Goal: Task Accomplishment & Management: Manage account settings

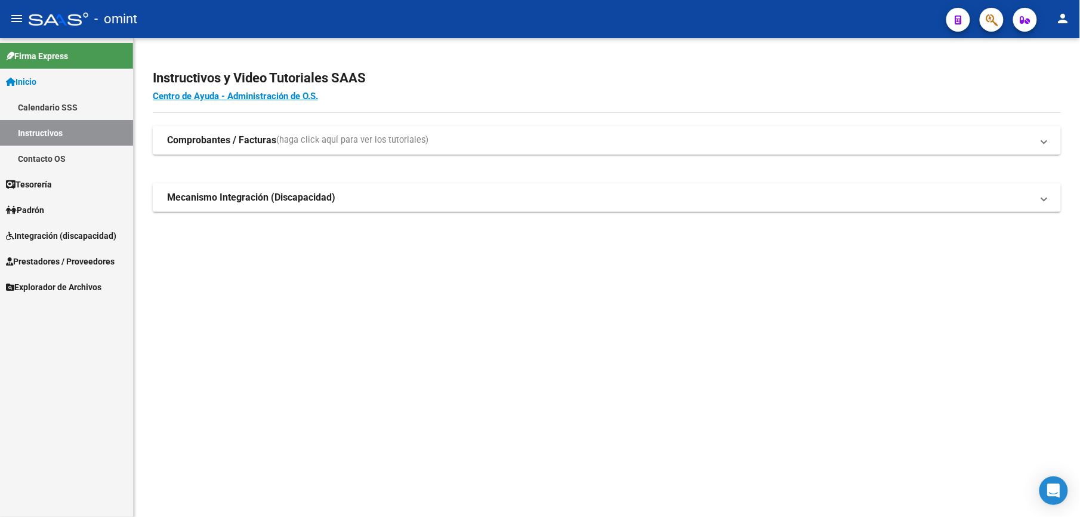
click at [27, 234] on span "Integración (discapacidad)" at bounding box center [61, 235] width 110 height 13
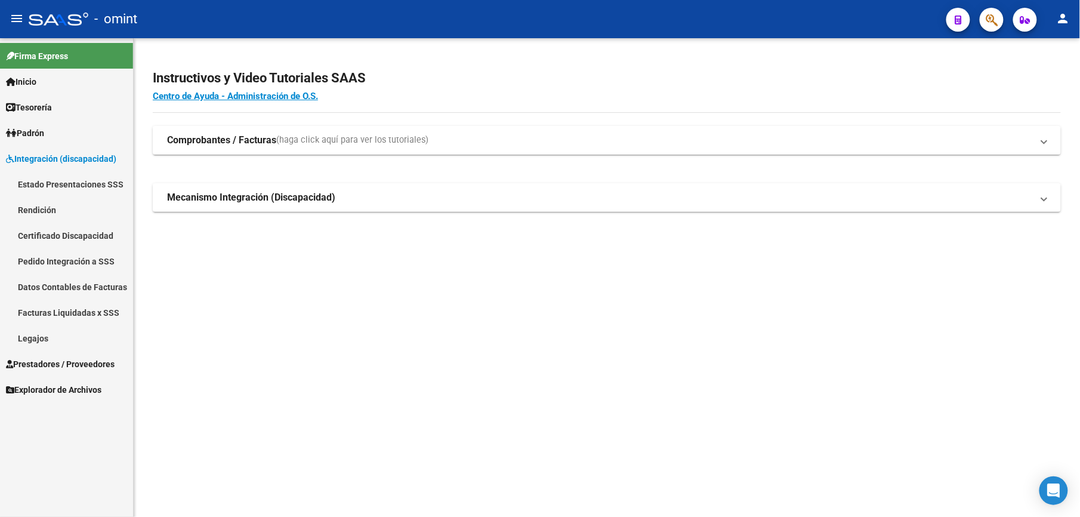
click at [29, 334] on link "Legajos" at bounding box center [66, 338] width 133 height 26
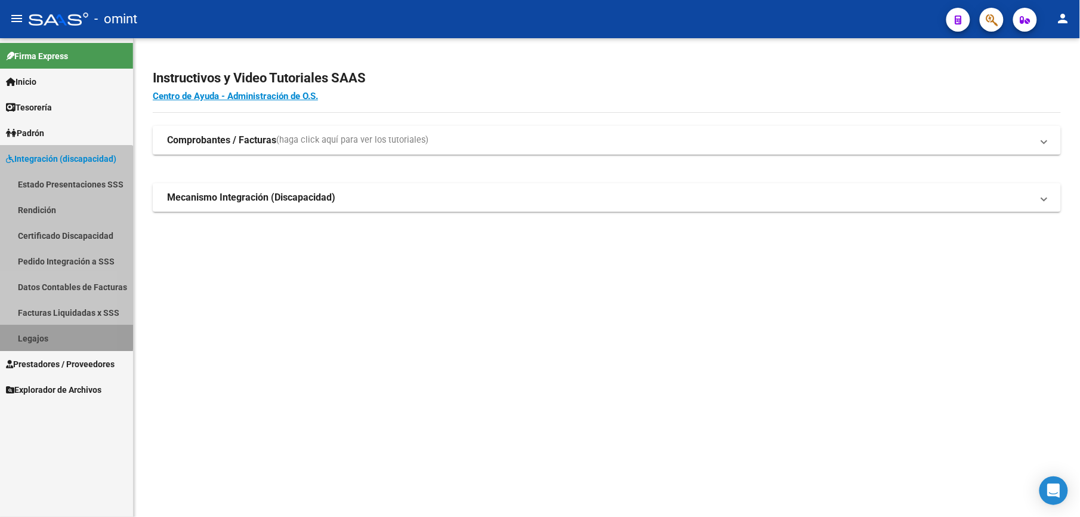
click at [29, 334] on link "Legajos" at bounding box center [66, 338] width 133 height 26
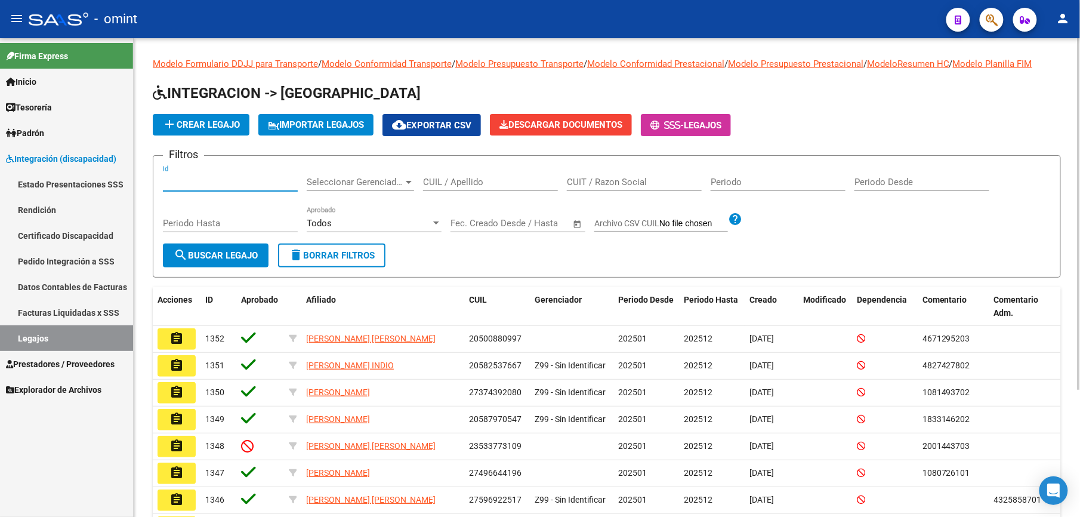
click at [202, 184] on input "Id" at bounding box center [230, 182] width 135 height 11
paste input "21500"
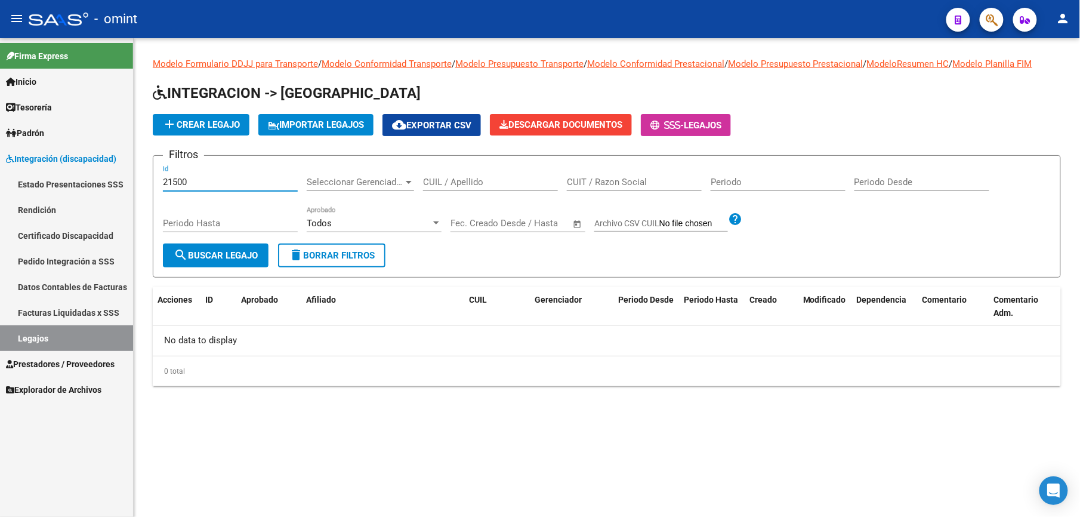
type input "21500"
click at [39, 352] on link "Prestadores / Proveedores" at bounding box center [66, 364] width 133 height 26
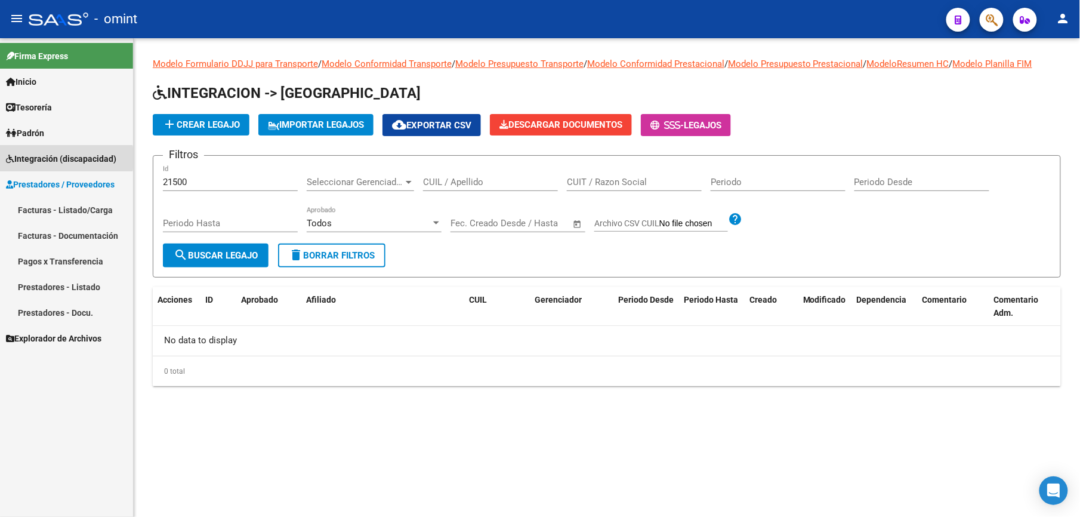
click at [32, 158] on span "Integración (discapacidad)" at bounding box center [61, 158] width 110 height 13
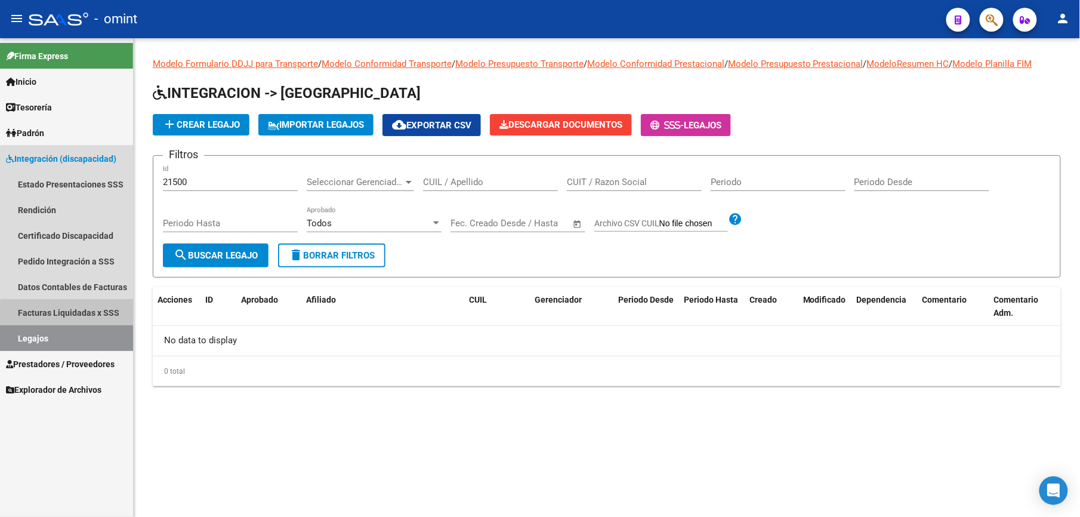
click at [84, 315] on link "Facturas Liquidadas x SSS" at bounding box center [66, 313] width 133 height 26
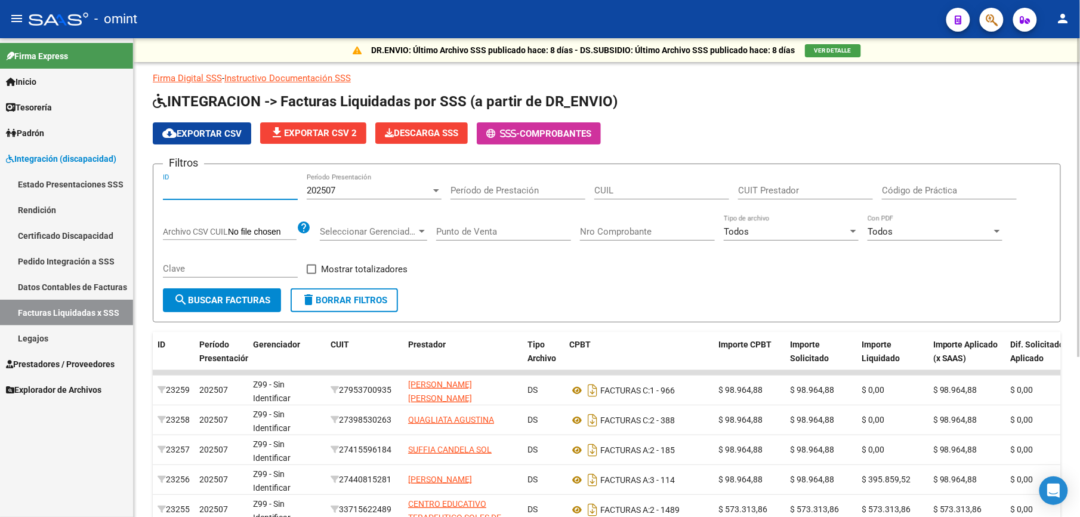
click at [172, 190] on input "ID" at bounding box center [230, 190] width 135 height 11
paste input "21500"
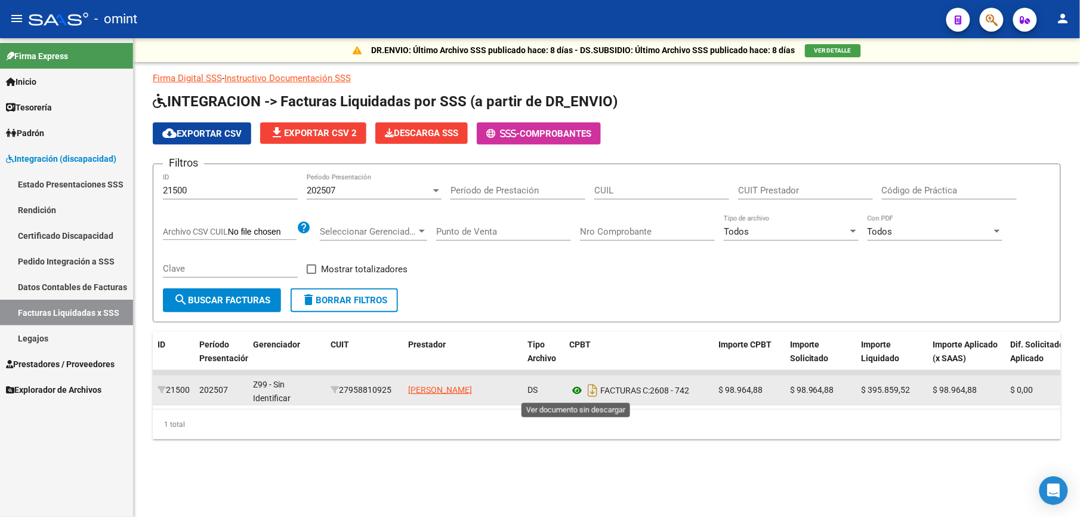
click at [579, 387] on icon at bounding box center [577, 390] width 16 height 14
drag, startPoint x: 491, startPoint y: 394, endPoint x: 406, endPoint y: 380, distance: 85.3
click at [406, 380] on datatable-body-cell "PACHECO ANDRADE IRIANNA CAROLINA" at bounding box center [462, 389] width 119 height 29
copy span "PACHECO ANDRADE IRIANNA CAROLINA"
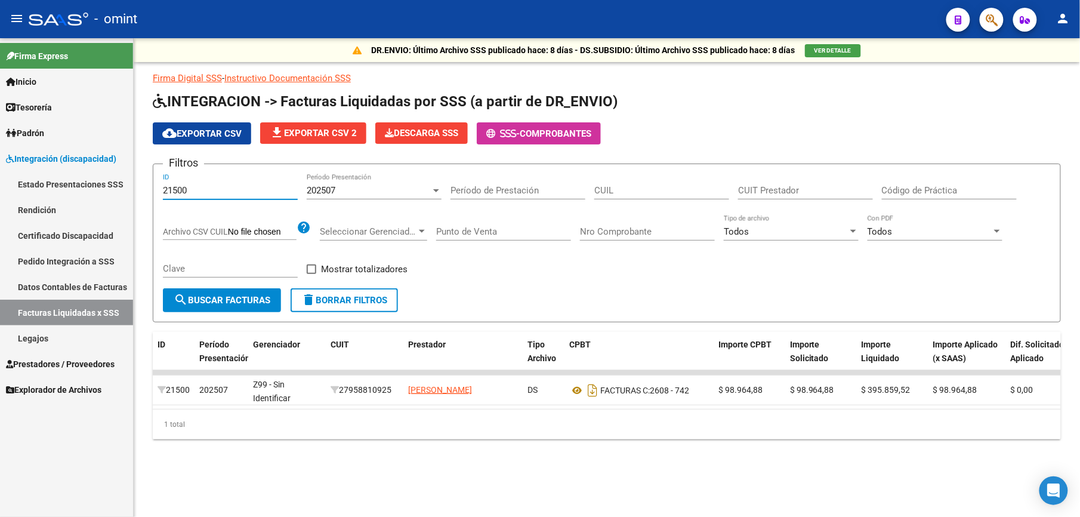
drag, startPoint x: 194, startPoint y: 187, endPoint x: 107, endPoint y: 187, distance: 86.5
click at [107, 187] on mat-sidenav-container "Firma Express Inicio Calendario SSS Instructivos Contacto OS Tesorería Extracto…" at bounding box center [540, 277] width 1080 height 479
paste input "0073"
click at [215, 301] on span "search Buscar Facturas" at bounding box center [222, 300] width 97 height 11
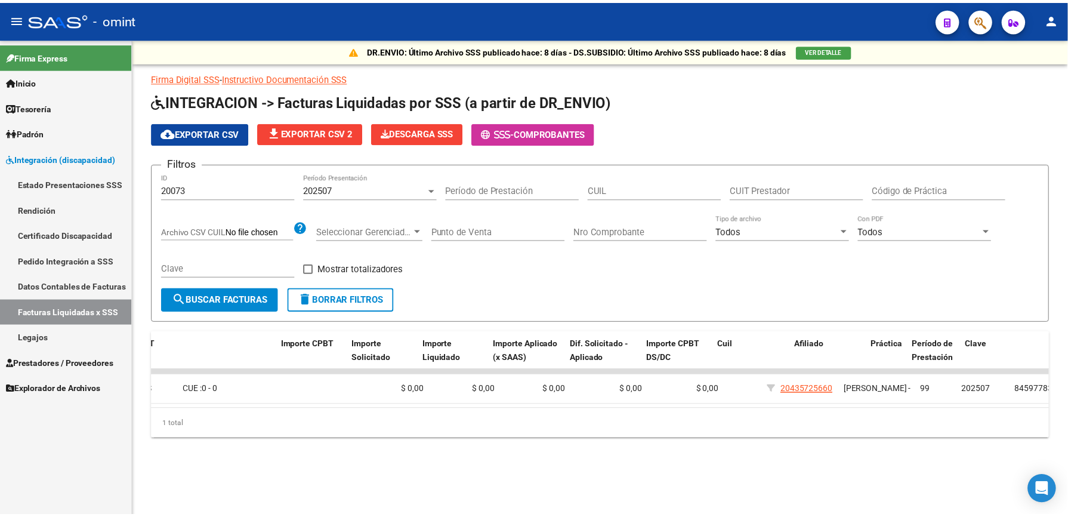
scroll to position [0, 434]
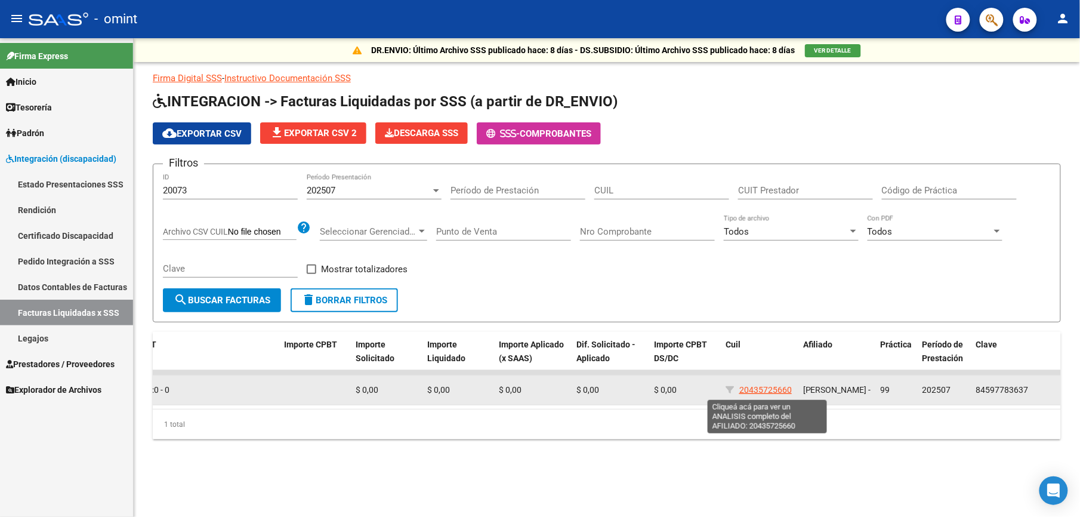
click at [771, 387] on span "20435725660" at bounding box center [765, 390] width 53 height 10
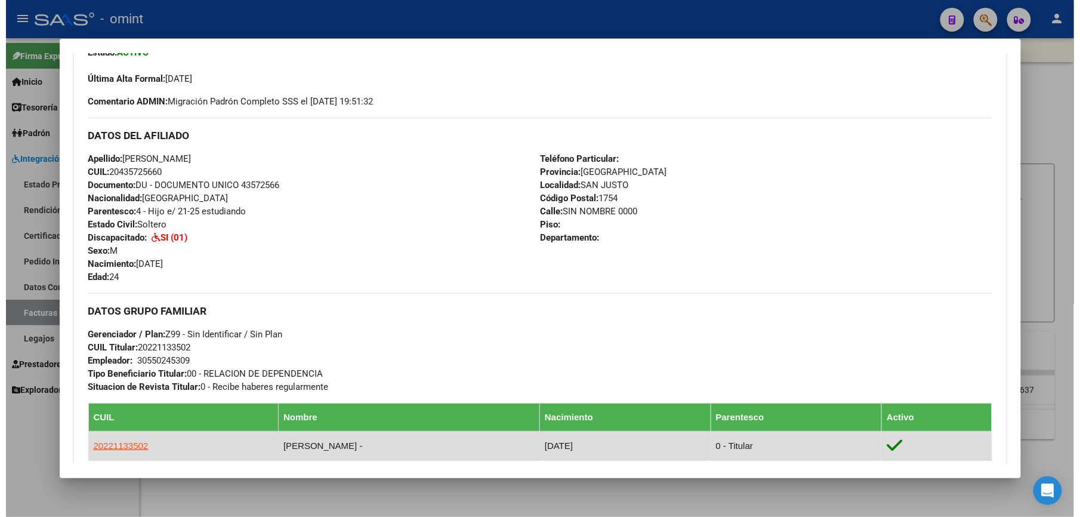
scroll to position [452, 0]
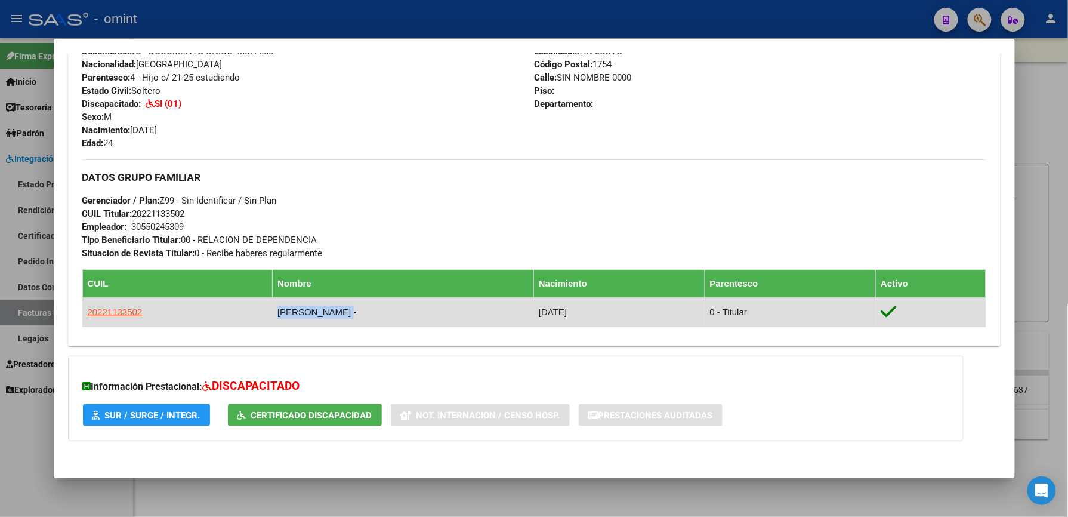
drag, startPoint x: 352, startPoint y: 310, endPoint x: 226, endPoint y: 308, distance: 125.9
click at [226, 308] on tr "20221133502 MATOS ALEJANDRO RAMO - 17/03/1971 0 - Titular" at bounding box center [534, 312] width 904 height 29
copy tr "MATOS ALEJANDRO RAMO"
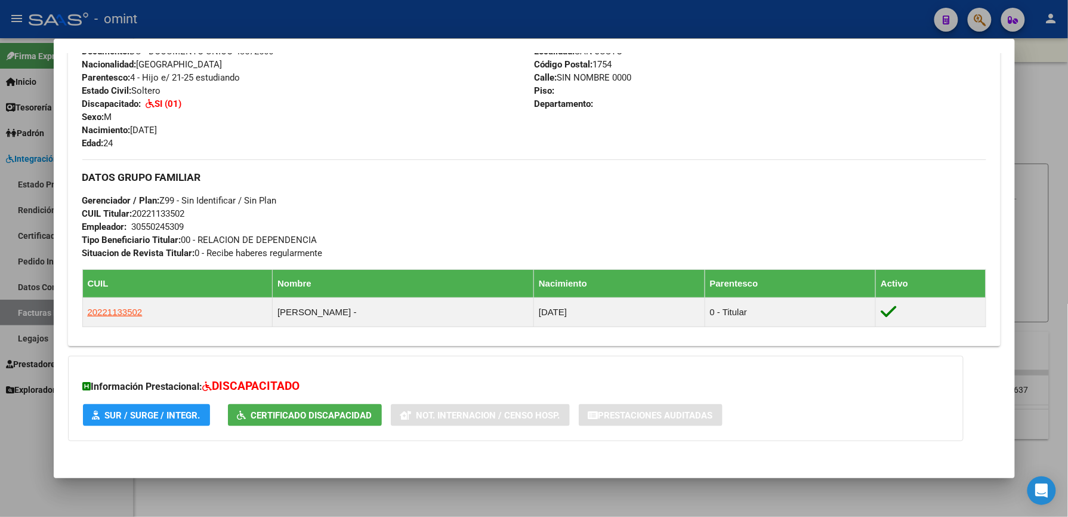
click at [1037, 205] on div at bounding box center [534, 258] width 1068 height 517
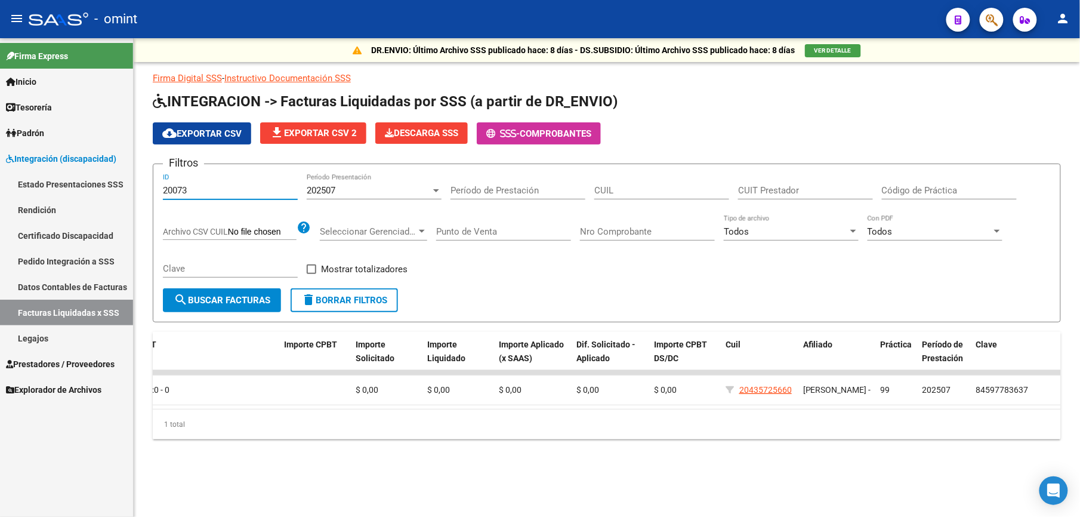
drag, startPoint x: 191, startPoint y: 193, endPoint x: 73, endPoint y: 191, distance: 118.2
click at [73, 191] on mat-sidenav-container "Firma Express Inicio Calendario SSS Instructivos Contacto OS Tesorería Extracto…" at bounding box center [540, 277] width 1080 height 479
paste input "1275"
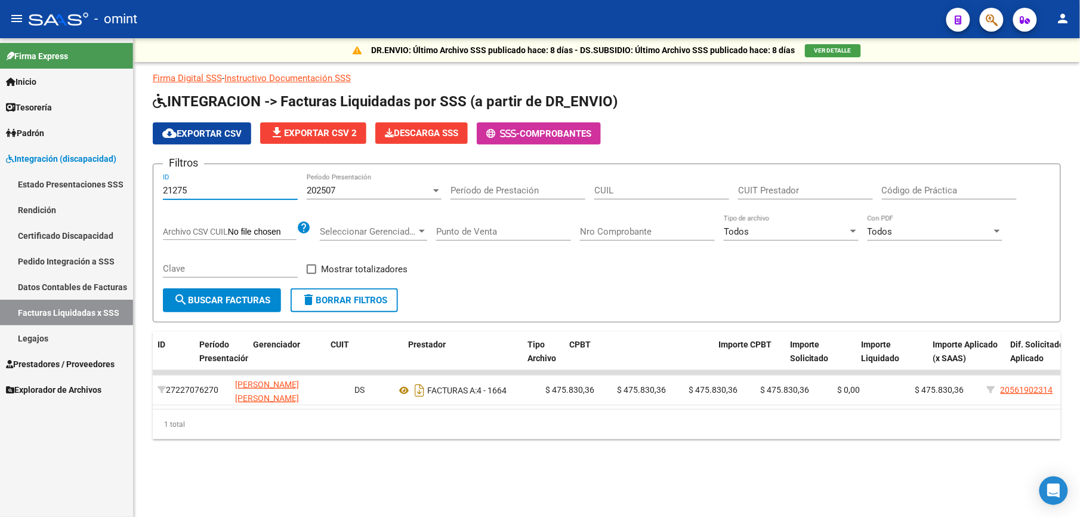
scroll to position [0, 0]
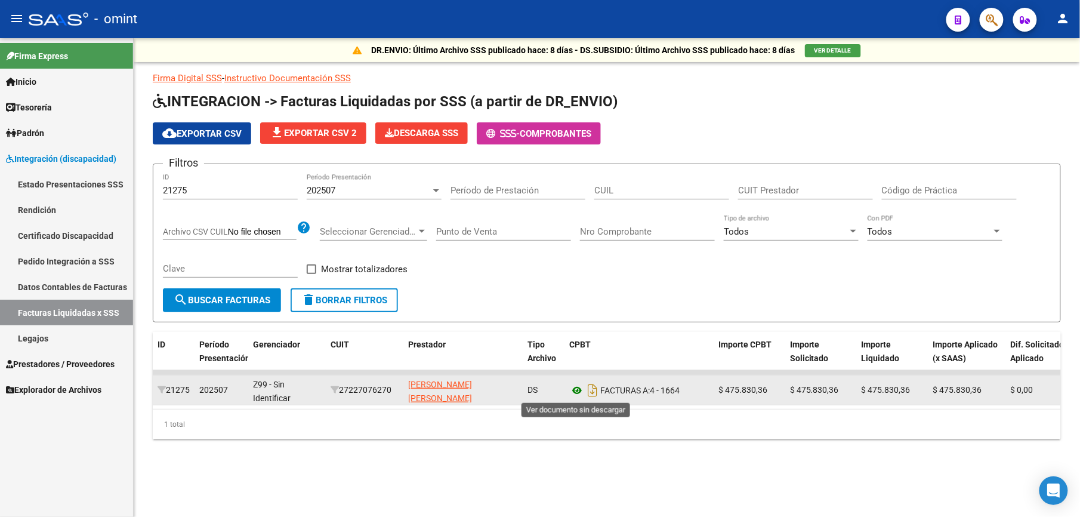
click at [579, 387] on icon at bounding box center [577, 390] width 16 height 14
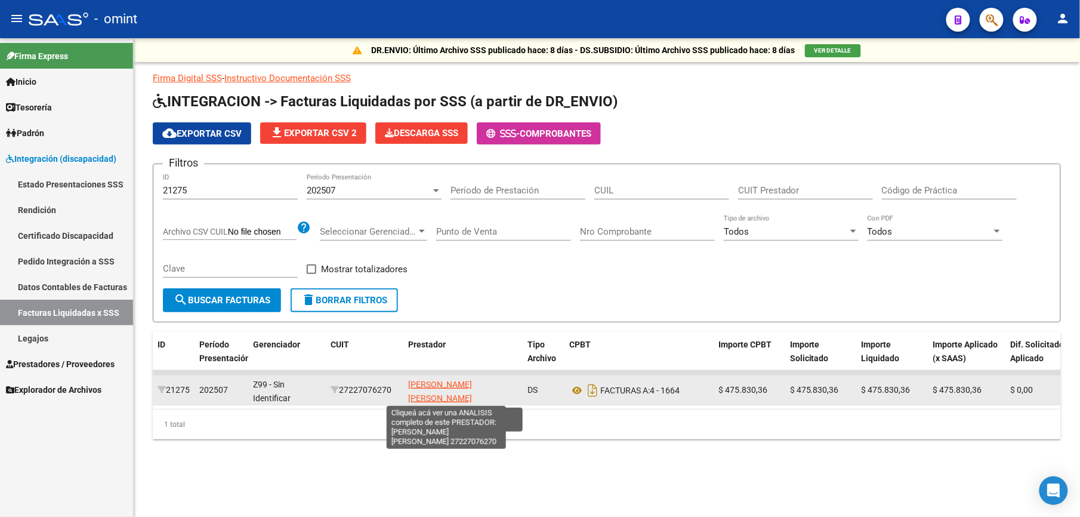
drag, startPoint x: 464, startPoint y: 397, endPoint x: 408, endPoint y: 383, distance: 57.3
click at [408, 383] on app-link-go-to "JUNQUEIRA MARIA ALEJANDRA" at bounding box center [463, 391] width 110 height 27
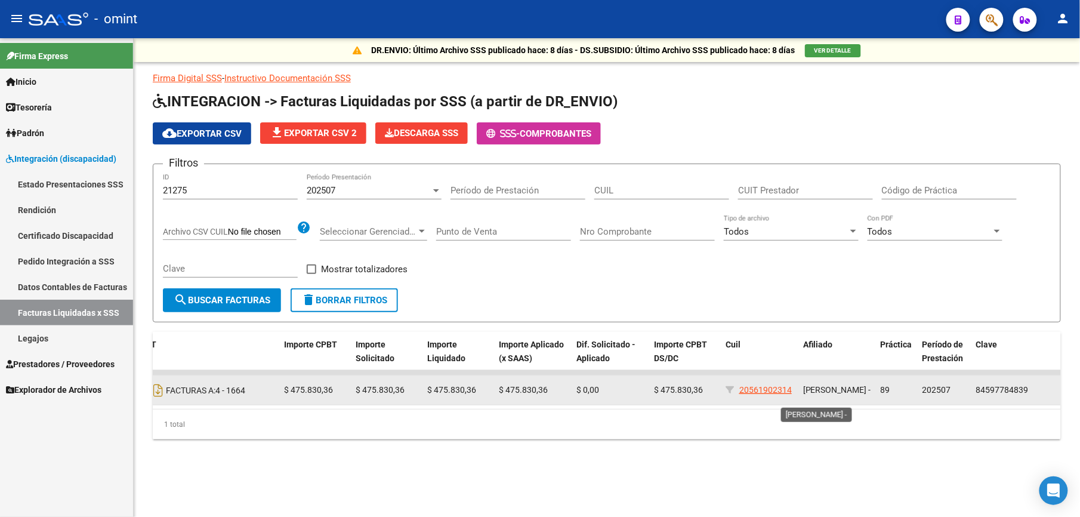
drag, startPoint x: 838, startPoint y: 397, endPoint x: 803, endPoint y: 383, distance: 38.2
click at [803, 385] on span "DIAZ VAVICH BASTIAN -" at bounding box center [837, 390] width 68 height 10
copy span "DIAZ VAVICH BASTIAN"
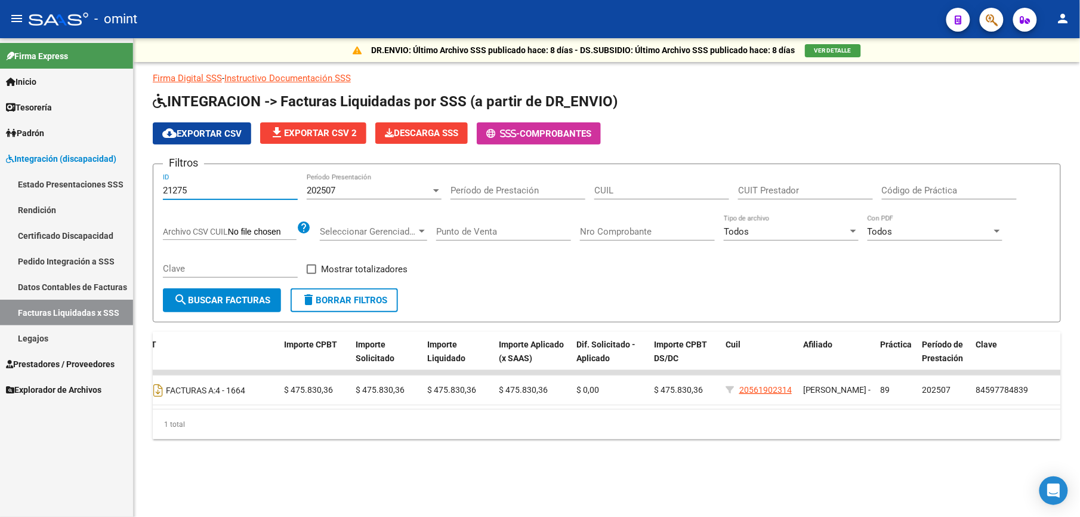
drag, startPoint x: 196, startPoint y: 185, endPoint x: 61, endPoint y: 184, distance: 135.5
click at [61, 184] on mat-sidenav-container "Firma Express Inicio Calendario SSS Instructivos Contacto OS Tesorería Extracto…" at bounding box center [540, 277] width 1080 height 479
paste input "19879"
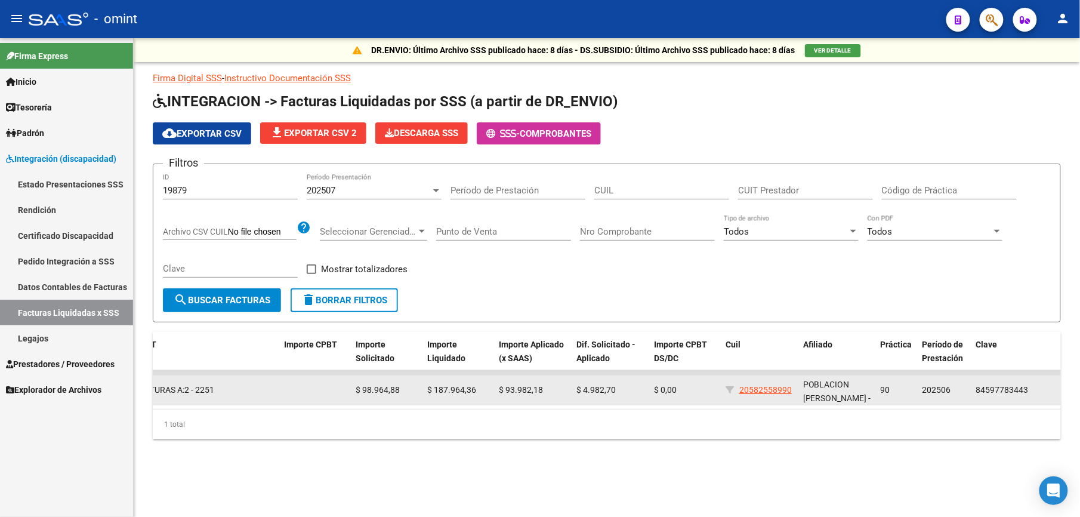
drag, startPoint x: 837, startPoint y: 399, endPoint x: 802, endPoint y: 382, distance: 38.4
click at [802, 382] on datatable-body-cell "POBLACION DONATO REN -" at bounding box center [837, 389] width 78 height 29
copy span "POBLACION DONATO"
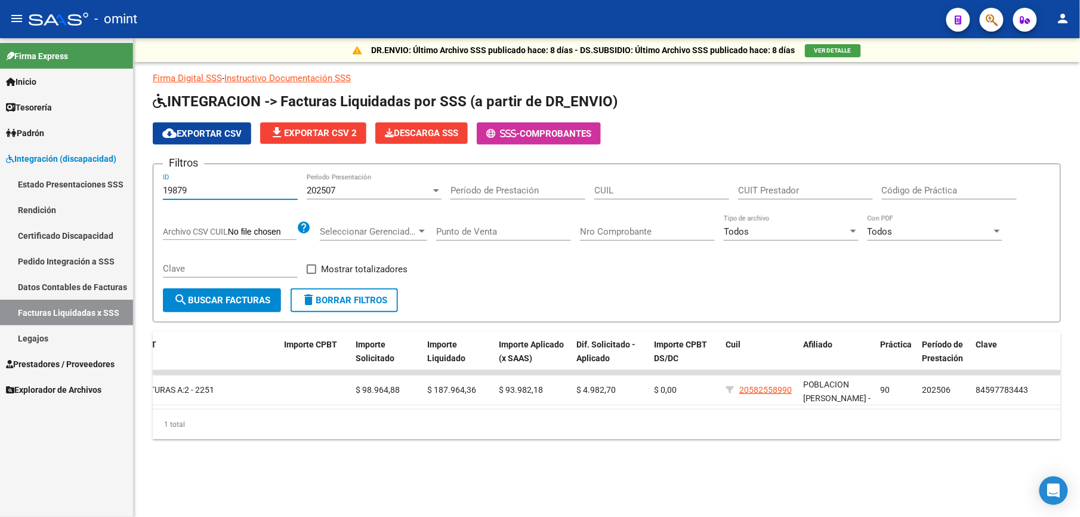
drag, startPoint x: 199, startPoint y: 187, endPoint x: 101, endPoint y: 190, distance: 97.3
click at [101, 190] on mat-sidenav-container "Firma Express Inicio Calendario SSS Instructivos Contacto OS Tesorería Extracto…" at bounding box center [540, 277] width 1080 height 479
paste input "21392"
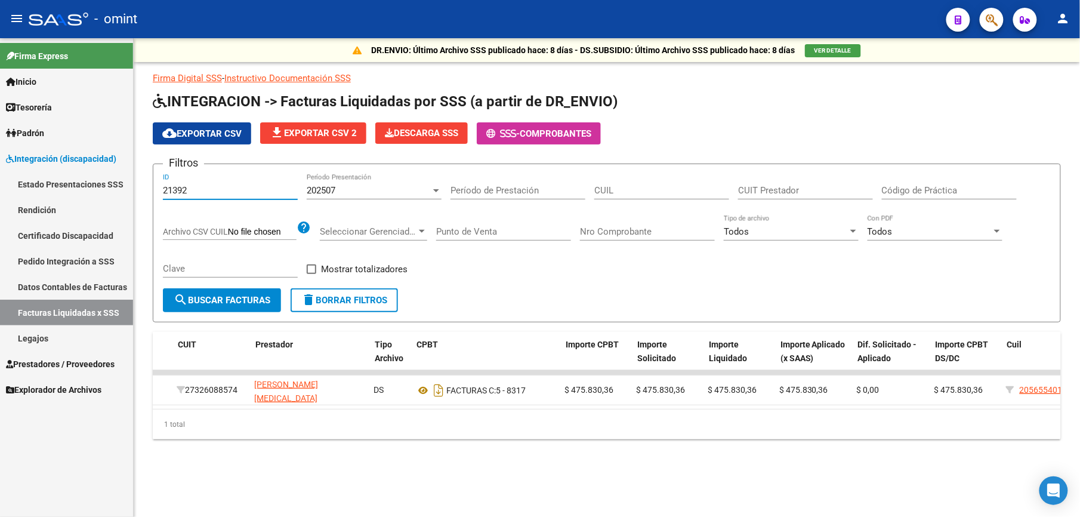
scroll to position [0, 153]
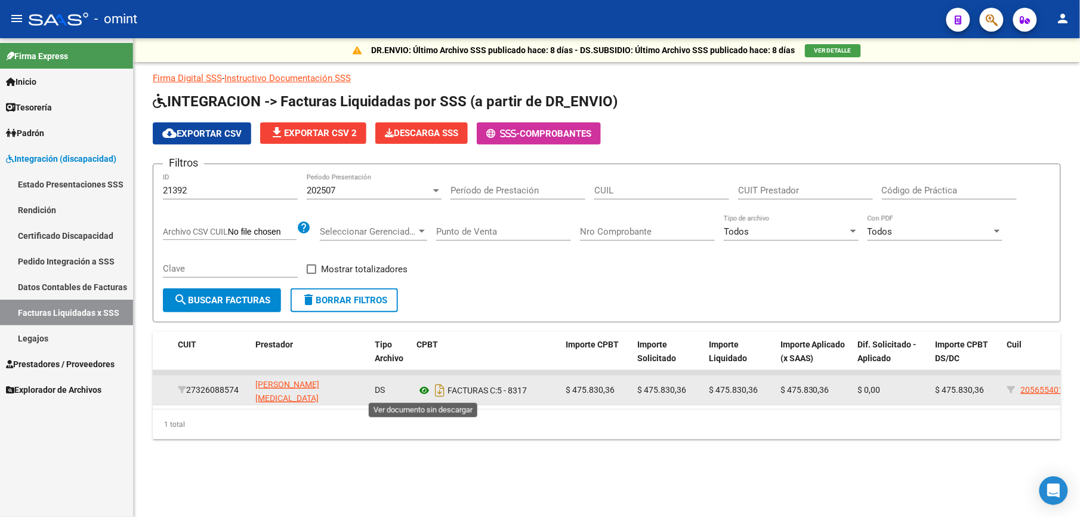
click at [421, 389] on icon at bounding box center [425, 390] width 16 height 14
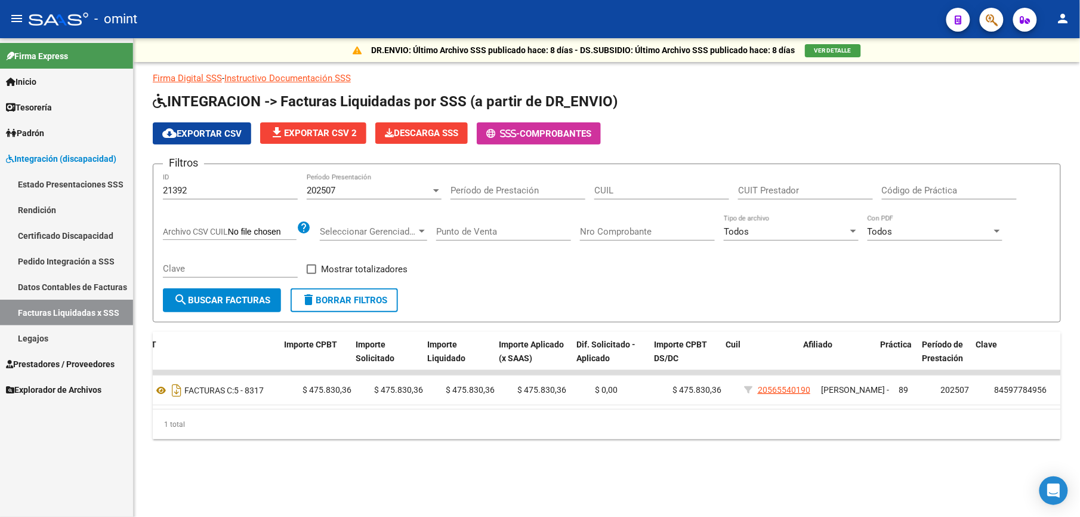
scroll to position [0, 434]
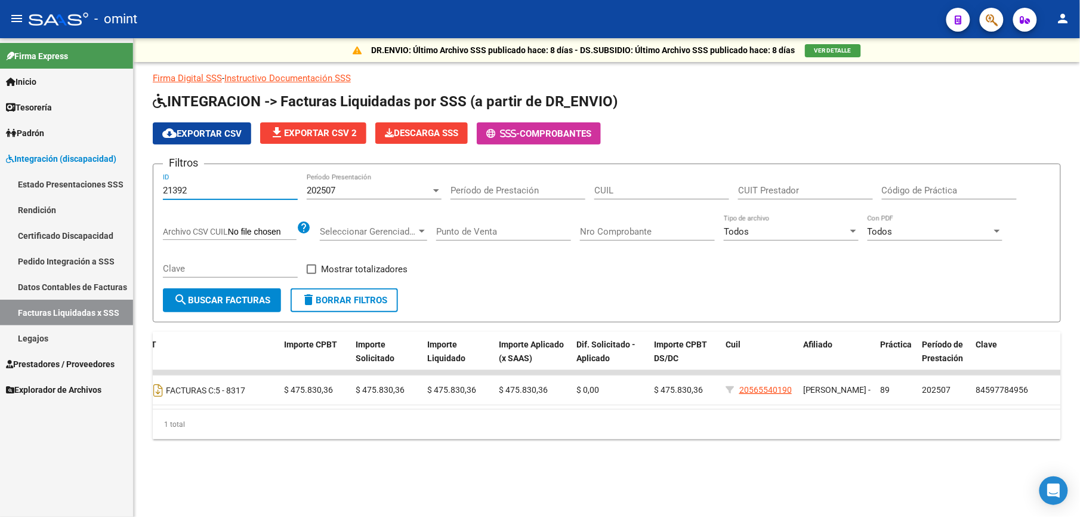
click at [192, 189] on input "21392" at bounding box center [230, 190] width 135 height 11
click at [234, 299] on span "search Buscar Facturas" at bounding box center [222, 300] width 97 height 11
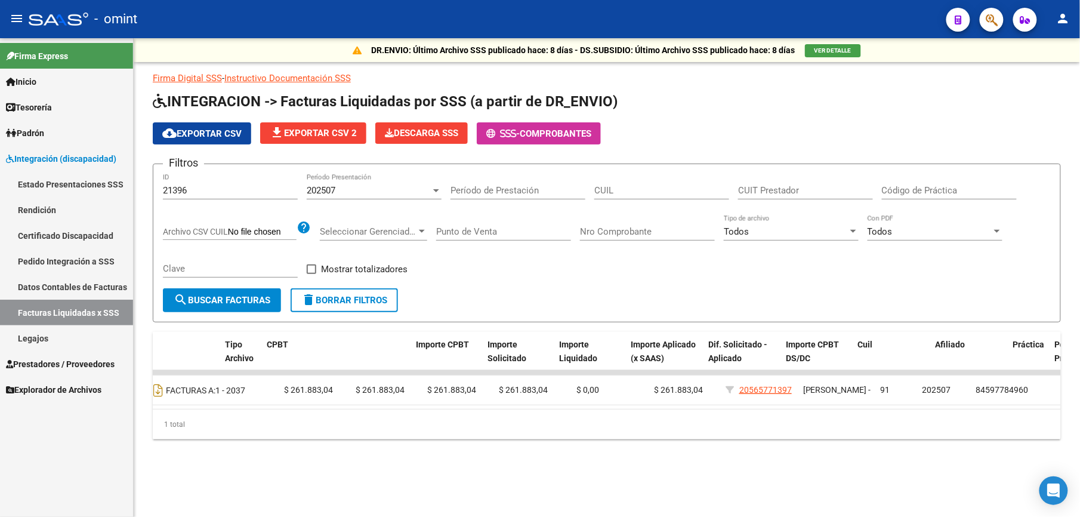
scroll to position [0, 44]
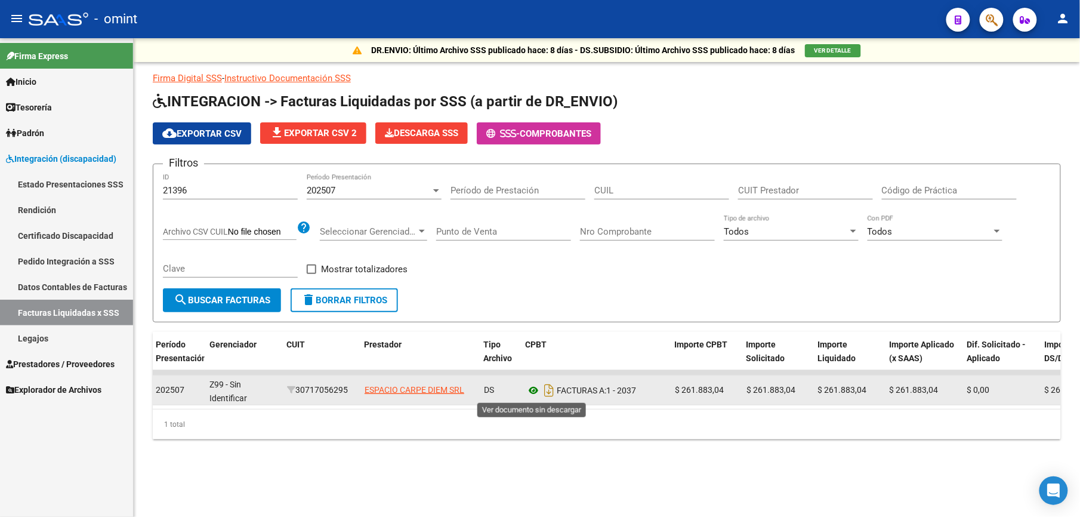
click at [533, 390] on icon at bounding box center [534, 390] width 16 height 14
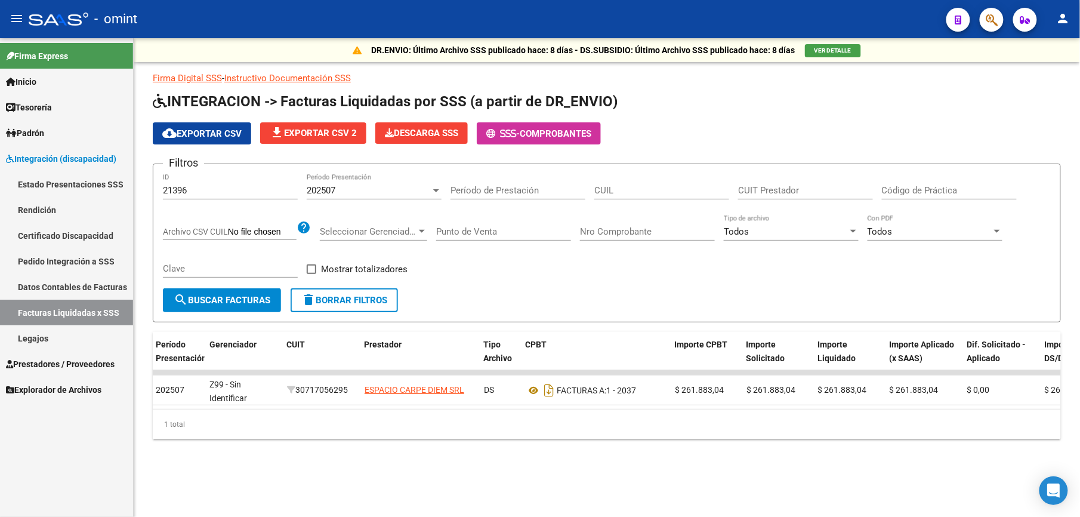
click at [196, 185] on input "21396" at bounding box center [230, 190] width 135 height 11
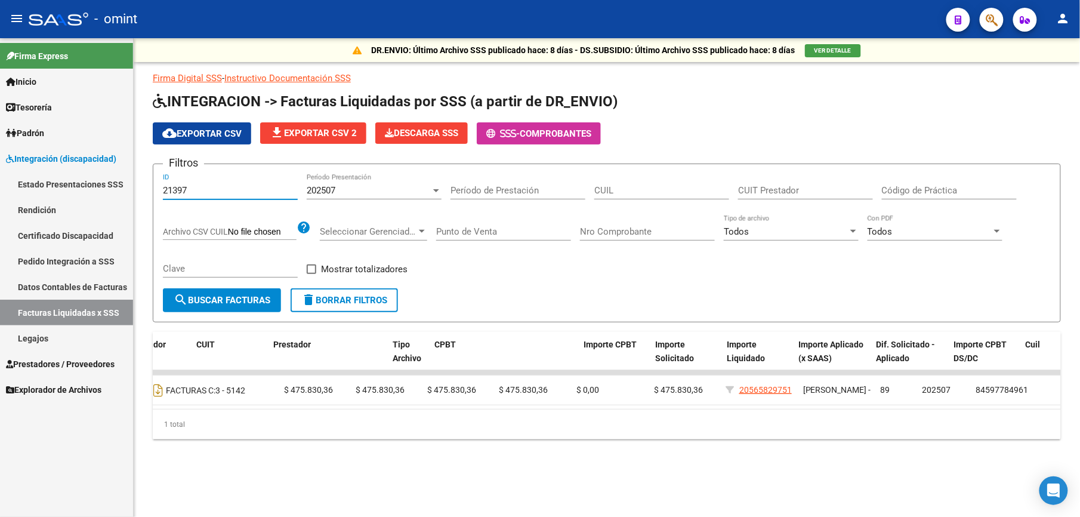
scroll to position [0, 0]
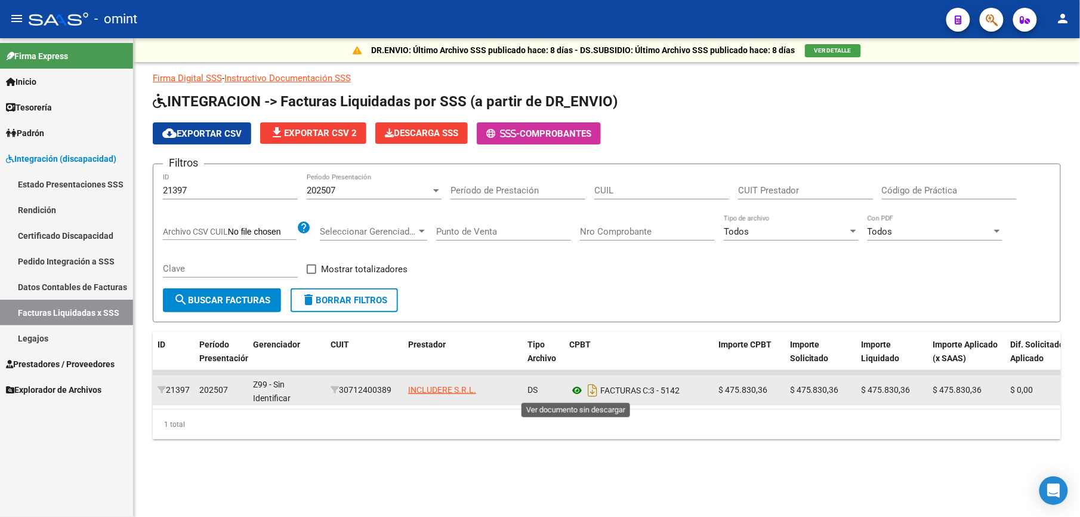
click at [579, 390] on icon at bounding box center [577, 390] width 16 height 14
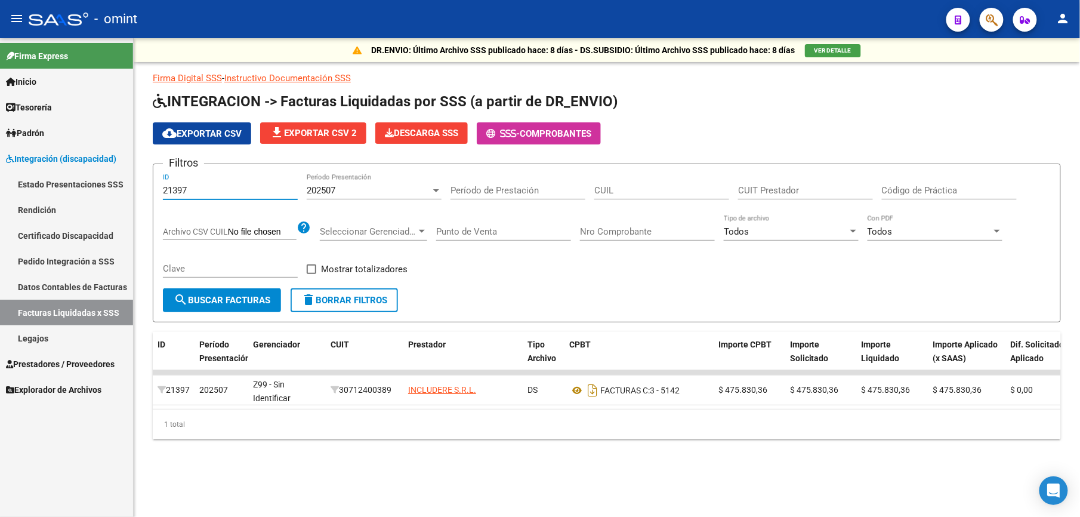
drag, startPoint x: 215, startPoint y: 191, endPoint x: 120, endPoint y: 191, distance: 95.5
click at [122, 191] on mat-sidenav-container "Firma Express Inicio Calendario SSS Instructivos Contacto OS Tesorería Extracto…" at bounding box center [540, 277] width 1080 height 479
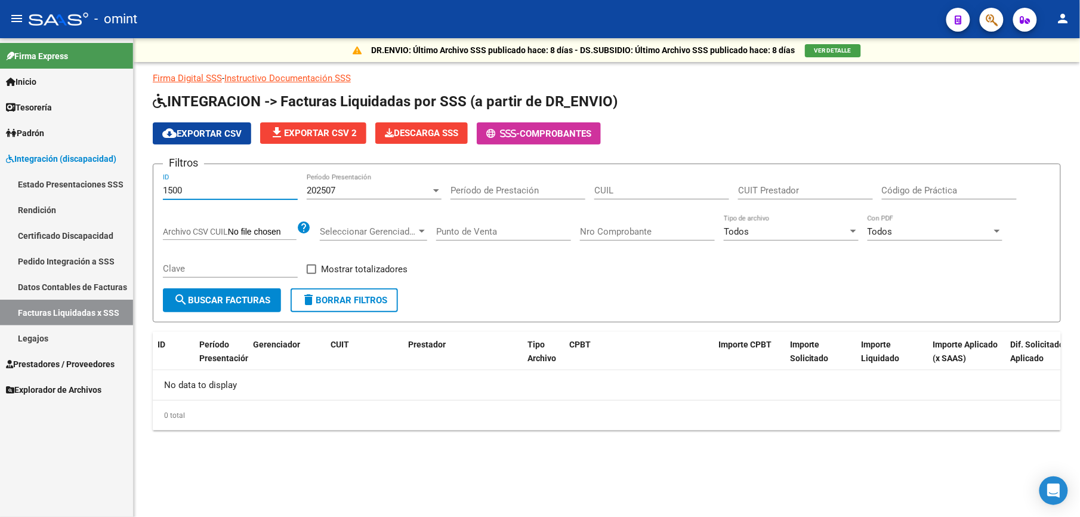
click at [163, 189] on input "1500" at bounding box center [230, 190] width 135 height 11
type input "21500"
click at [222, 280] on div "Clave" at bounding box center [230, 270] width 135 height 37
click at [220, 309] on button "search Buscar Facturas" at bounding box center [222, 300] width 118 height 24
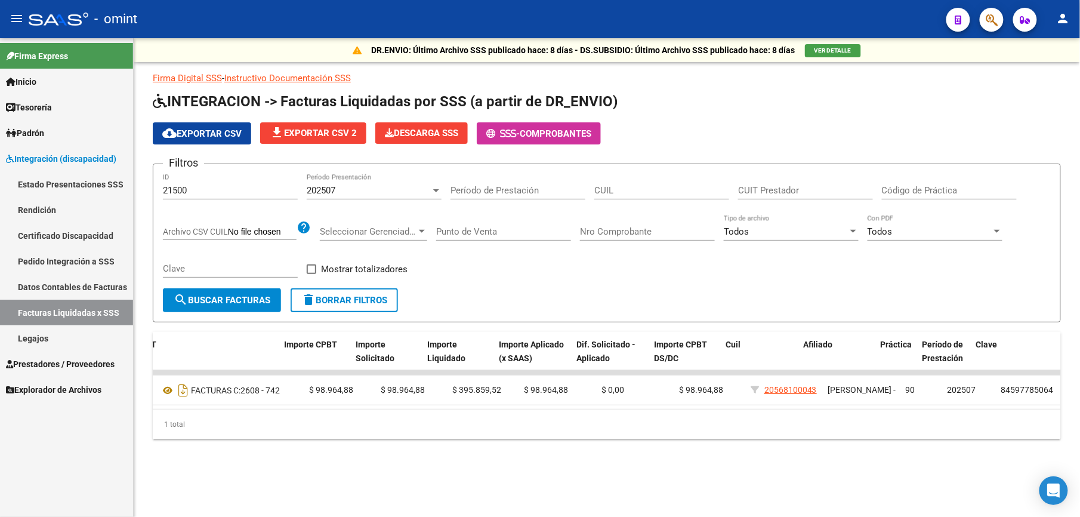
scroll to position [0, 434]
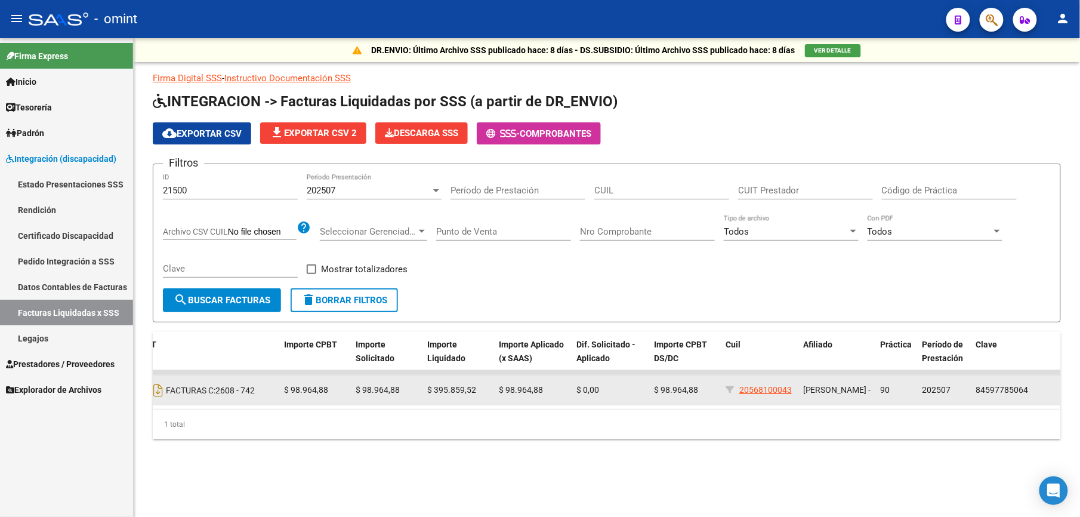
drag, startPoint x: 800, startPoint y: 389, endPoint x: 738, endPoint y: 390, distance: 61.5
click at [738, 390] on div "21500 202507 Z99 - Sin Identificar 27958810925 PACHECO ANDRADE IRIANNA CAROLINA…" at bounding box center [389, 390] width 1343 height 30
copy div "20568100043"
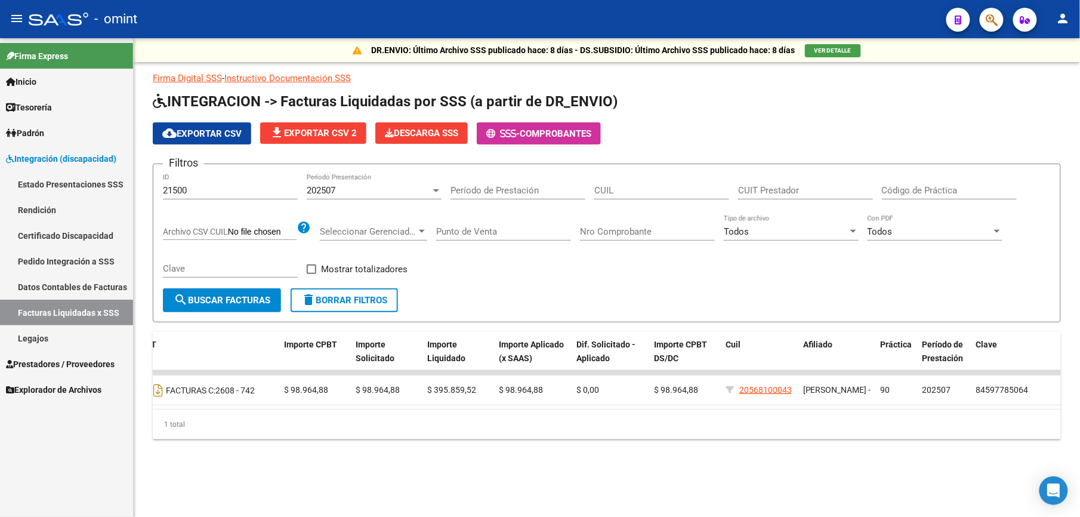
click at [36, 341] on link "Legajos" at bounding box center [66, 338] width 133 height 26
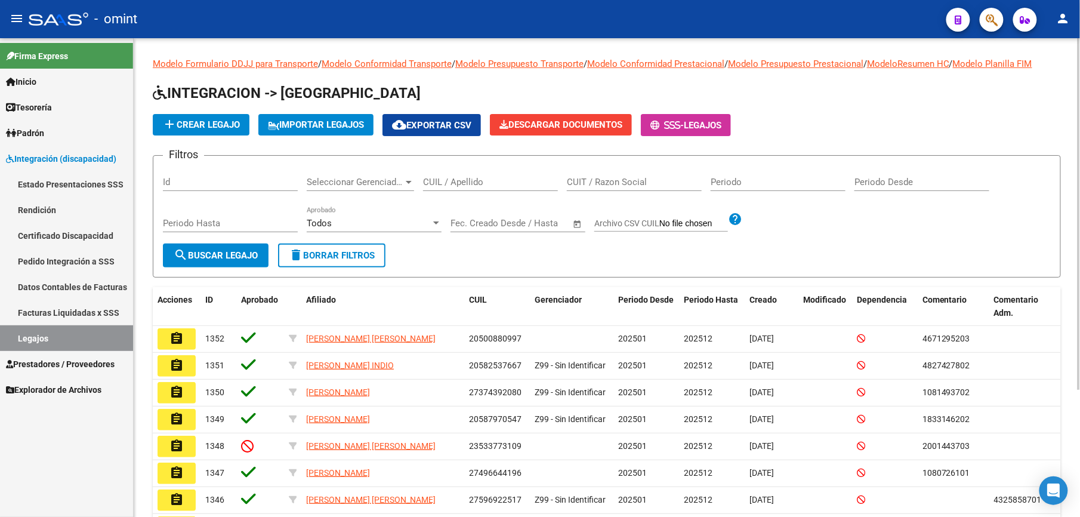
click at [199, 180] on input "Id" at bounding box center [230, 182] width 135 height 11
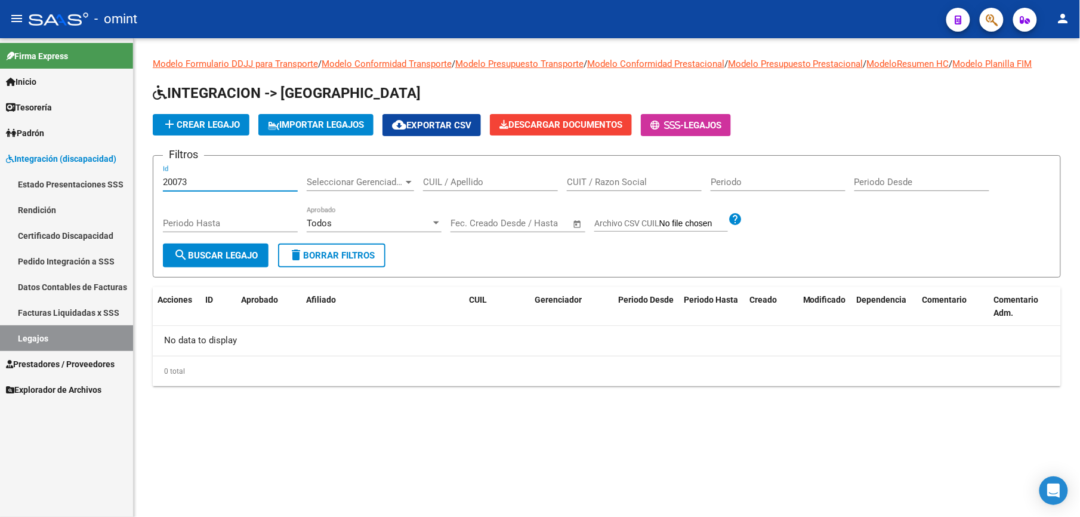
type input "20073"
click at [223, 251] on span "search Buscar Legajo" at bounding box center [216, 255] width 84 height 11
click at [222, 256] on span "search Buscar Legajo" at bounding box center [216, 255] width 84 height 11
drag, startPoint x: 199, startPoint y: 185, endPoint x: 132, endPoint y: 185, distance: 66.8
click at [132, 185] on mat-sidenav-container "Firma Express Inicio Calendario SSS Instructivos Contacto OS Tesorería Extracto…" at bounding box center [540, 277] width 1080 height 479
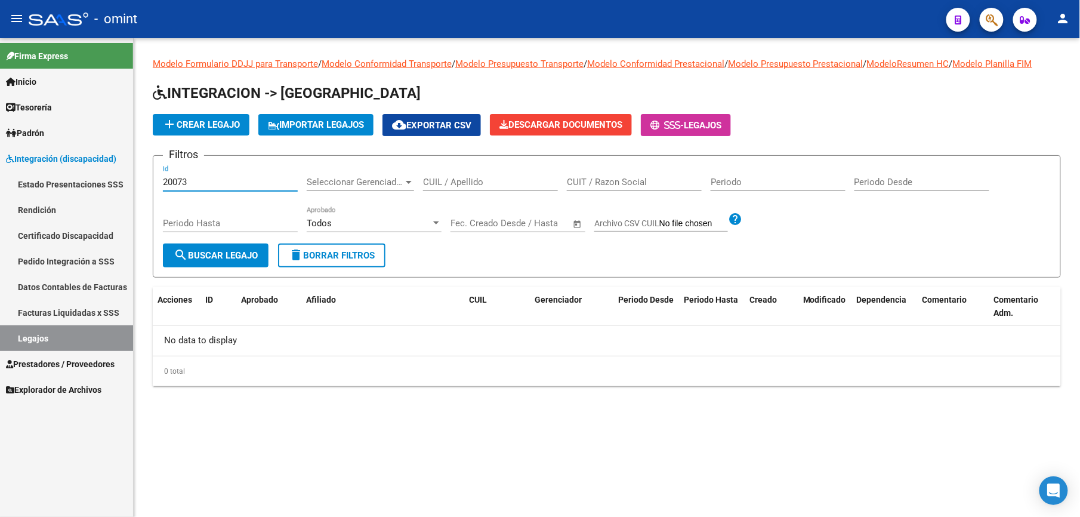
click at [190, 180] on input "20073" at bounding box center [230, 182] width 135 height 11
drag, startPoint x: 190, startPoint y: 180, endPoint x: 27, endPoint y: 201, distance: 163.7
click at [27, 201] on mat-sidenav-container "Firma Express Inicio Calendario SSS Instructivos Contacto OS Tesorería Extracto…" at bounding box center [540, 277] width 1080 height 479
click at [227, 251] on span "search Buscar Legajo" at bounding box center [216, 255] width 84 height 11
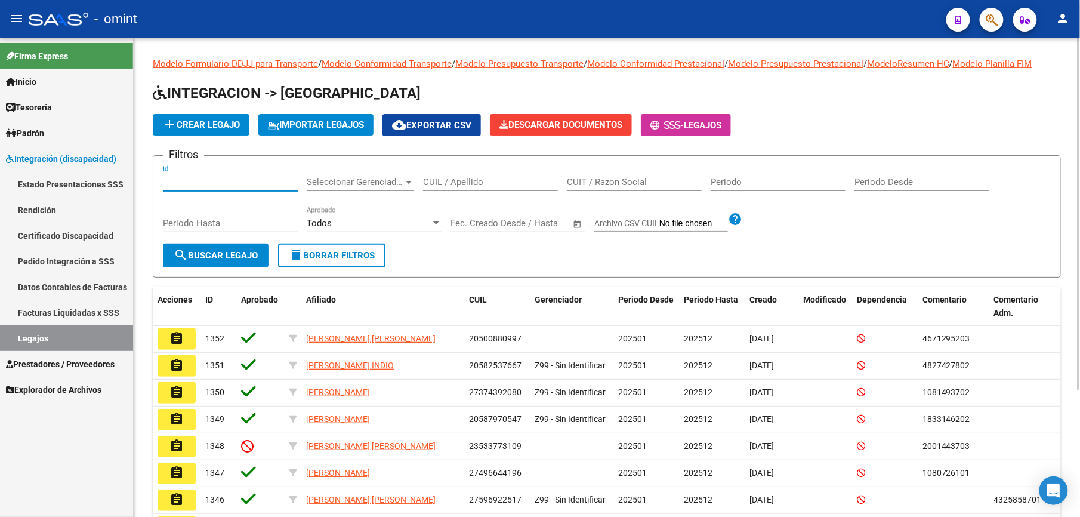
click at [208, 184] on input "Id" at bounding box center [230, 182] width 135 height 11
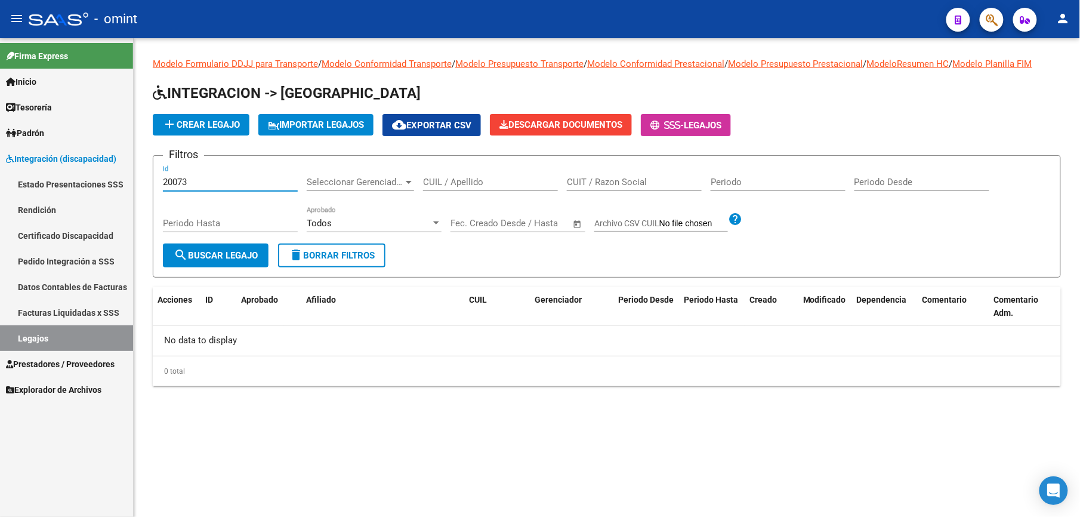
type input "20073"
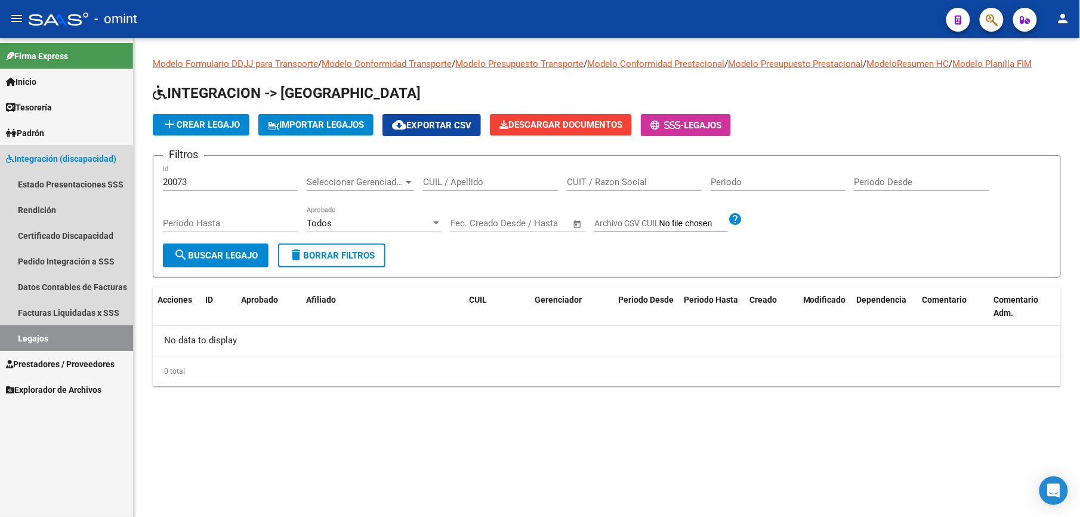
click at [49, 341] on link "Legajos" at bounding box center [66, 338] width 133 height 26
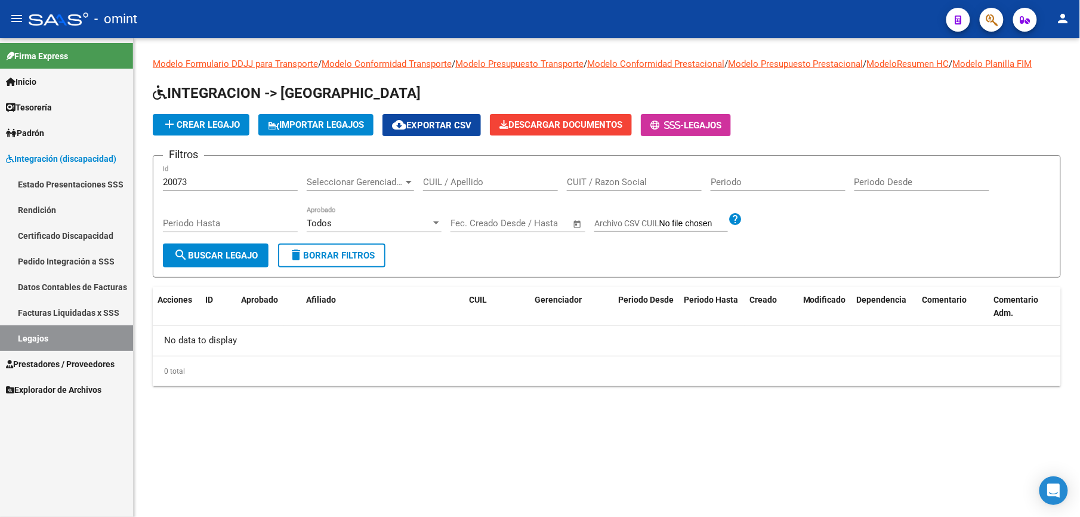
click at [347, 254] on span "delete Borrar Filtros" at bounding box center [332, 255] width 86 height 11
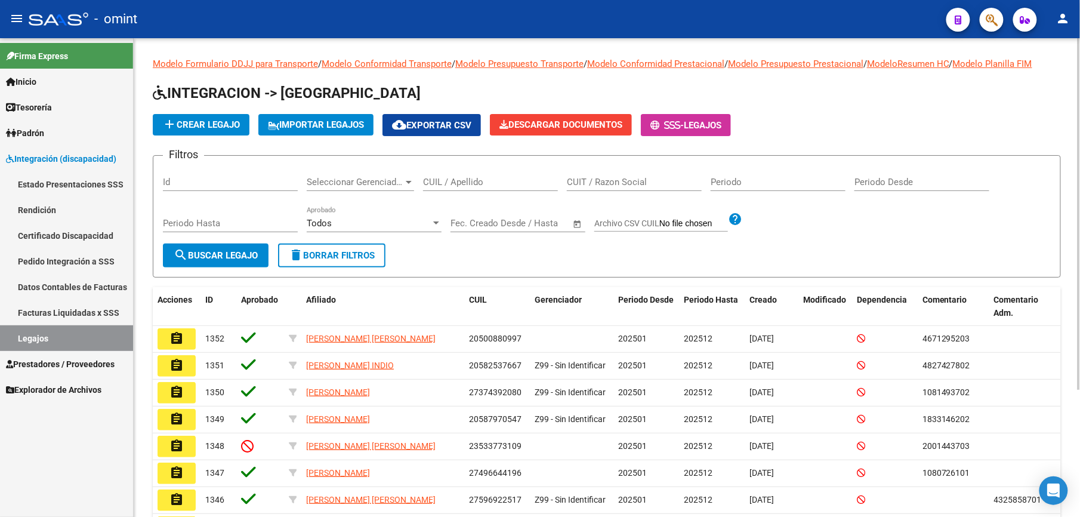
click at [184, 180] on input "Id" at bounding box center [230, 182] width 135 height 11
paste input "20073"
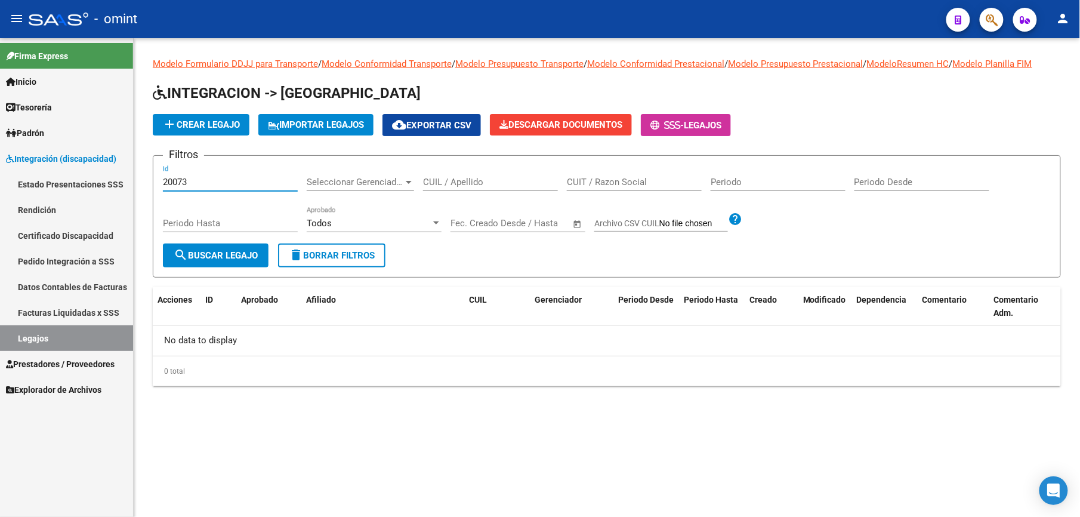
drag, startPoint x: 192, startPoint y: 184, endPoint x: 81, endPoint y: 184, distance: 110.4
click at [81, 184] on mat-sidenav-container "Firma Express Inicio Calendario SSS Instructivos Contacto OS Tesorería Extracto…" at bounding box center [540, 277] width 1080 height 479
paste input "1275"
type input "21275"
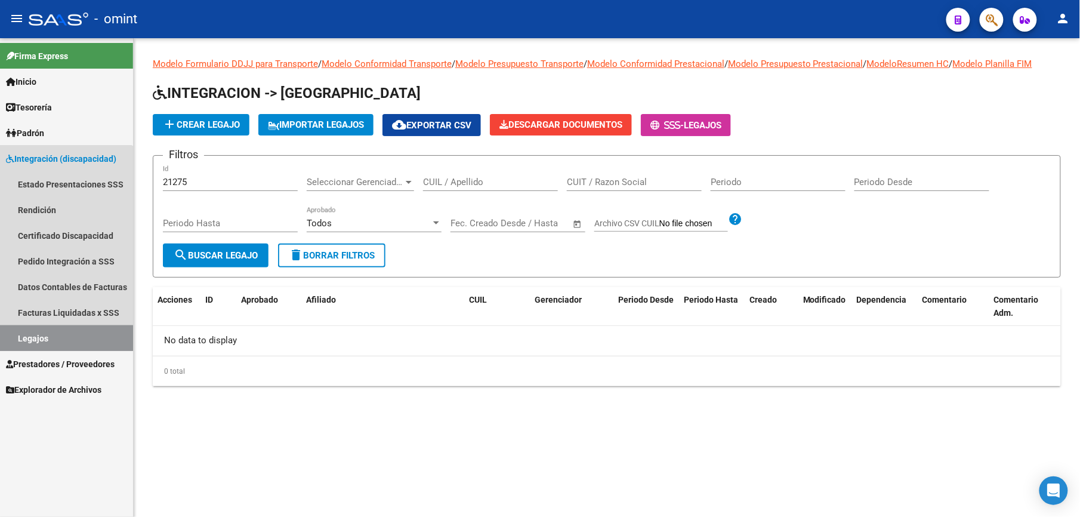
click at [26, 337] on link "Legajos" at bounding box center [66, 338] width 133 height 26
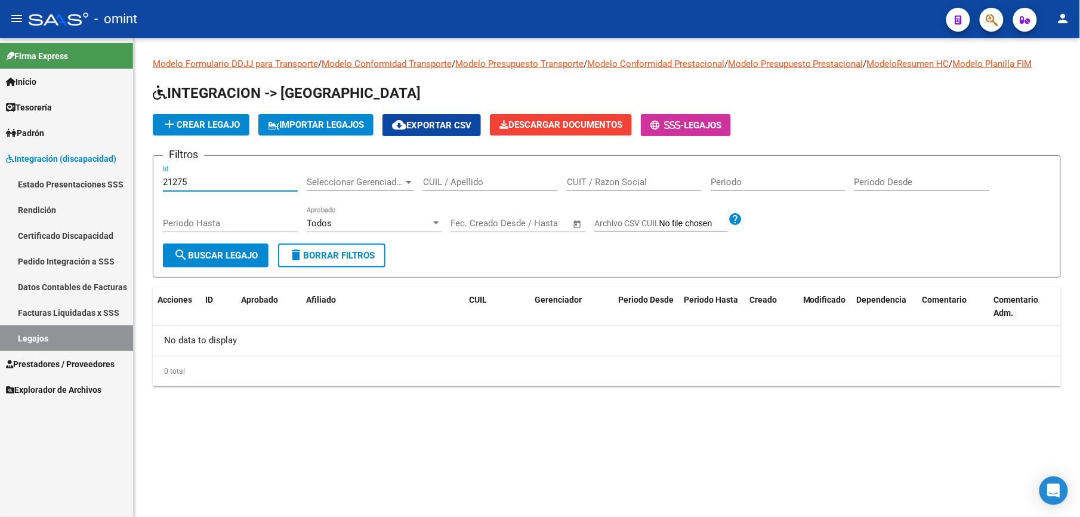
drag, startPoint x: 195, startPoint y: 180, endPoint x: 134, endPoint y: 174, distance: 60.5
click at [134, 174] on div "Modelo Formulario DDJJ para Transporte / Modelo Conformidad Transporte / Modelo…" at bounding box center [607, 231] width 946 height 386
click at [22, 339] on link "Legajos" at bounding box center [66, 338] width 133 height 26
click at [473, 186] on input "CUIL / Apellido" at bounding box center [490, 182] width 135 height 11
paste input "20521017172"
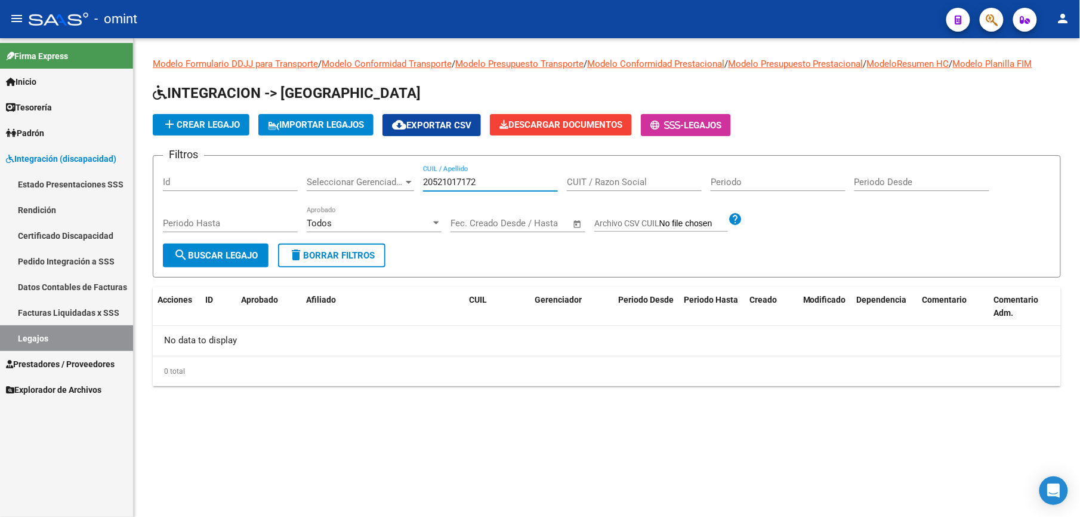
type input "20521017172"
click at [218, 254] on span "search Buscar Legajo" at bounding box center [216, 255] width 84 height 11
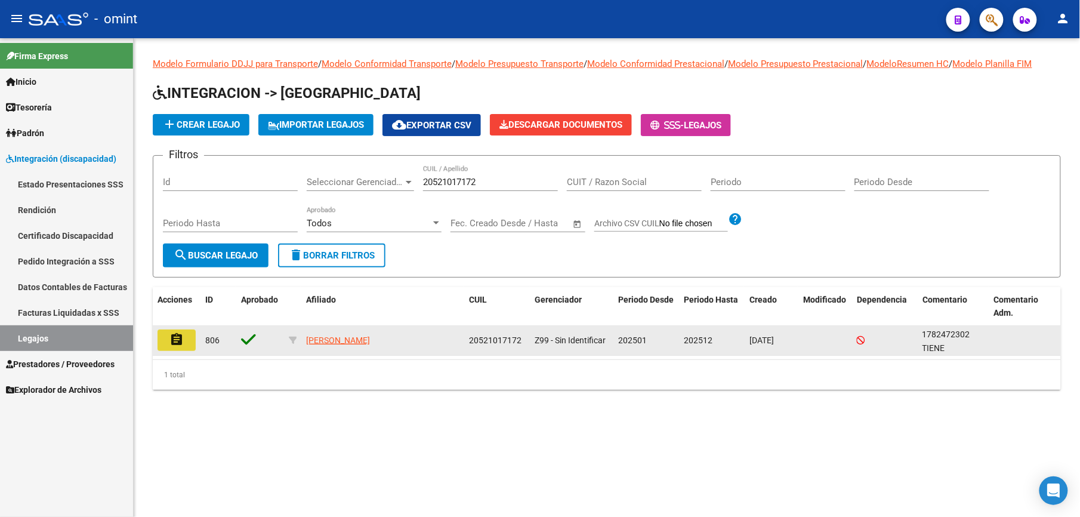
click at [180, 337] on mat-icon "assignment" at bounding box center [176, 339] width 14 height 14
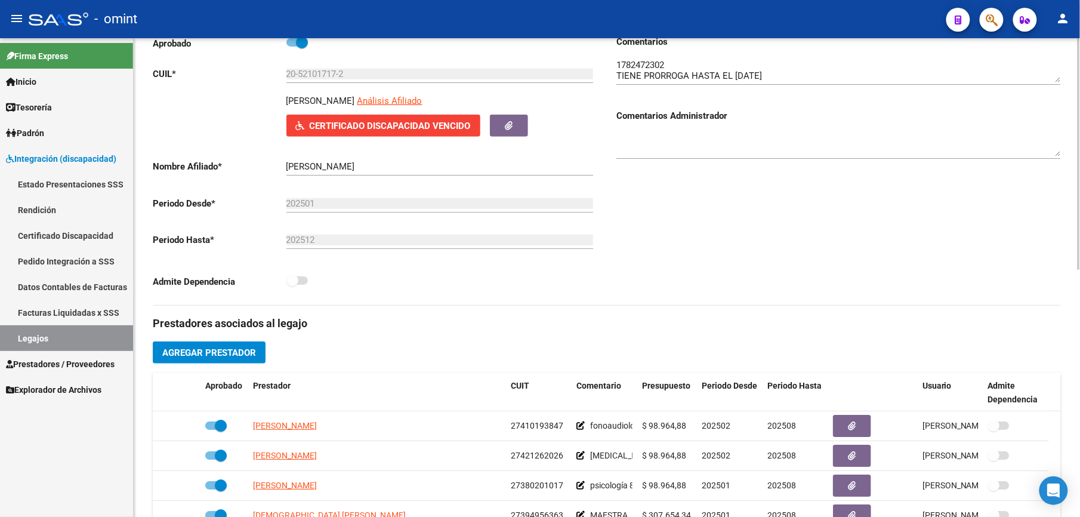
scroll to position [318, 0]
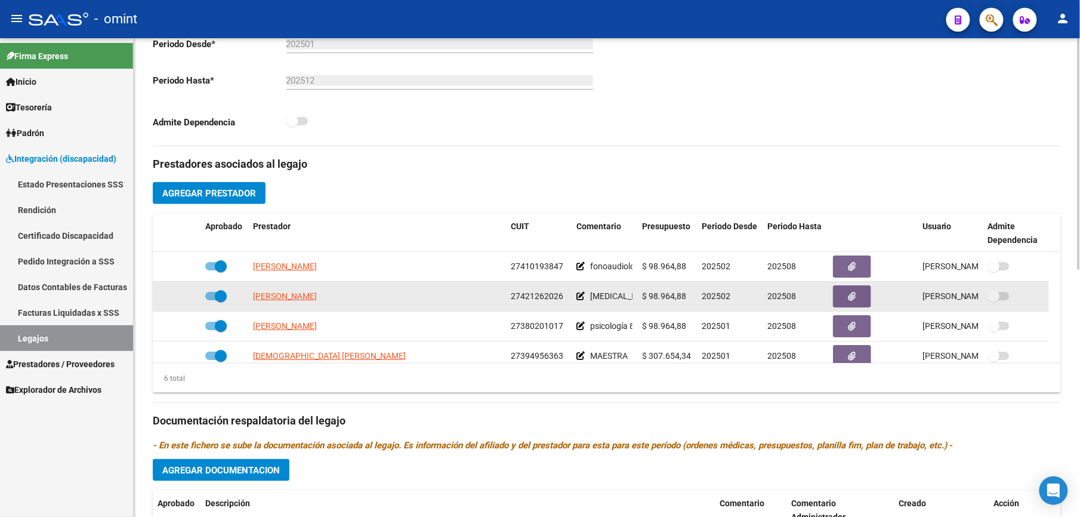
click at [1049, 294] on datatable-body-cell at bounding box center [1016, 296] width 66 height 29
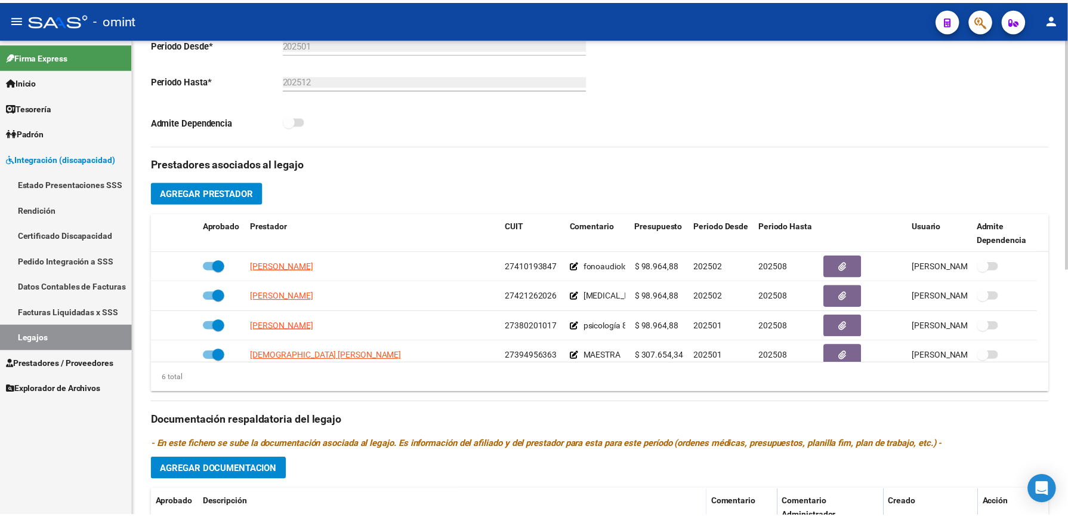
scroll to position [72, 0]
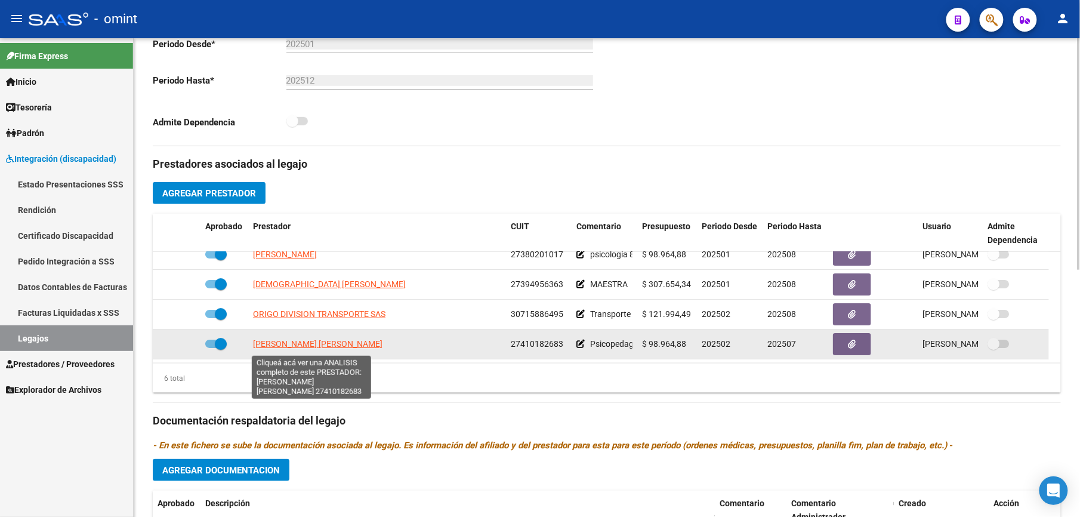
click at [289, 341] on span "QUEVEDO MARIA FLORENCIA" at bounding box center [318, 344] width 130 height 10
type textarea "27410182683"
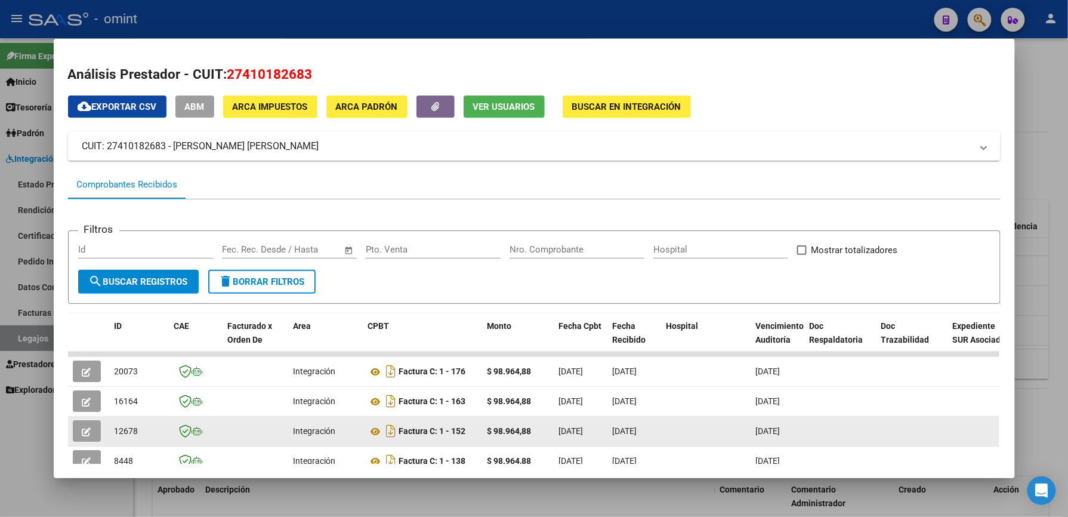
scroll to position [171, 0]
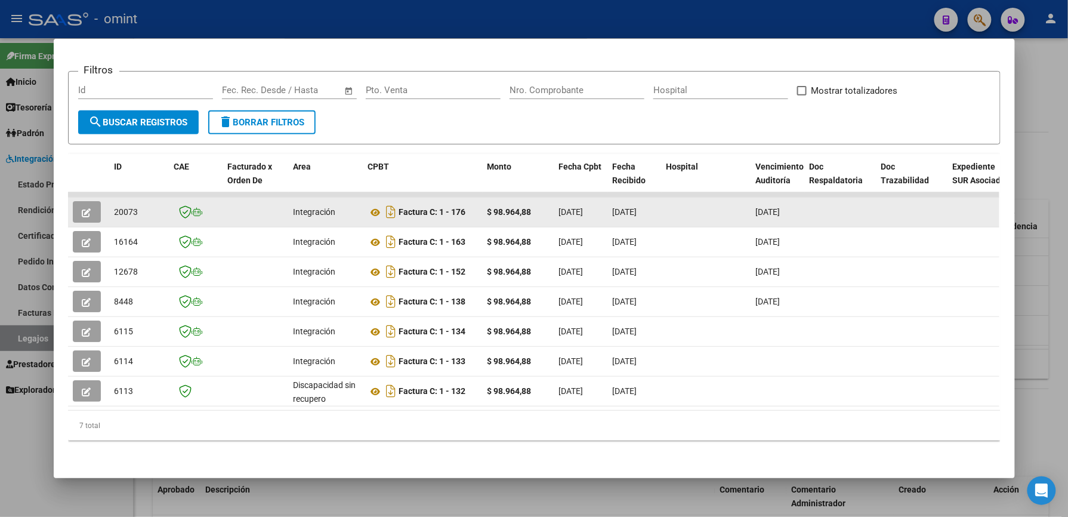
click at [82, 208] on icon "button" at bounding box center [86, 212] width 9 height 9
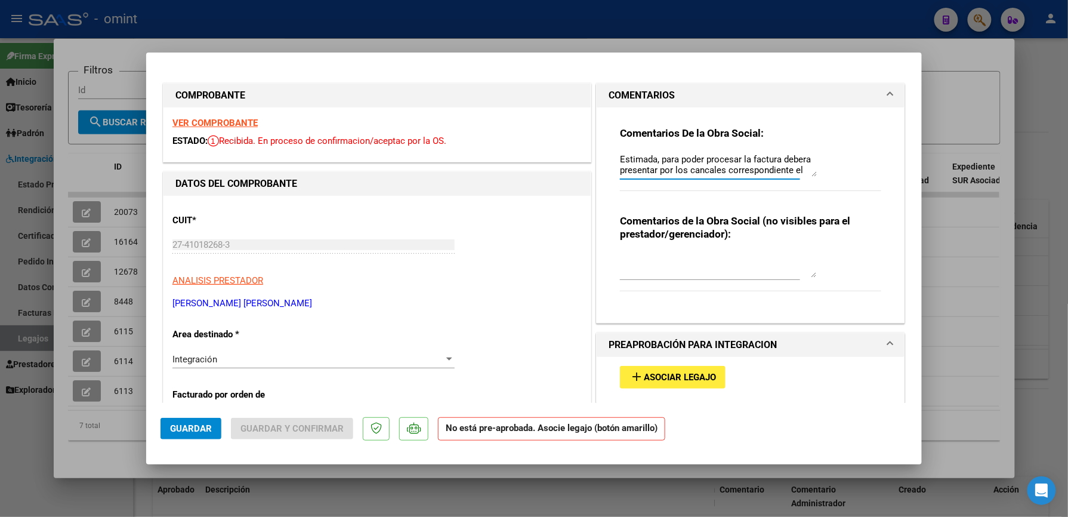
click at [736, 160] on textarea "Estimada, para poder procesar la factura debera presentar por los cancales corr…" at bounding box center [718, 165] width 197 height 24
click at [659, 160] on textarea "Estimada, para poder procesar la factura debera presentar por los cancales corr…" at bounding box center [718, 165] width 197 height 24
drag, startPoint x: 615, startPoint y: 153, endPoint x: 769, endPoint y: 173, distance: 155.3
click at [769, 173] on textarea "Estimada, para poder procesar la factura debera presentar por los cancales corr…" at bounding box center [718, 165] width 197 height 24
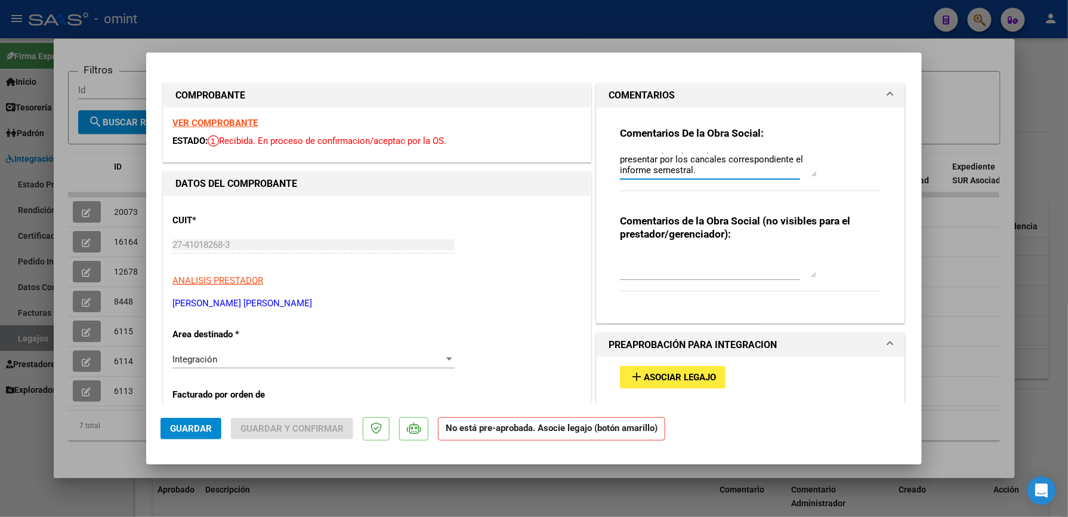
scroll to position [10, 0]
click at [650, 380] on span "Asociar Legajo" at bounding box center [680, 377] width 72 height 11
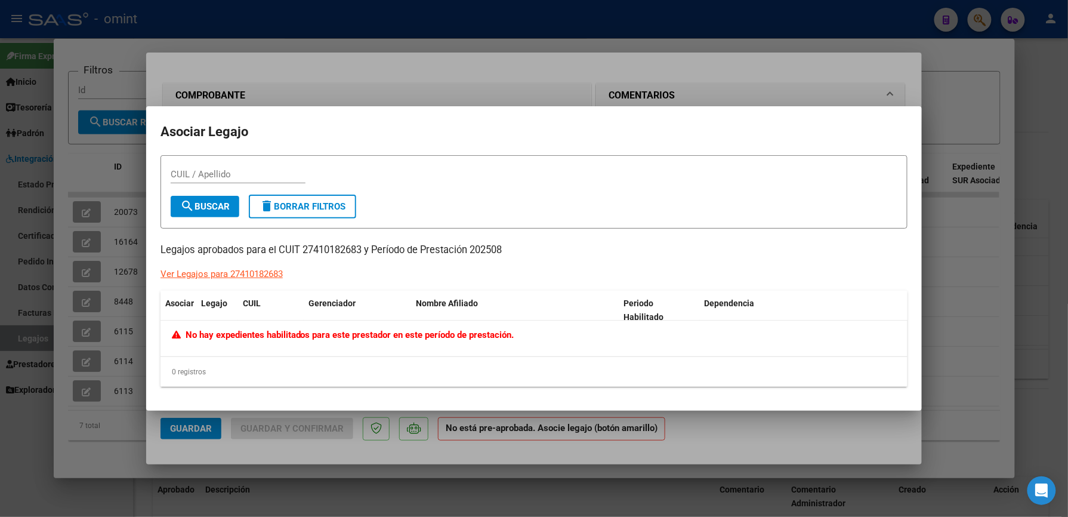
click at [970, 220] on div at bounding box center [534, 258] width 1068 height 517
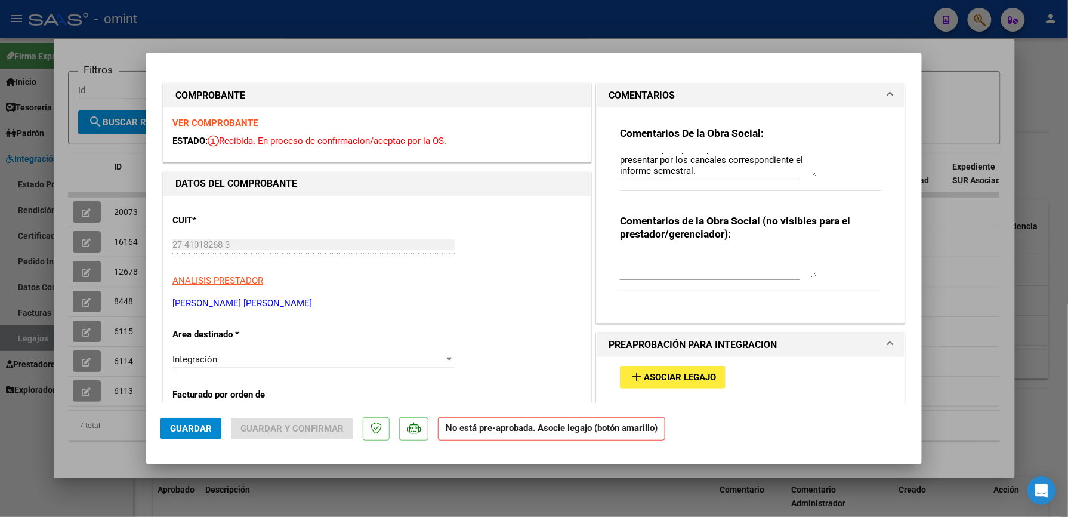
click at [979, 278] on div at bounding box center [534, 258] width 1068 height 517
type input "$ 0,00"
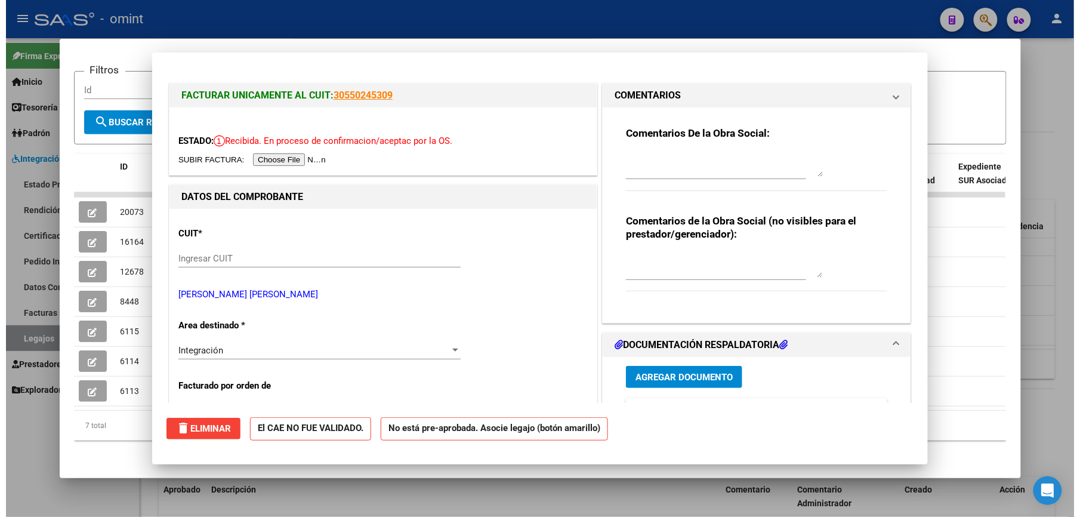
scroll to position [0, 0]
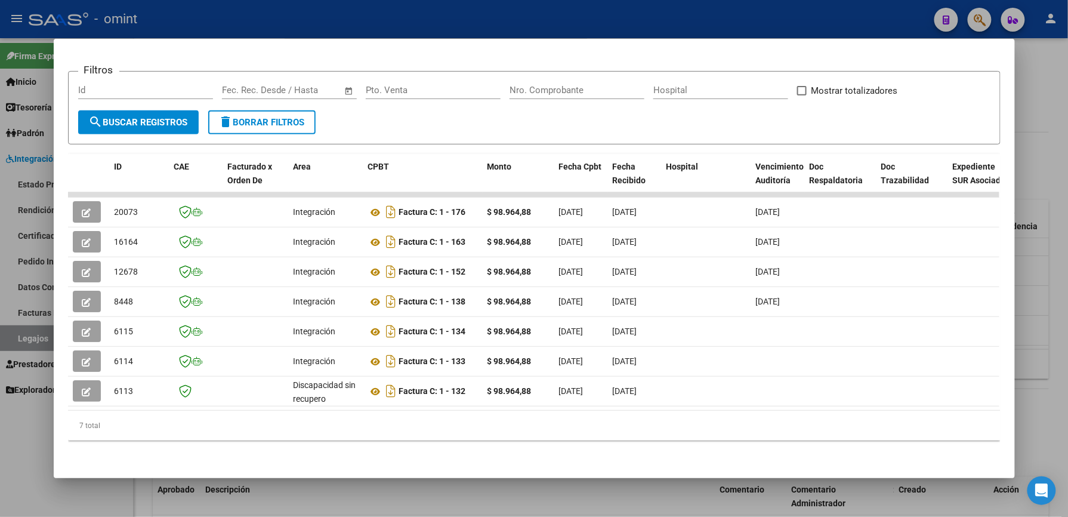
click at [1037, 137] on div at bounding box center [534, 258] width 1068 height 517
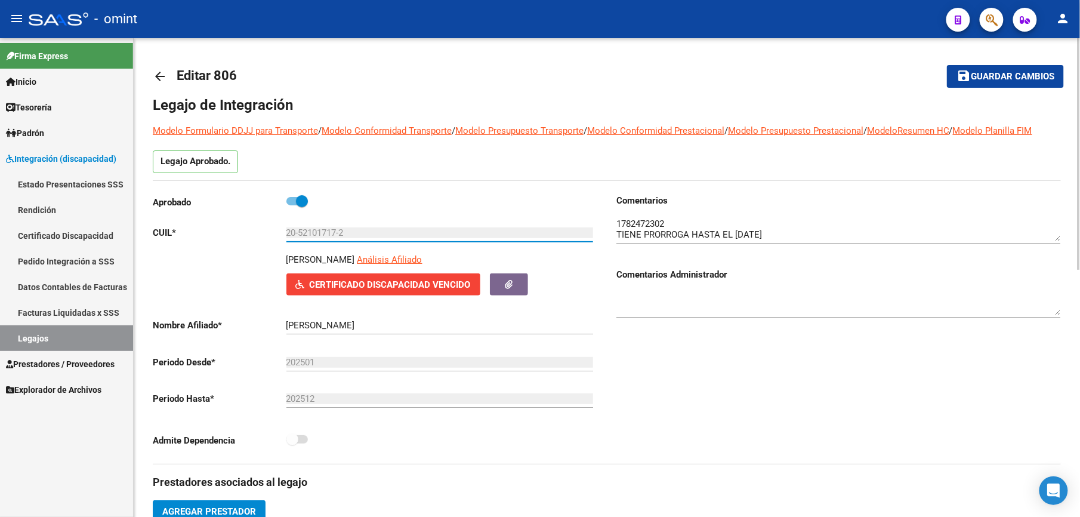
drag, startPoint x: 339, startPoint y: 234, endPoint x: 301, endPoint y: 235, distance: 37.6
click at [301, 235] on input "20-52101717-2" at bounding box center [439, 232] width 307 height 11
drag, startPoint x: 333, startPoint y: 233, endPoint x: 299, endPoint y: 232, distance: 34.0
click at [299, 232] on input "20-52101717-2" at bounding box center [439, 232] width 307 height 11
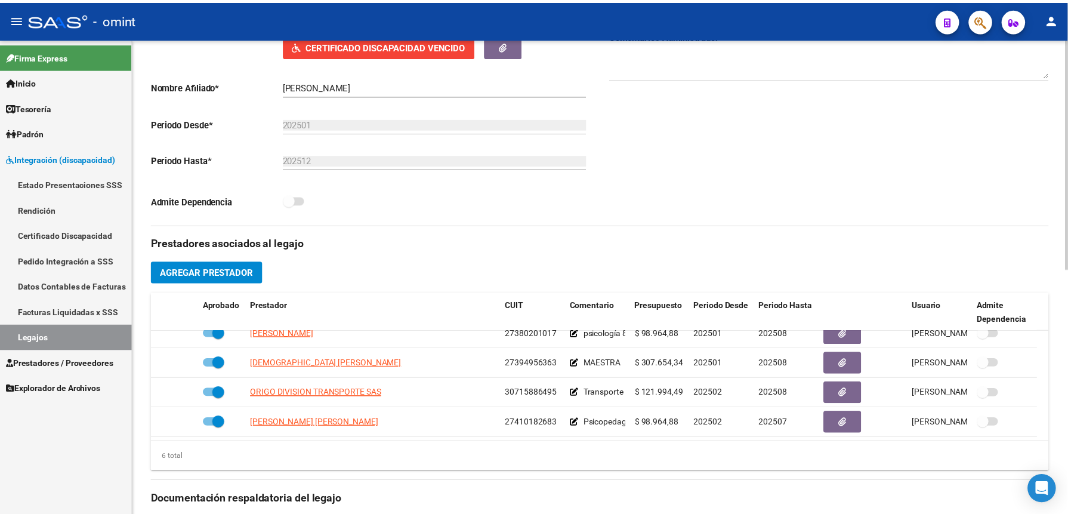
scroll to position [397, 0]
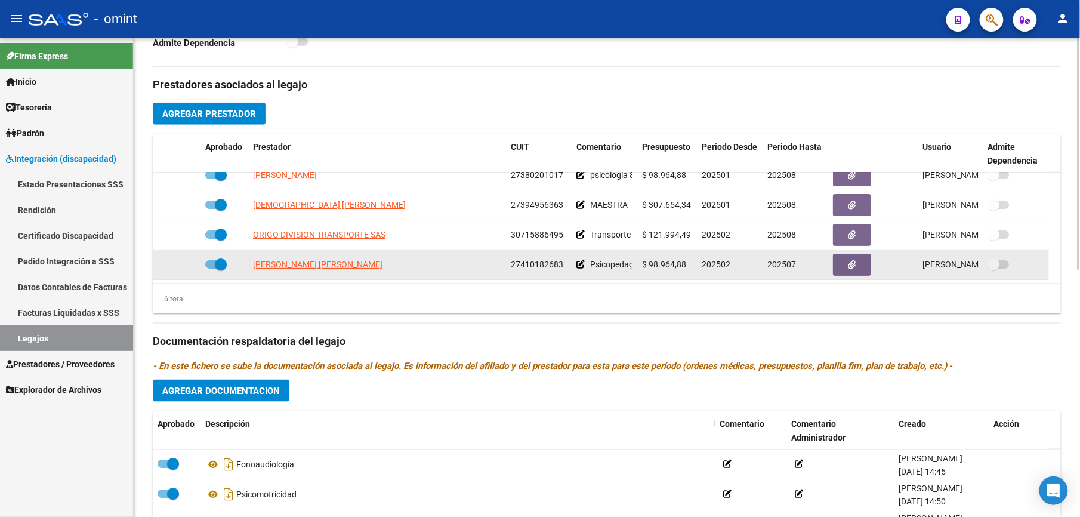
click at [204, 268] on datatable-body-cell at bounding box center [225, 264] width 48 height 29
click at [211, 261] on span at bounding box center [215, 264] width 21 height 8
click at [211, 269] on input "checkbox" at bounding box center [211, 269] width 1 height 1
click at [221, 264] on span at bounding box center [215, 264] width 21 height 8
click at [211, 269] on input "checkbox" at bounding box center [211, 269] width 1 height 1
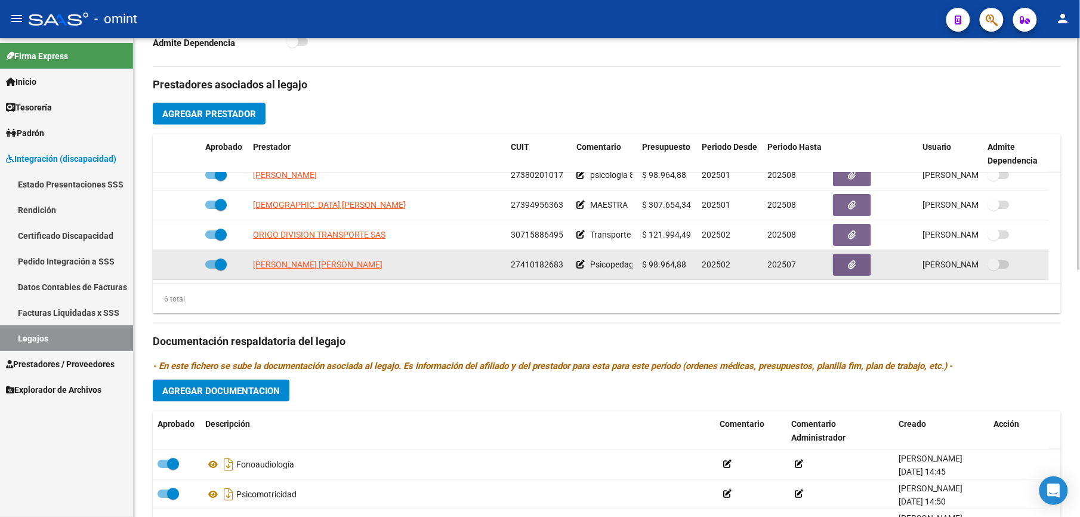
click at [204, 266] on datatable-body-cell at bounding box center [225, 264] width 48 height 29
click at [211, 266] on span at bounding box center [215, 264] width 21 height 8
click at [211, 269] on input "checkbox" at bounding box center [211, 269] width 1 height 1
checkbox input "false"
click at [181, 264] on icon at bounding box center [183, 264] width 8 height 8
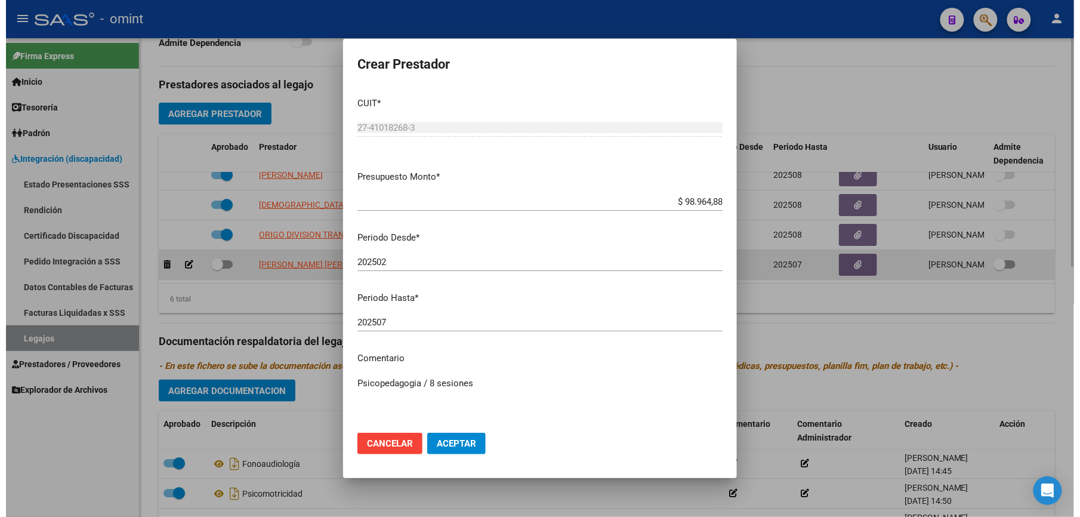
scroll to position [411, 0]
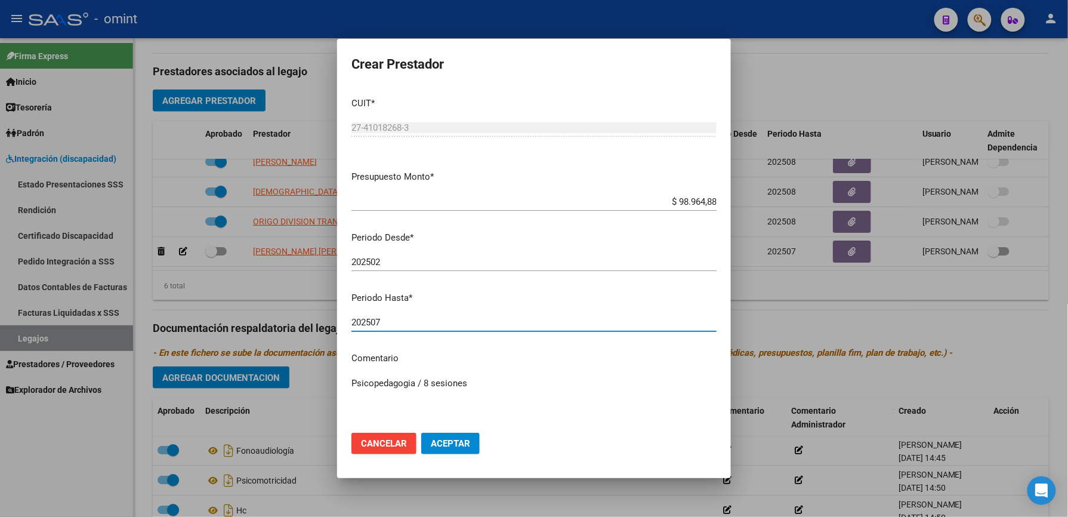
click at [390, 322] on input "202507" at bounding box center [534, 322] width 365 height 11
type input "202508"
click at [459, 443] on span "Aceptar" at bounding box center [450, 443] width 39 height 11
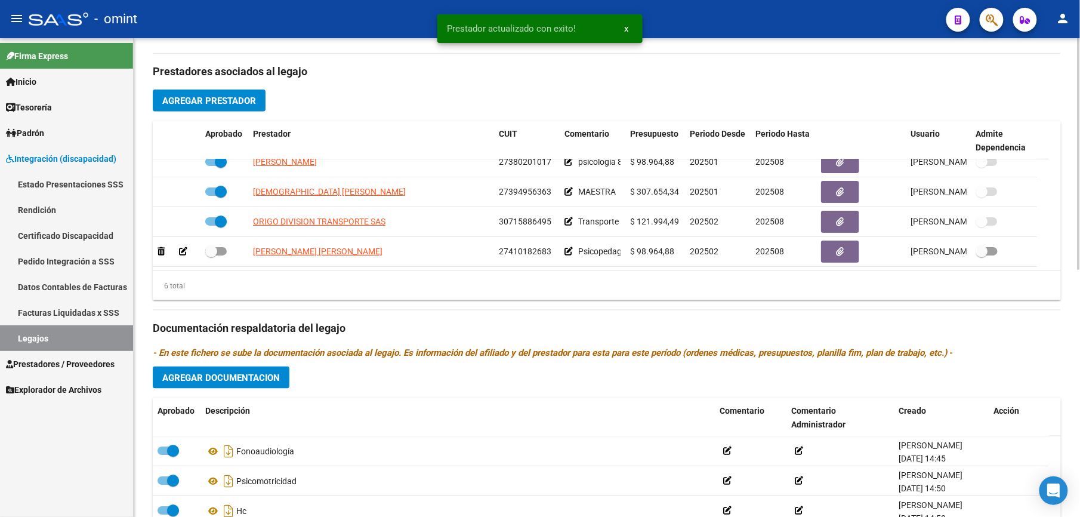
scroll to position [397, 0]
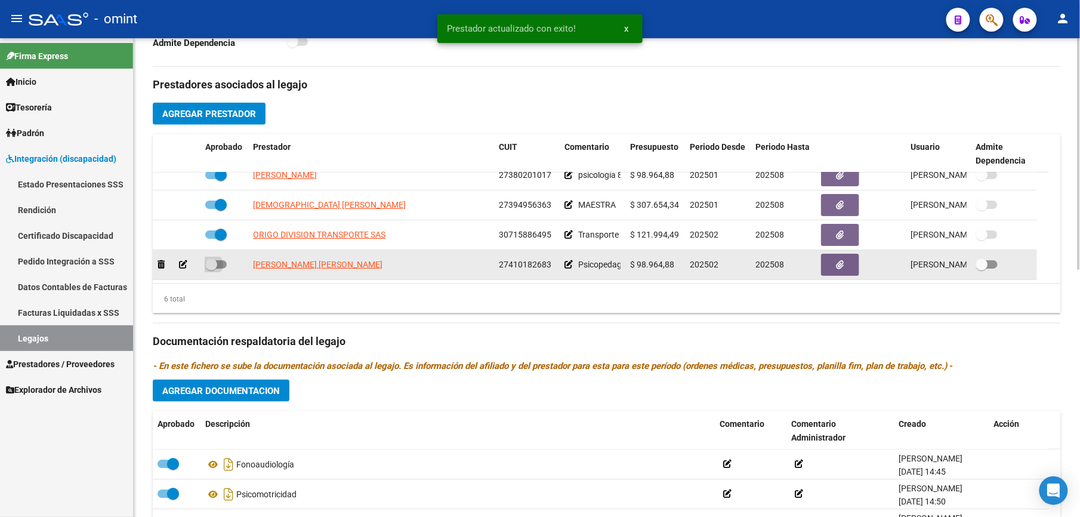
click at [220, 261] on span at bounding box center [215, 264] width 21 height 8
click at [211, 269] on input "checkbox" at bounding box center [211, 269] width 1 height 1
checkbox input "true"
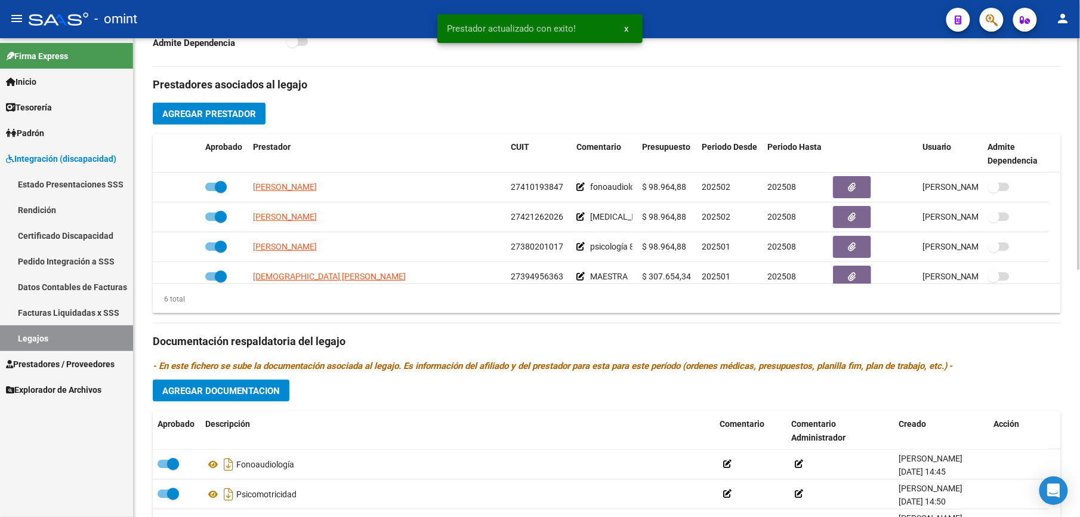
scroll to position [0, 0]
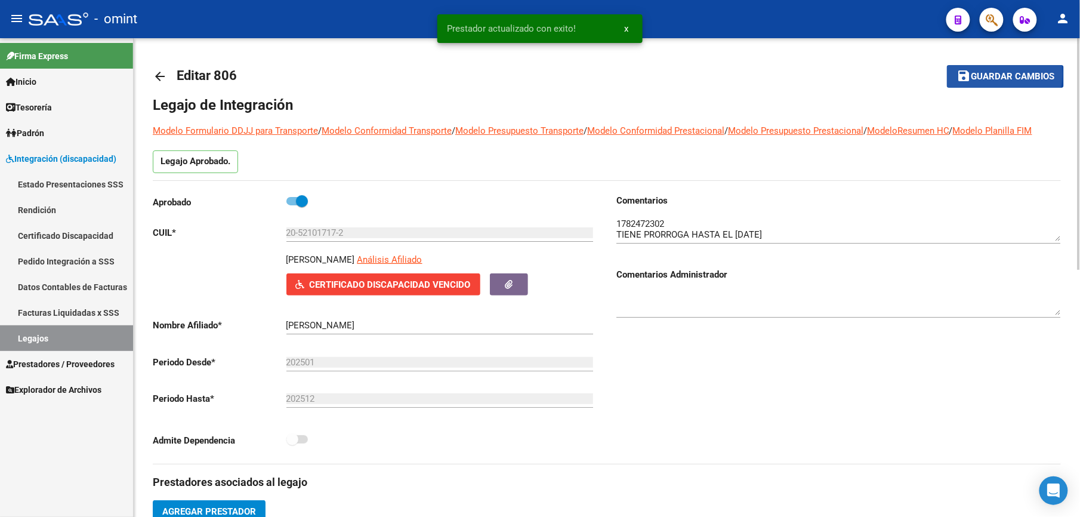
click at [989, 74] on span "Guardar cambios" at bounding box center [1013, 77] width 84 height 11
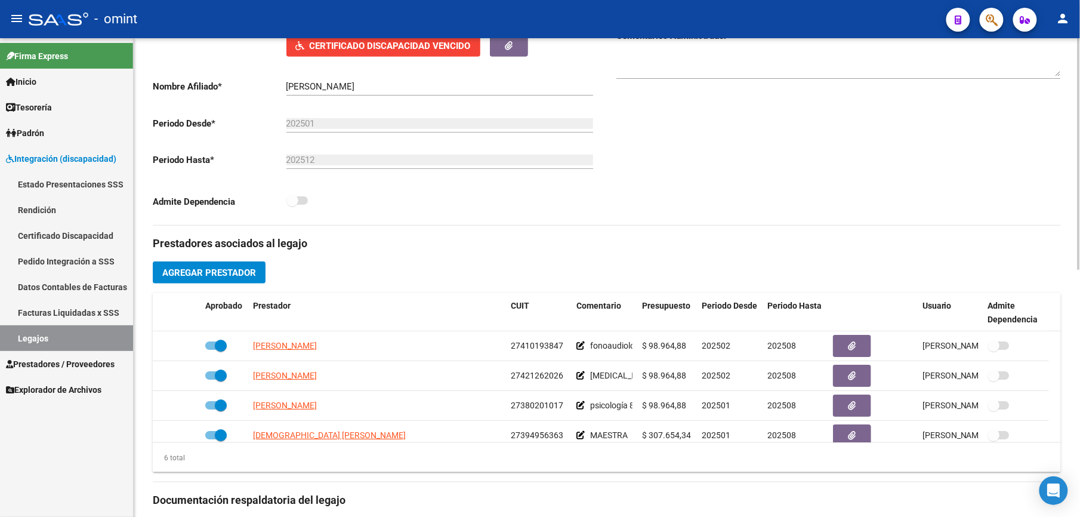
scroll to position [318, 0]
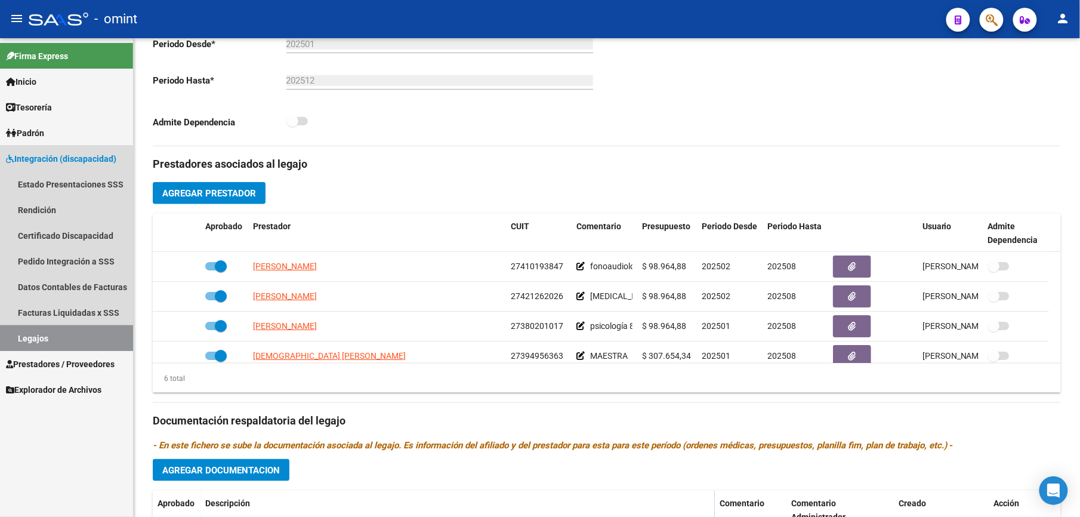
click at [33, 335] on link "Legajos" at bounding box center [66, 338] width 133 height 26
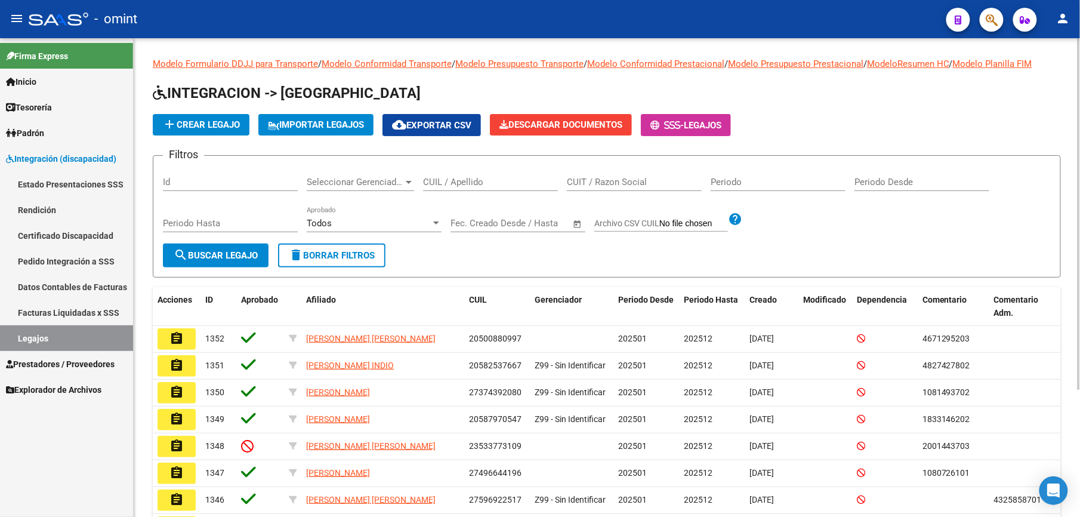
click at [191, 168] on div "Id" at bounding box center [230, 178] width 135 height 26
click at [191, 183] on input "Id" at bounding box center [230, 182] width 135 height 11
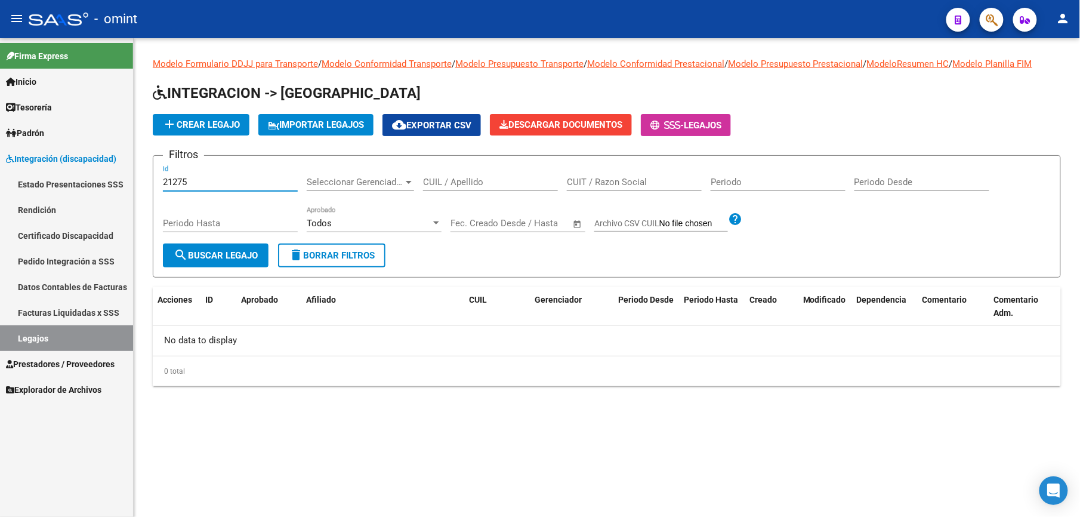
type input "21275"
click at [49, 363] on span "Prestadores / Proveedores" at bounding box center [60, 363] width 109 height 13
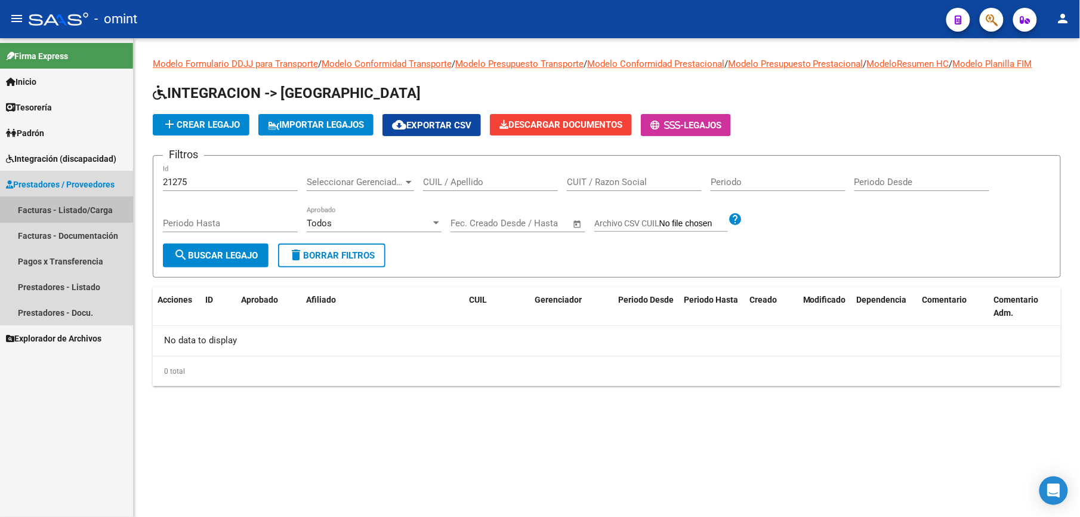
click at [58, 204] on link "Facturas - Listado/Carga" at bounding box center [66, 210] width 133 height 26
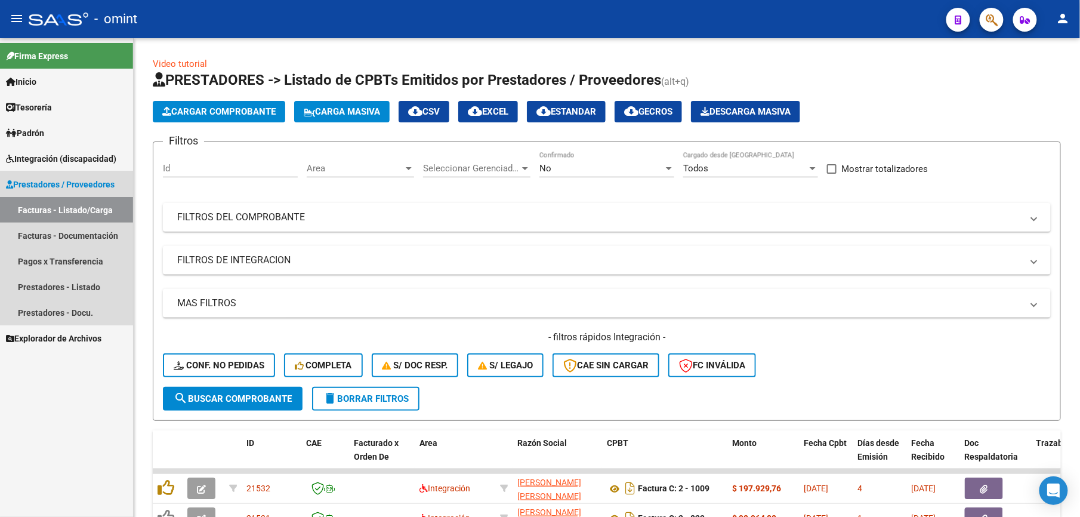
click at [48, 183] on span "Prestadores / Proveedores" at bounding box center [60, 184] width 109 height 13
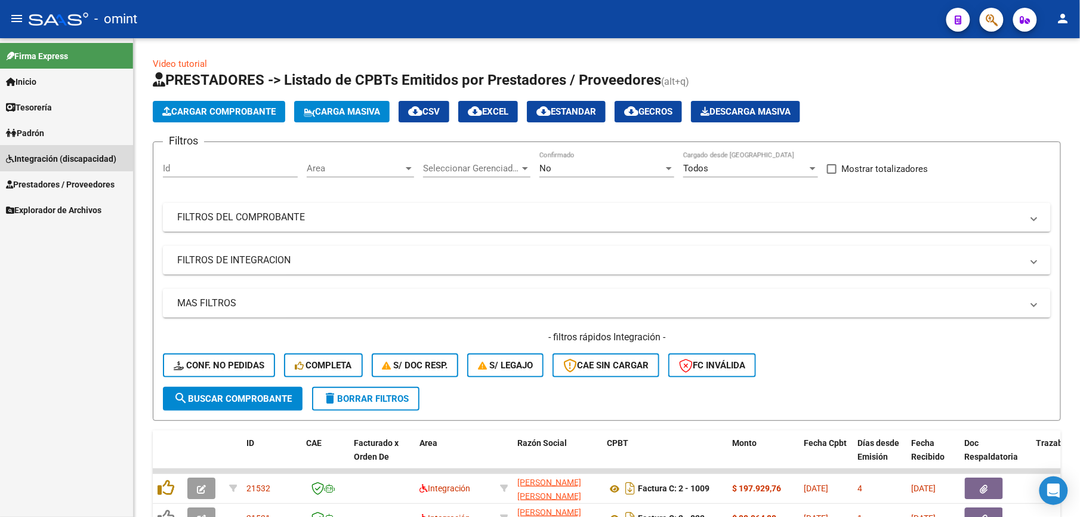
click at [43, 156] on span "Integración (discapacidad)" at bounding box center [61, 158] width 110 height 13
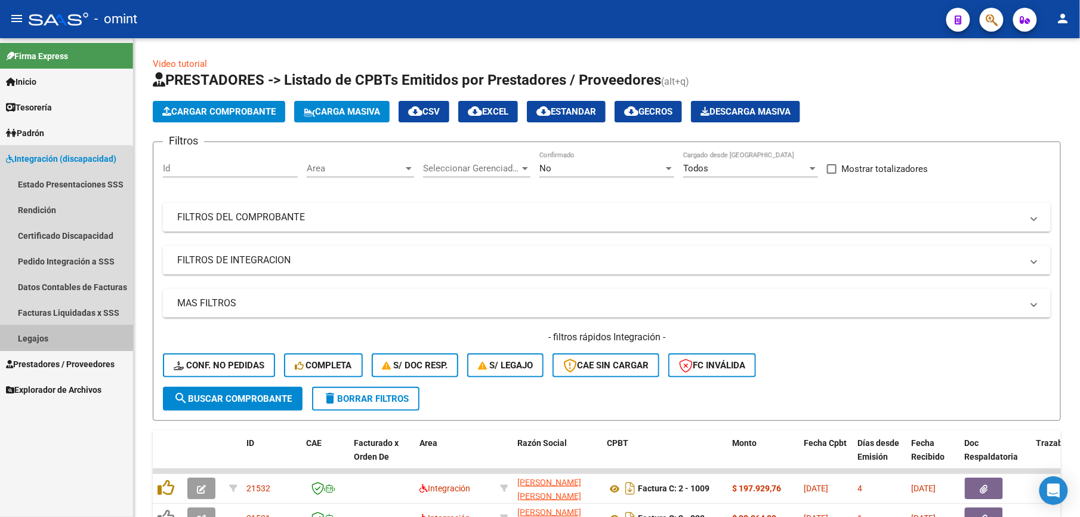
click at [29, 330] on link "Legajos" at bounding box center [66, 338] width 133 height 26
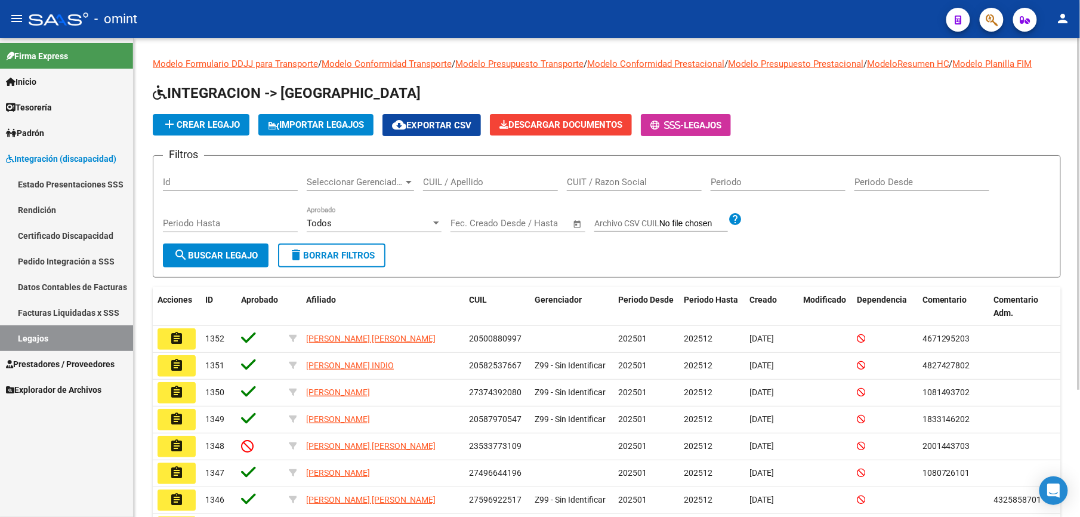
click at [178, 183] on input "Id" at bounding box center [230, 182] width 135 height 11
drag, startPoint x: 223, startPoint y: 177, endPoint x: 130, endPoint y: 185, distance: 93.5
click at [130, 185] on mat-sidenav-container "Firma Express Inicio Calendario SSS Instructivos Contacto OS Tesorería Extracto…" at bounding box center [540, 277] width 1080 height 479
click at [485, 185] on input "CUIL / Apellido" at bounding box center [490, 182] width 135 height 11
paste input "20-58098123-3"
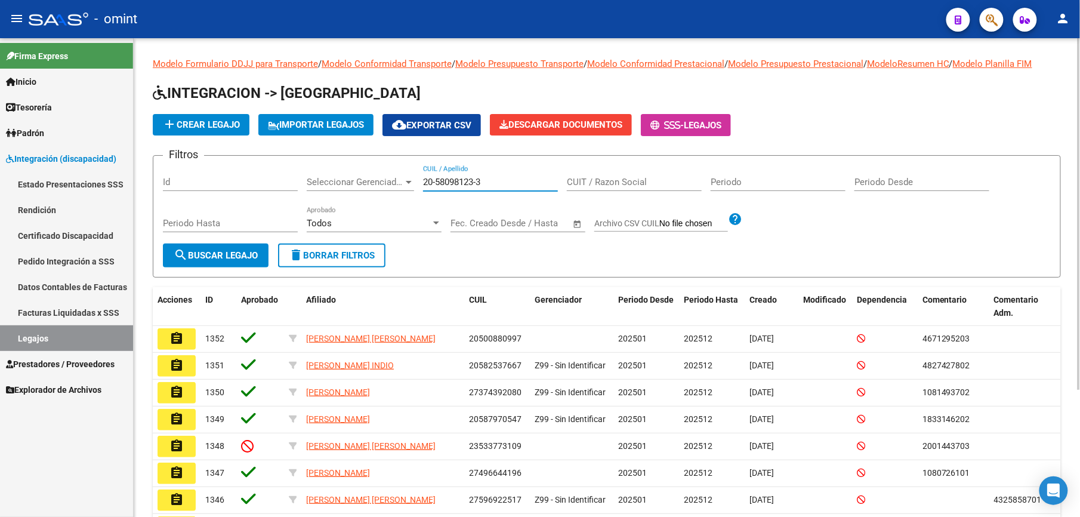
click at [476, 178] on input "20-58098123-3" at bounding box center [490, 182] width 135 height 11
click at [435, 183] on input "20-580981233" at bounding box center [490, 182] width 135 height 11
type input "20580981233"
click at [232, 256] on span "search Buscar Legajo" at bounding box center [216, 255] width 84 height 11
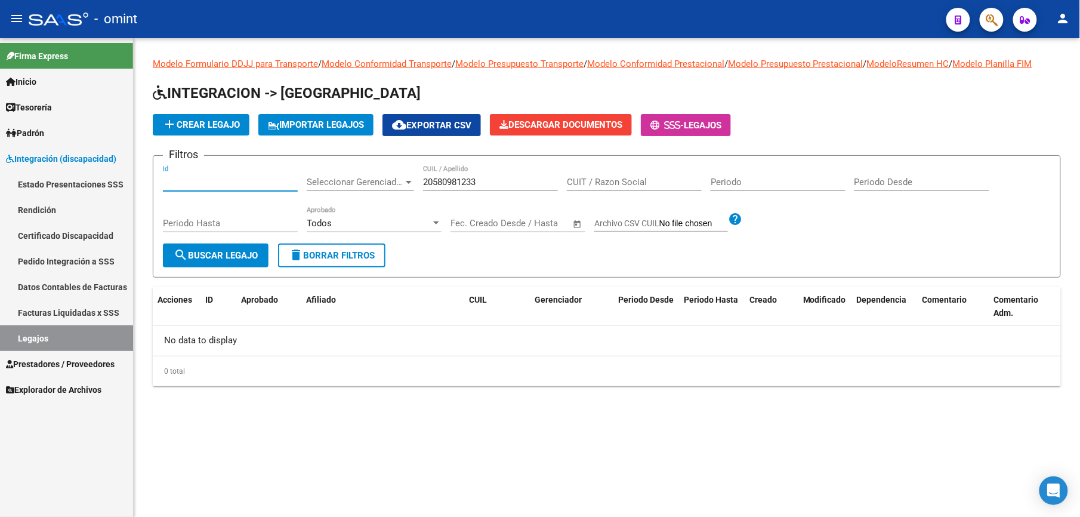
click at [168, 179] on input "Id" at bounding box center [230, 182] width 135 height 11
click at [235, 255] on span "search Buscar Legajo" at bounding box center [216, 255] width 84 height 11
click at [201, 187] on input "Id" at bounding box center [230, 182] width 135 height 11
type input "19879"
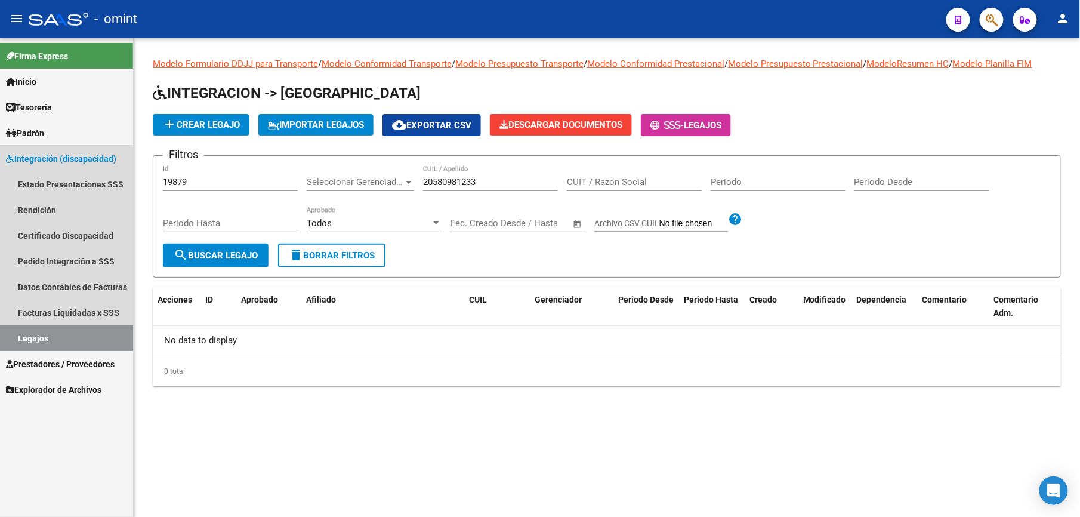
click at [34, 335] on link "Legajos" at bounding box center [66, 338] width 133 height 26
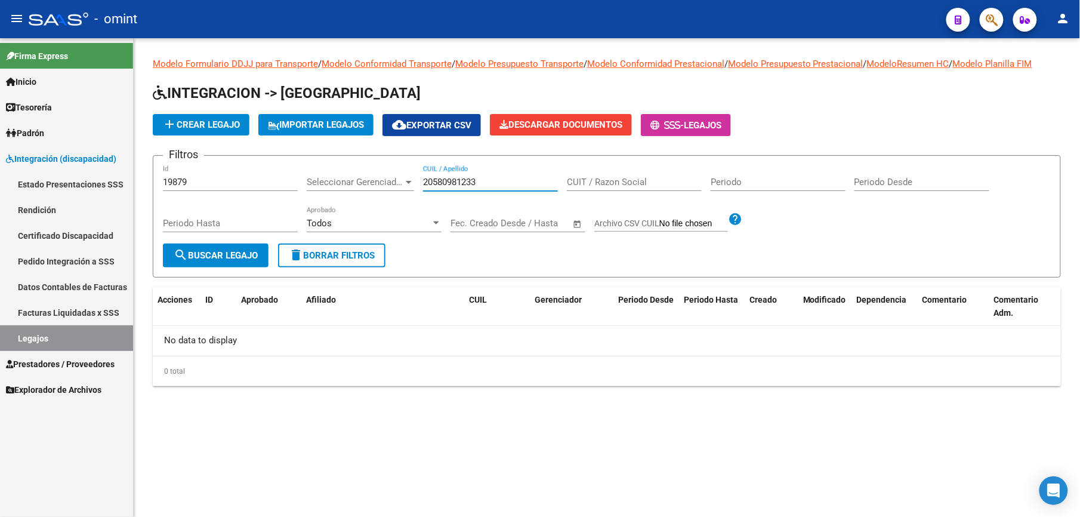
click at [485, 184] on input "20580981233" at bounding box center [490, 182] width 135 height 11
drag, startPoint x: 199, startPoint y: 179, endPoint x: 84, endPoint y: 179, distance: 115.2
click at [84, 179] on mat-sidenav-container "Firma Express Inicio Calendario SSS Instructivos Contacto OS Tesorería Extracto…" at bounding box center [540, 277] width 1080 height 479
click at [230, 254] on span "search Buscar Legajo" at bounding box center [216, 255] width 84 height 11
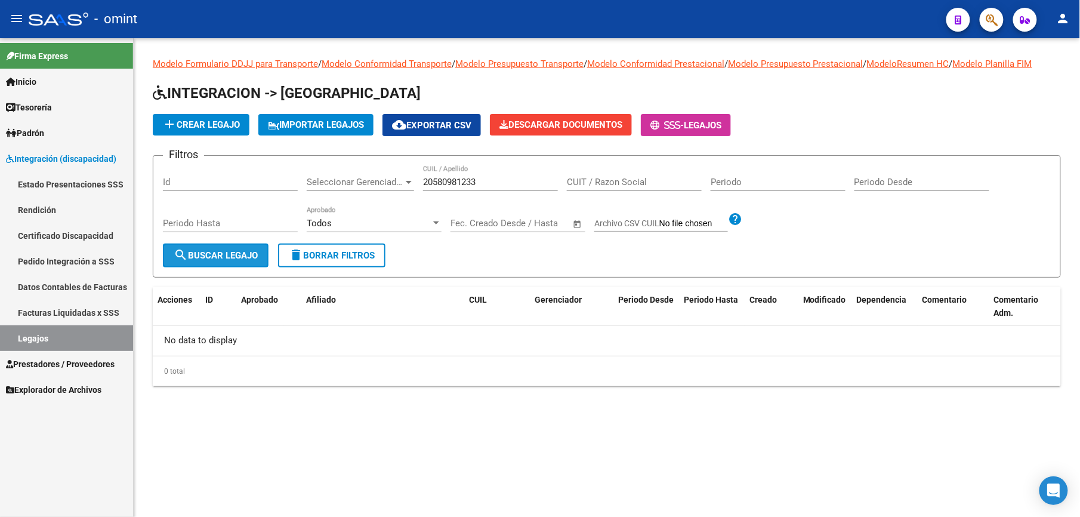
click at [224, 250] on span "search Buscar Legajo" at bounding box center [216, 255] width 84 height 11
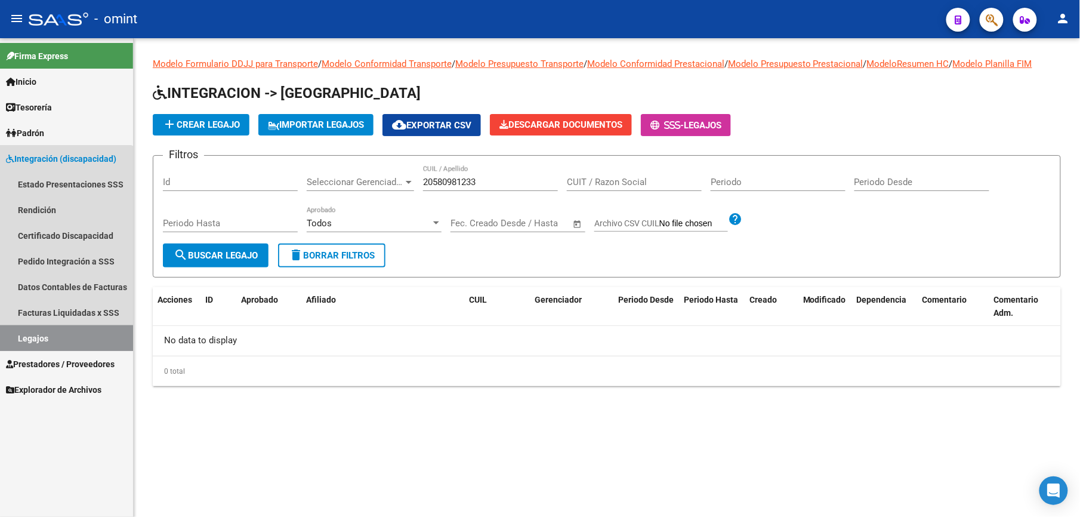
click at [35, 340] on link "Legajos" at bounding box center [66, 338] width 133 height 26
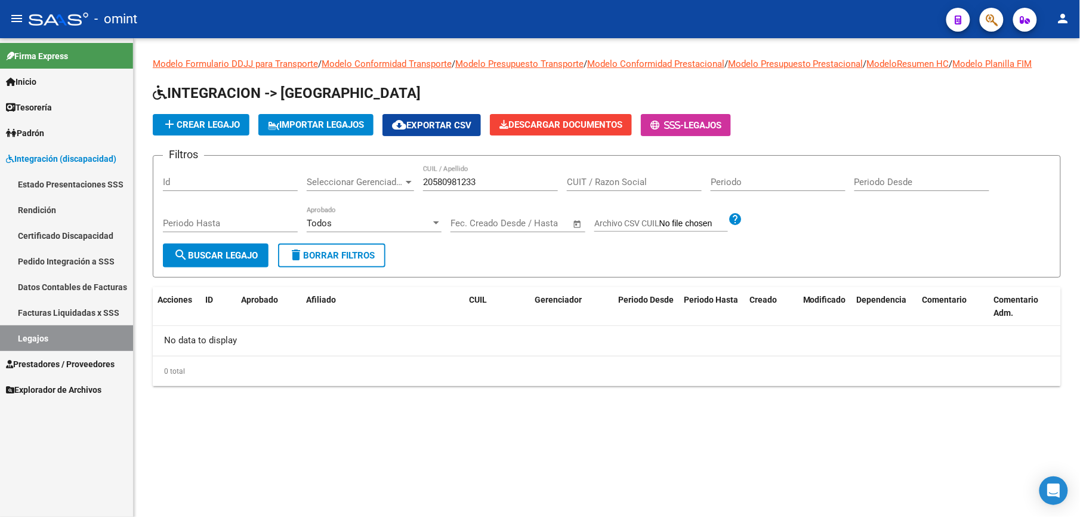
click at [38, 337] on link "Legajos" at bounding box center [66, 338] width 133 height 26
click at [482, 177] on input "20580981233" at bounding box center [490, 182] width 135 height 11
drag, startPoint x: 485, startPoint y: 177, endPoint x: 382, endPoint y: 178, distance: 102.7
click at [383, 178] on div "Filtros Id Seleccionar Gerenciador Seleccionar Gerenciador 20580981233 CUIL / A…" at bounding box center [607, 204] width 888 height 78
paste input "text"
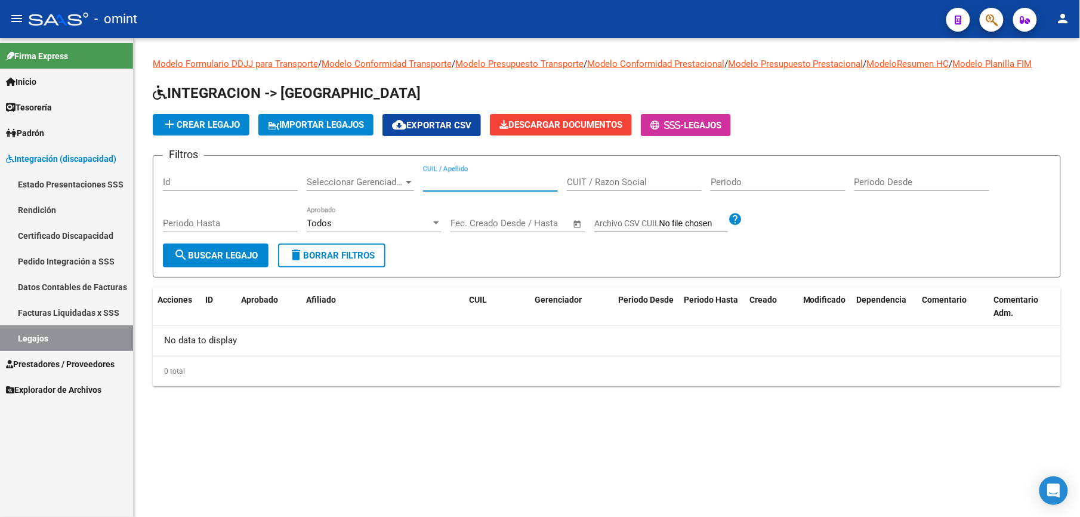
click at [465, 183] on input "CUIL / Apellido" at bounding box center [490, 182] width 135 height 11
type input "G"
type input "58253766"
click at [202, 246] on button "search Buscar Legajo" at bounding box center [216, 255] width 106 height 24
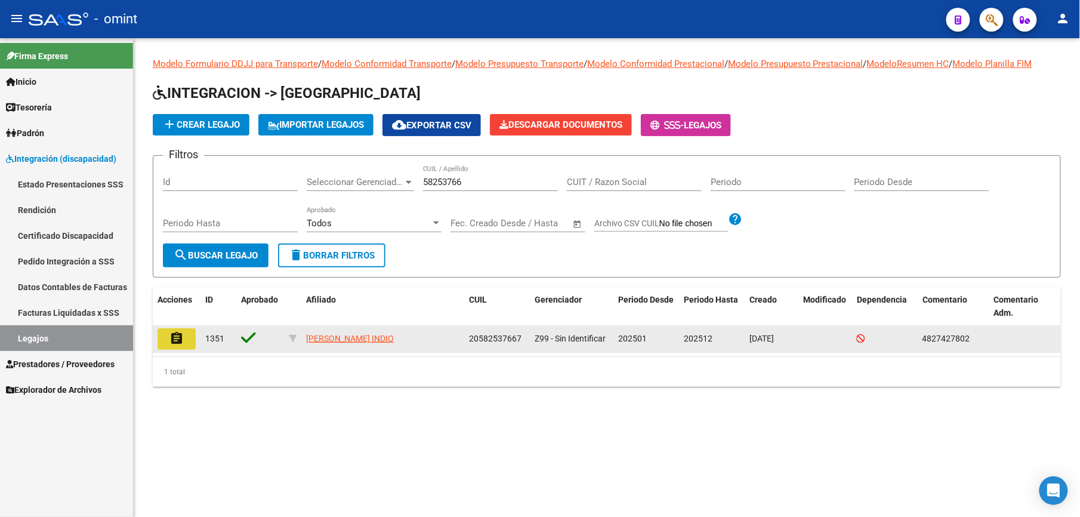
click at [180, 339] on mat-icon "assignment" at bounding box center [176, 338] width 14 height 14
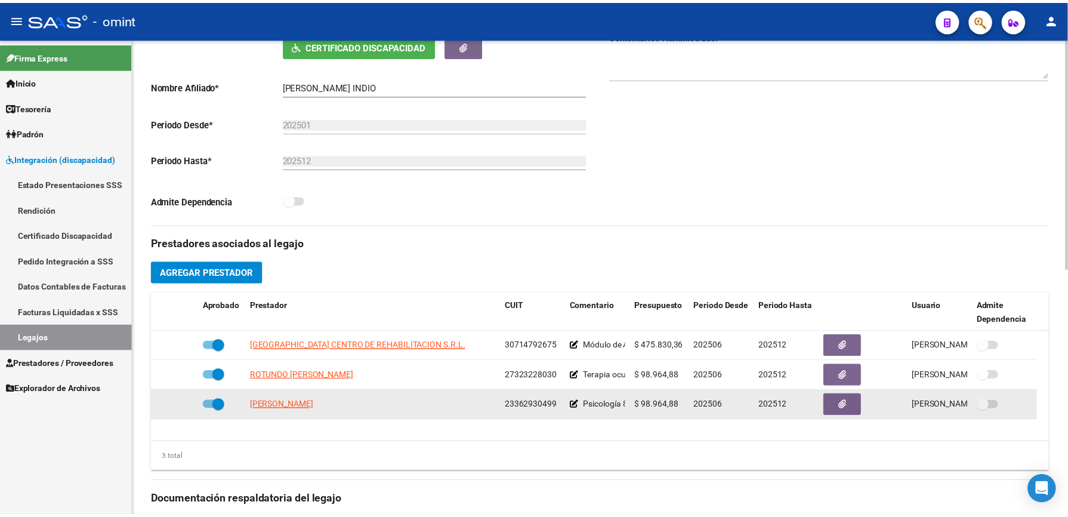
scroll to position [477, 0]
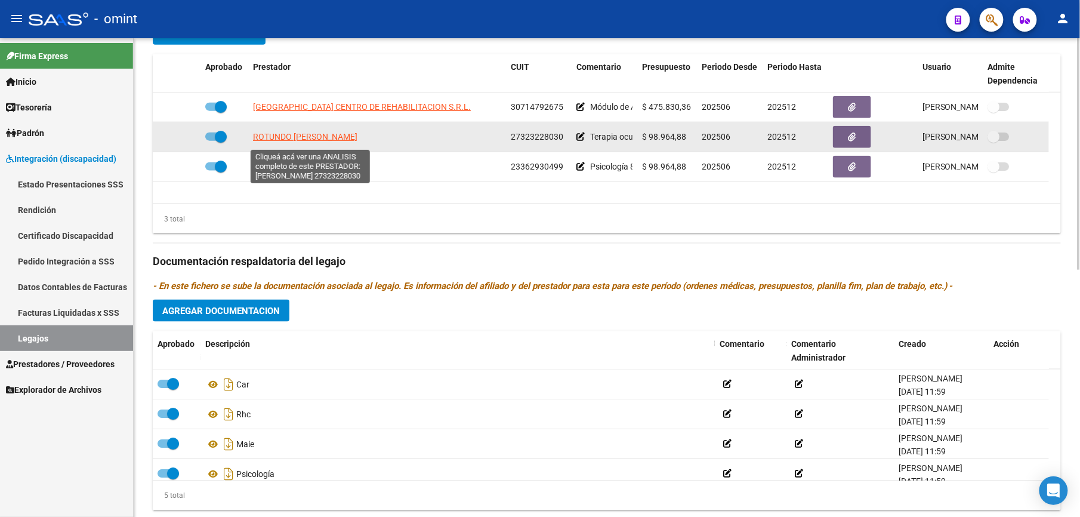
click at [273, 137] on span "ROTUNDO [PERSON_NAME]" at bounding box center [305, 137] width 104 height 10
type textarea "27323228030"
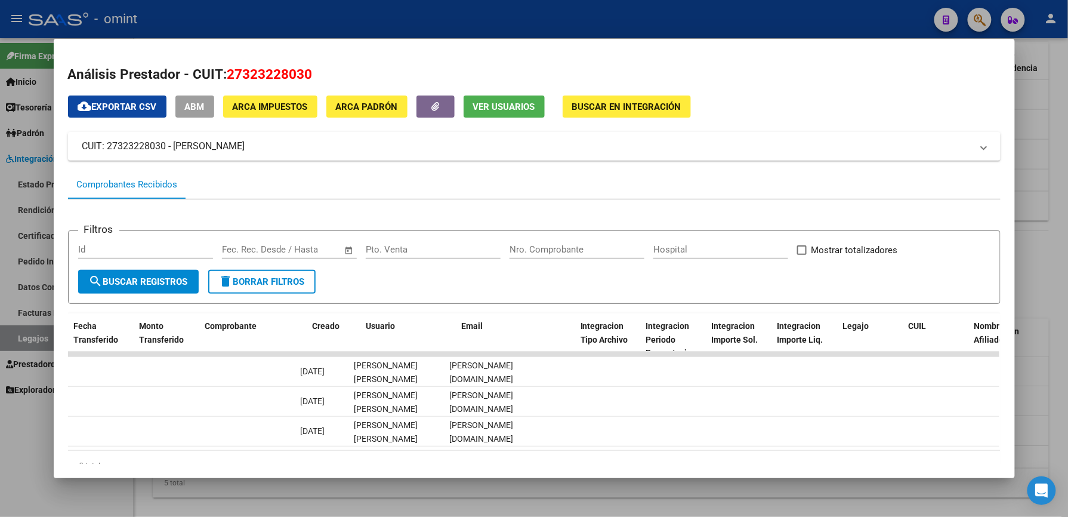
scroll to position [0, 0]
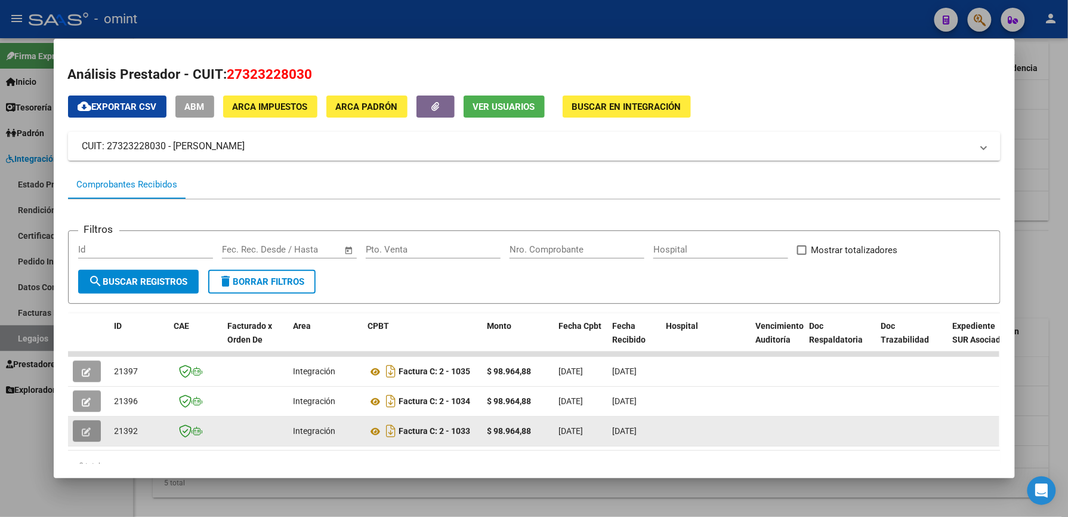
click at [82, 428] on icon "button" at bounding box center [86, 431] width 9 height 9
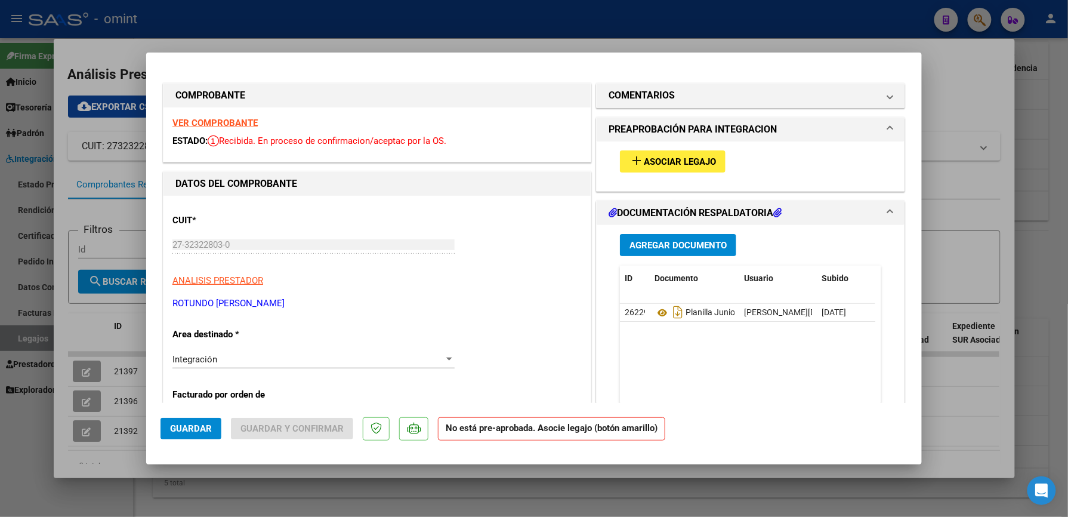
click at [217, 127] on strong "VER COMPROBANTE" at bounding box center [214, 123] width 85 height 11
click at [658, 162] on span "Asociar Legajo" at bounding box center [680, 161] width 72 height 11
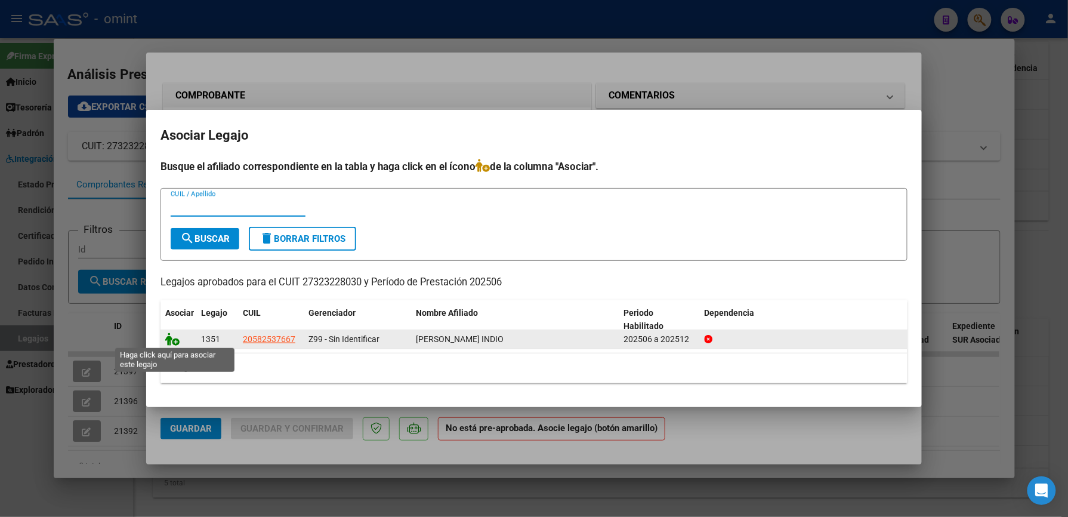
click at [168, 338] on icon at bounding box center [172, 338] width 14 height 13
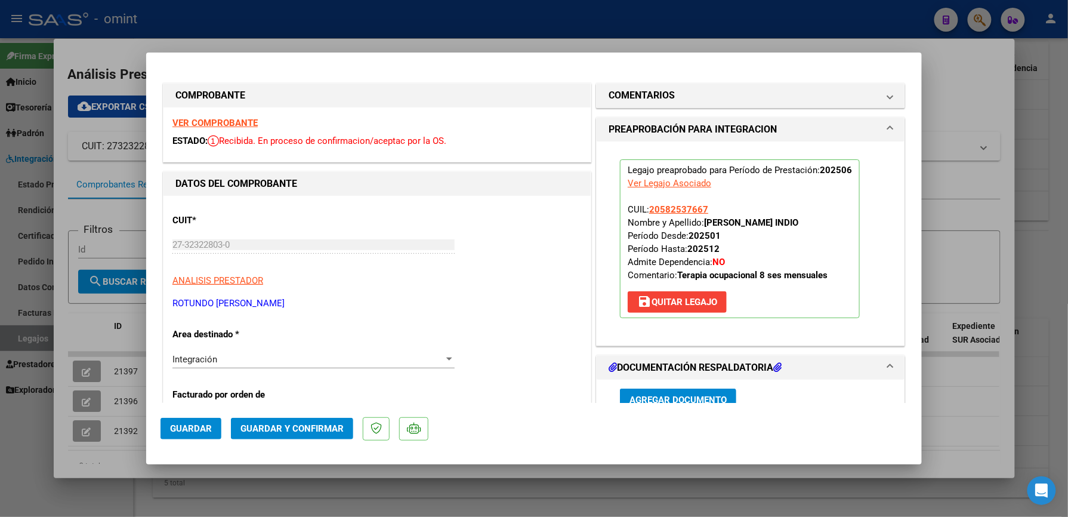
click at [289, 427] on span "Guardar y Confirmar" at bounding box center [292, 428] width 103 height 11
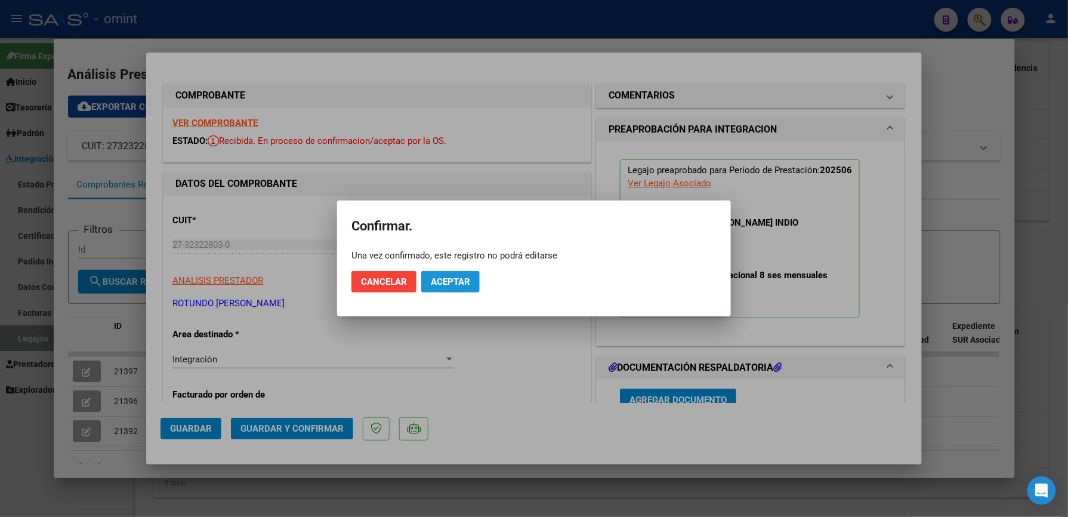
click at [456, 283] on span "Aceptar" at bounding box center [450, 281] width 39 height 11
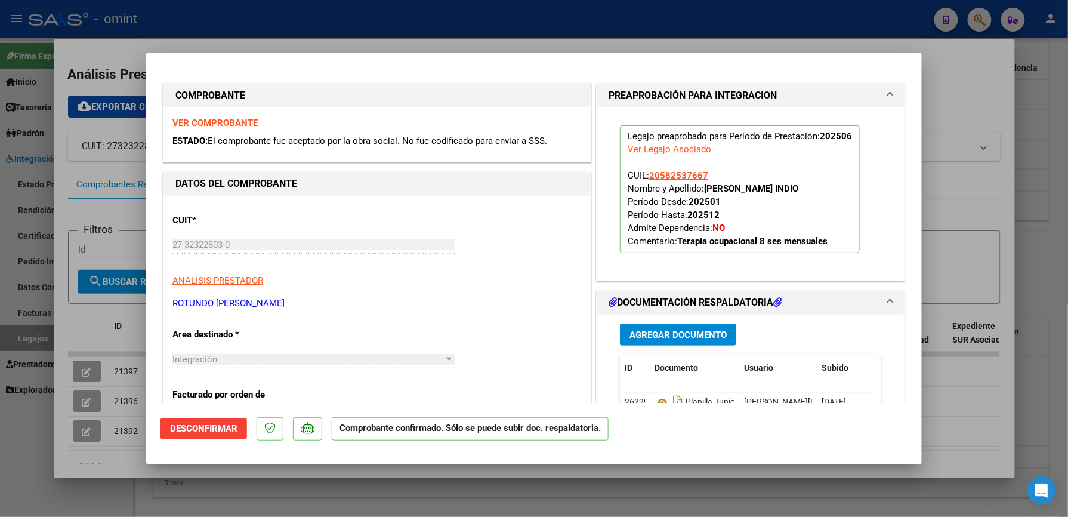
click at [951, 98] on div at bounding box center [534, 258] width 1068 height 517
type input "$ 0,00"
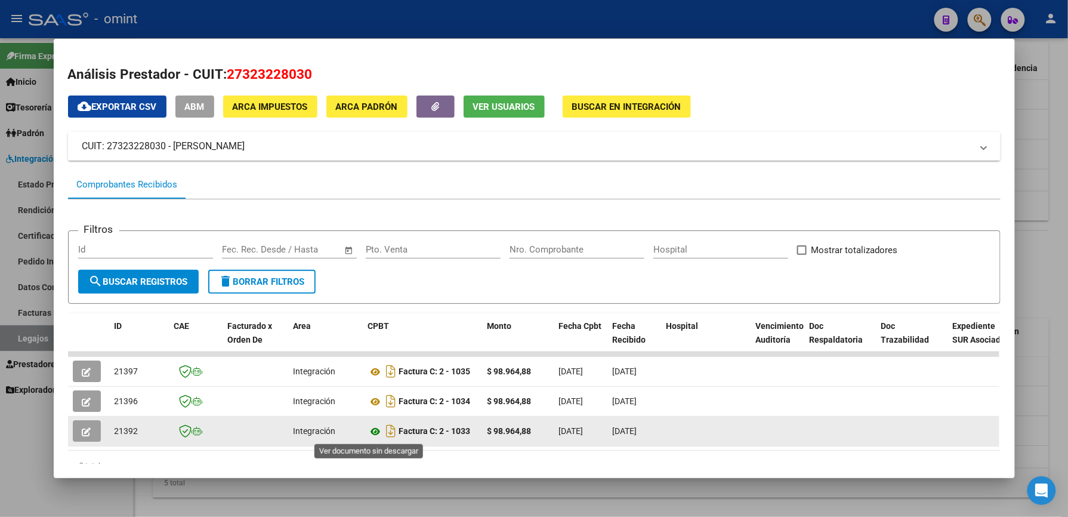
click at [371, 427] on icon at bounding box center [376, 431] width 16 height 14
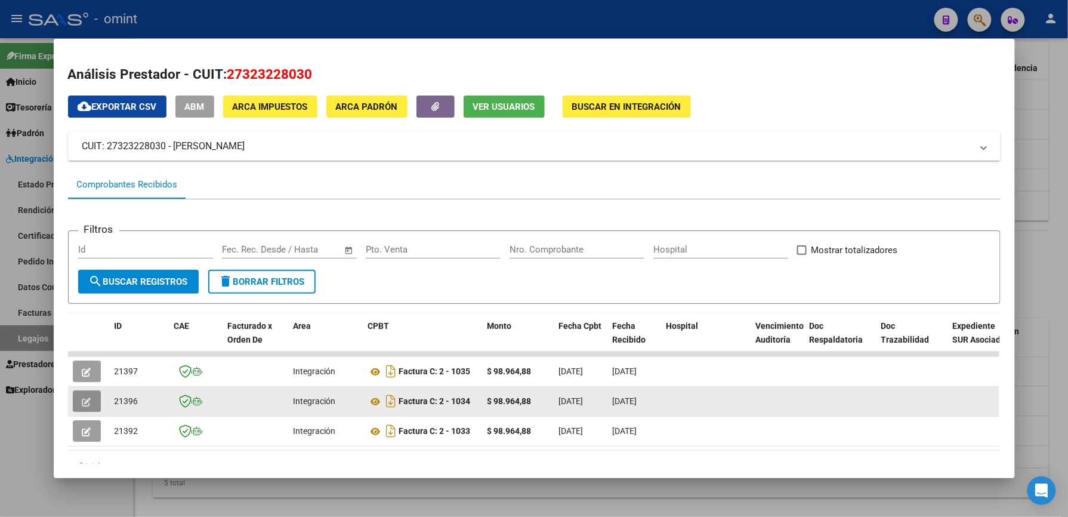
click at [87, 404] on button "button" at bounding box center [87, 400] width 28 height 21
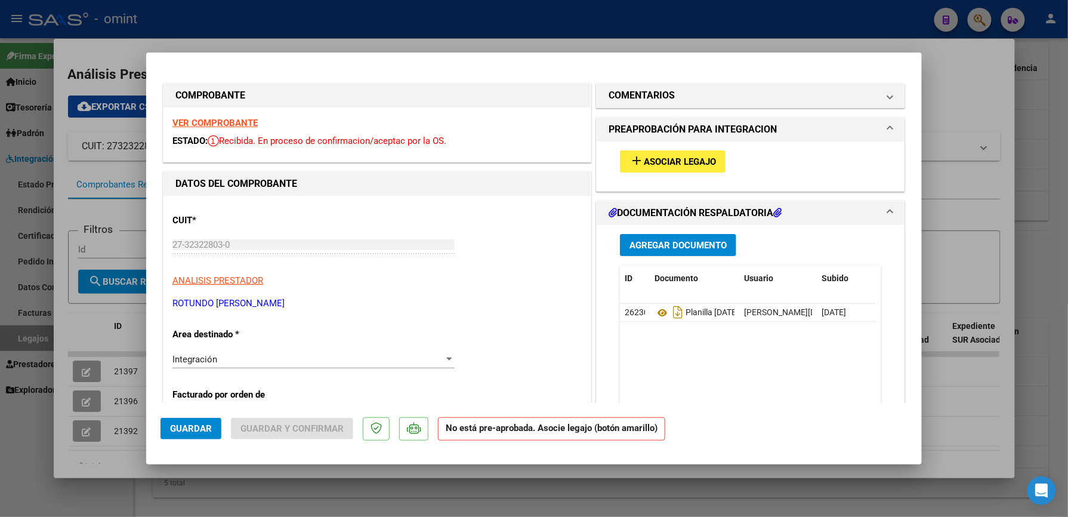
click at [657, 163] on span "Asociar Legajo" at bounding box center [680, 161] width 72 height 11
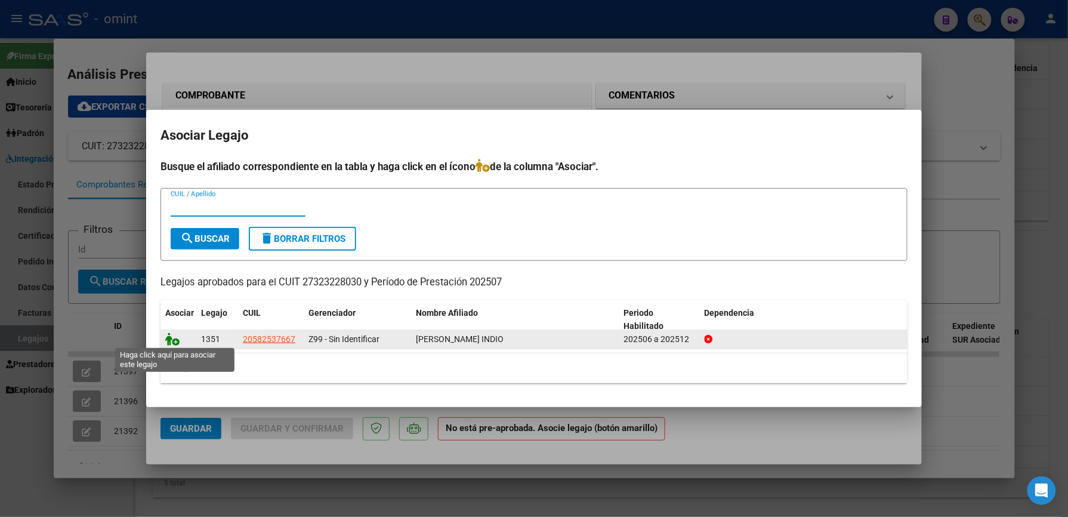
click at [172, 338] on icon at bounding box center [172, 338] width 14 height 13
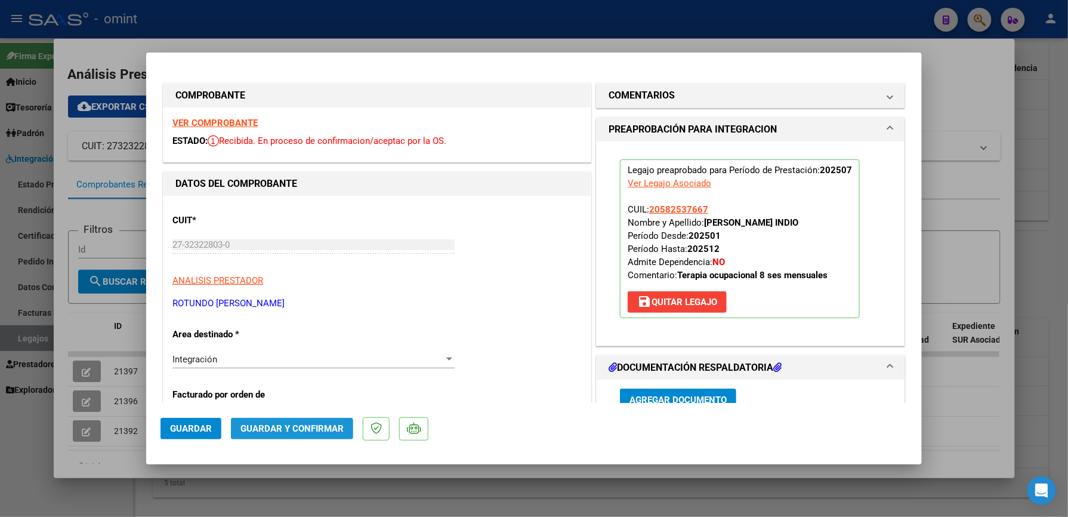
click at [302, 426] on span "Guardar y Confirmar" at bounding box center [292, 428] width 103 height 11
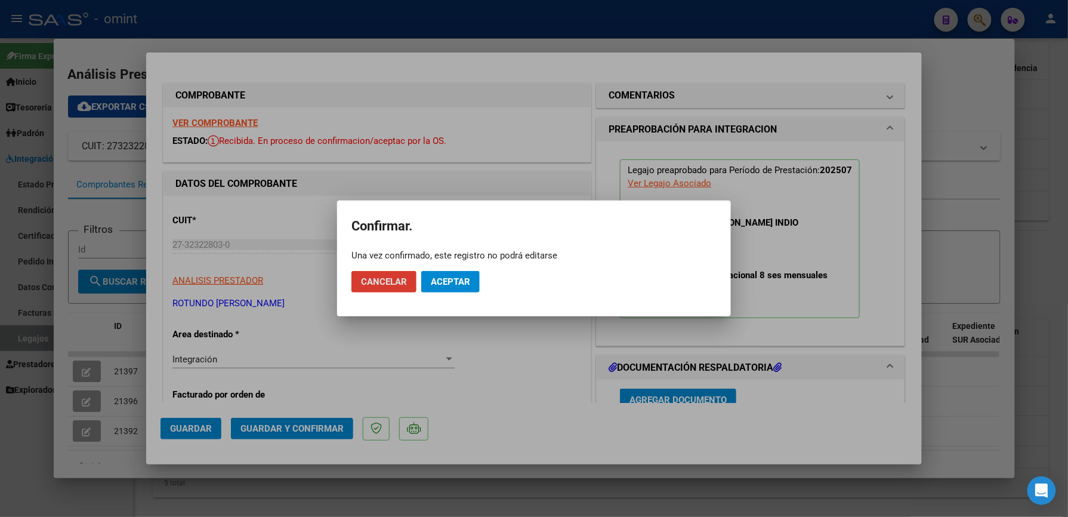
click at [452, 287] on button "Aceptar" at bounding box center [450, 281] width 58 height 21
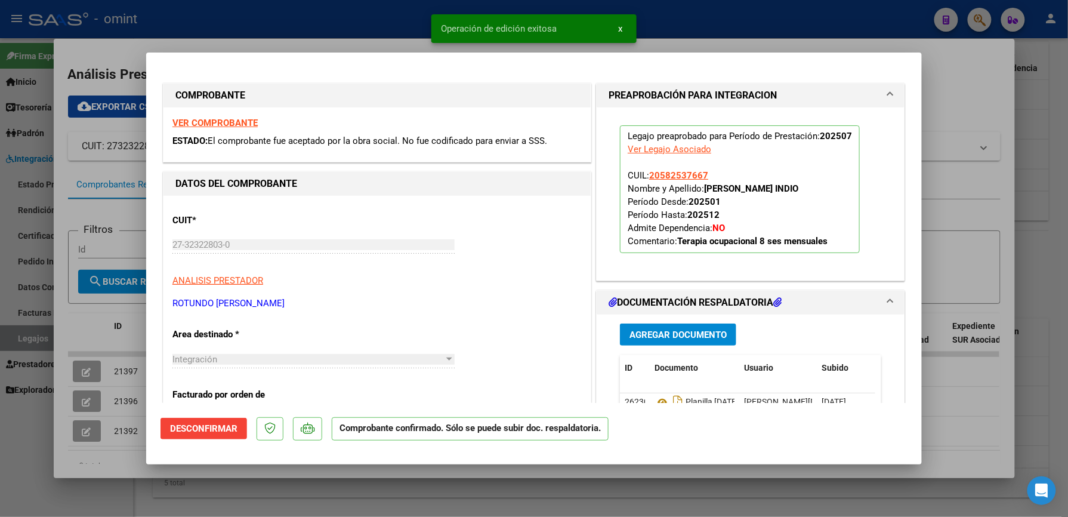
click at [1008, 220] on div at bounding box center [534, 258] width 1068 height 517
type input "$ 0,00"
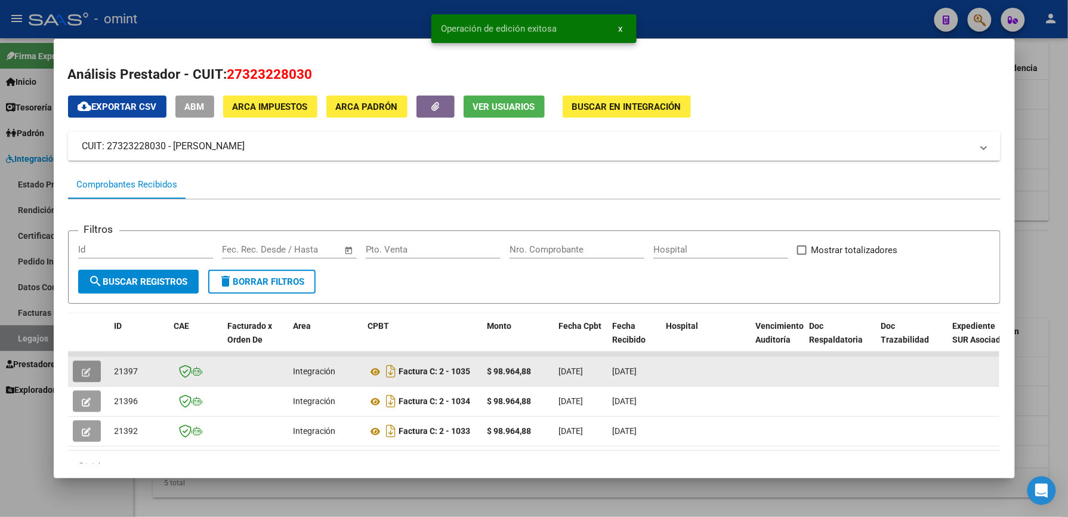
click at [79, 363] on button "button" at bounding box center [87, 370] width 28 height 21
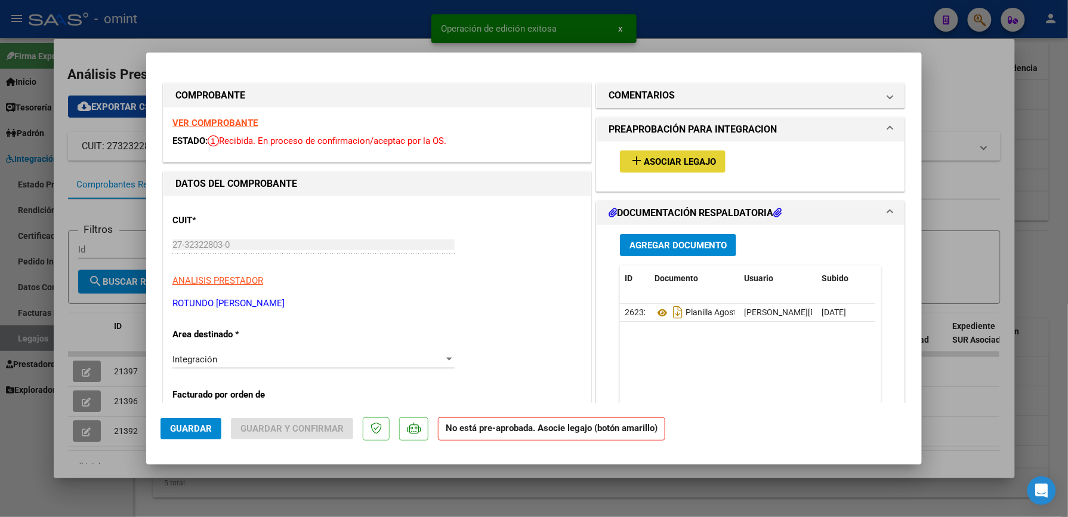
click at [676, 158] on span "Asociar Legajo" at bounding box center [680, 161] width 72 height 11
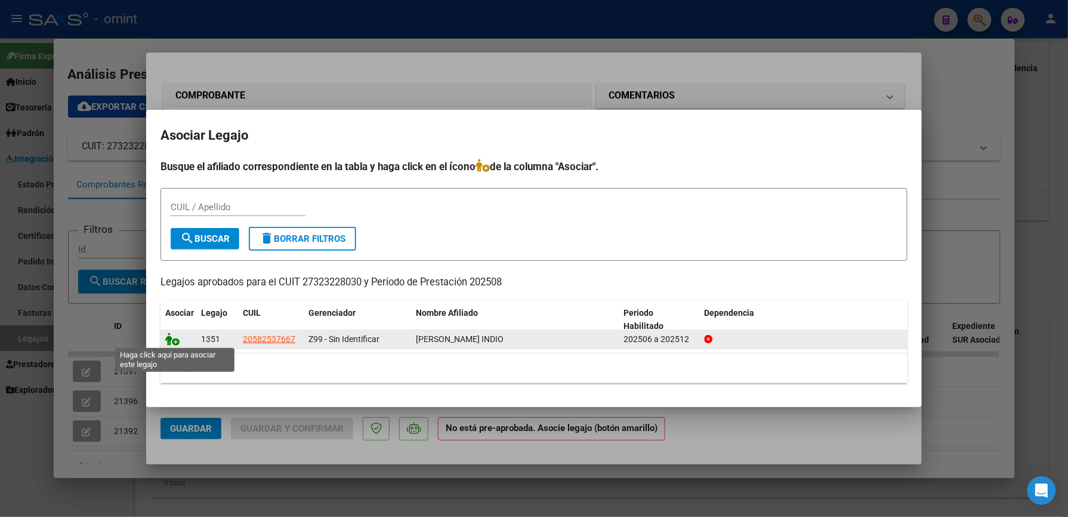
click at [171, 340] on icon at bounding box center [172, 338] width 14 height 13
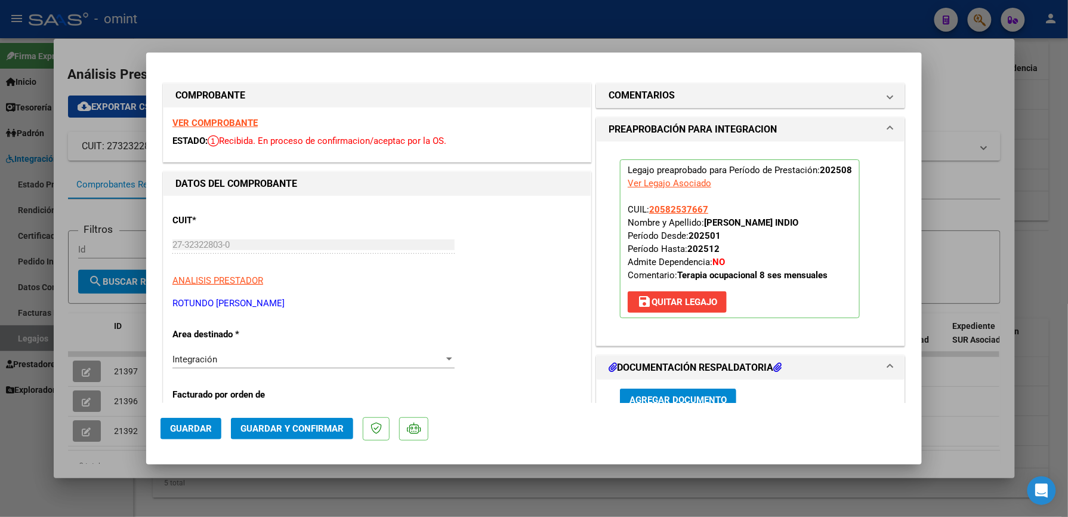
click at [285, 428] on span "Guardar y Confirmar" at bounding box center [292, 428] width 103 height 11
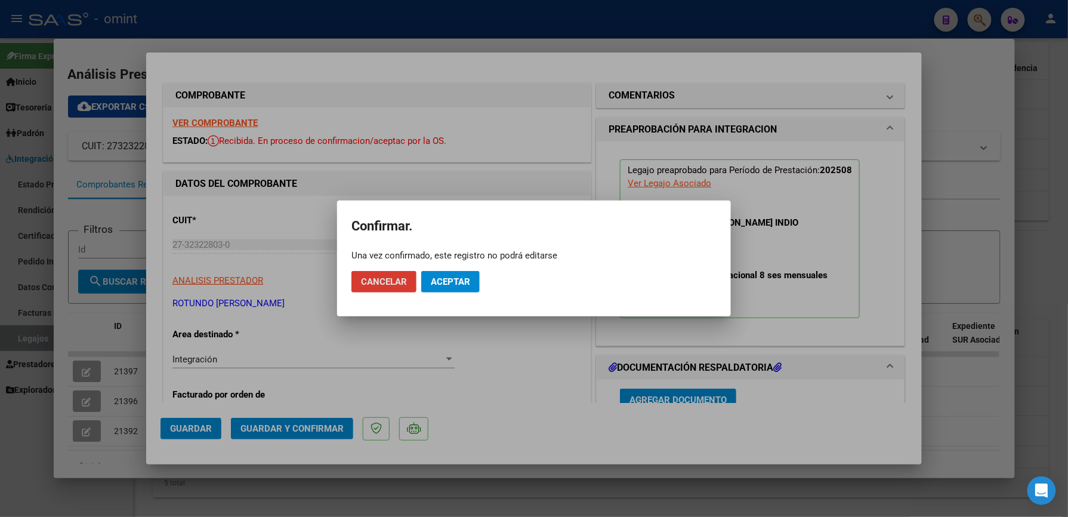
click at [452, 289] on button "Aceptar" at bounding box center [450, 281] width 58 height 21
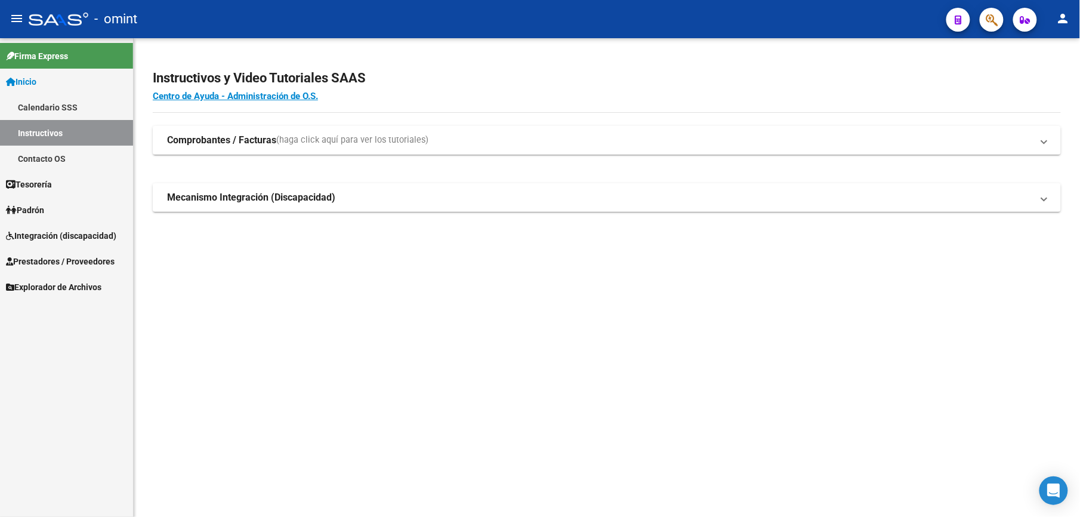
click at [48, 258] on span "Prestadores / Proveedores" at bounding box center [60, 261] width 109 height 13
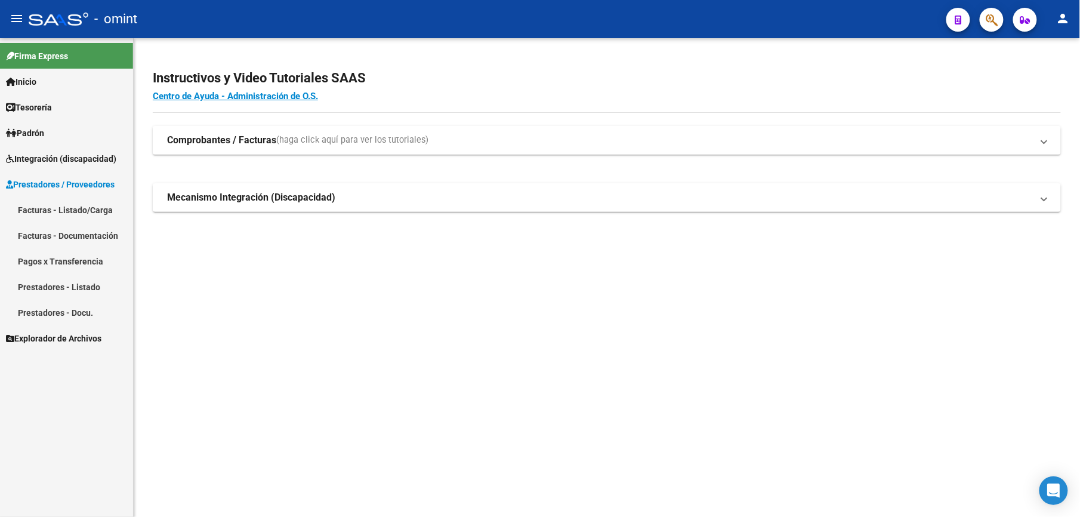
click at [36, 152] on span "Integración (discapacidad)" at bounding box center [61, 158] width 110 height 13
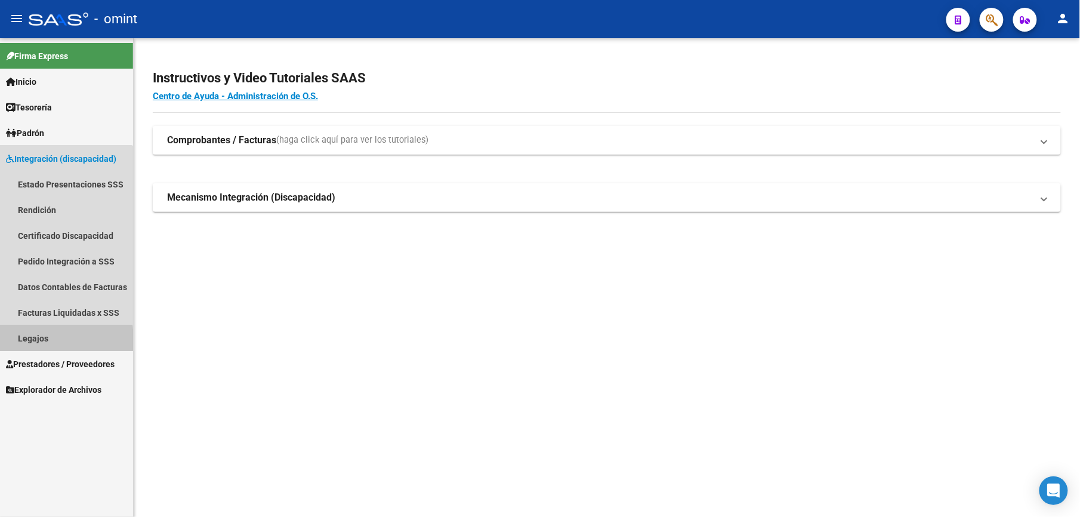
click at [25, 340] on link "Legajos" at bounding box center [66, 338] width 133 height 26
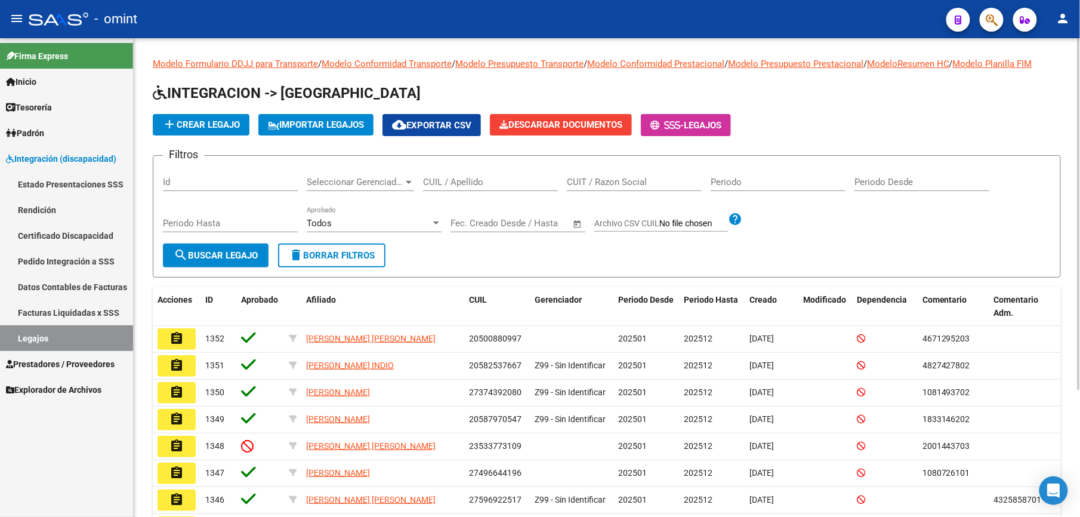
click at [165, 186] on input "Id" at bounding box center [230, 182] width 135 height 11
click at [501, 172] on div "CUIL / Apellido" at bounding box center [490, 178] width 135 height 26
paste input "20568100043"
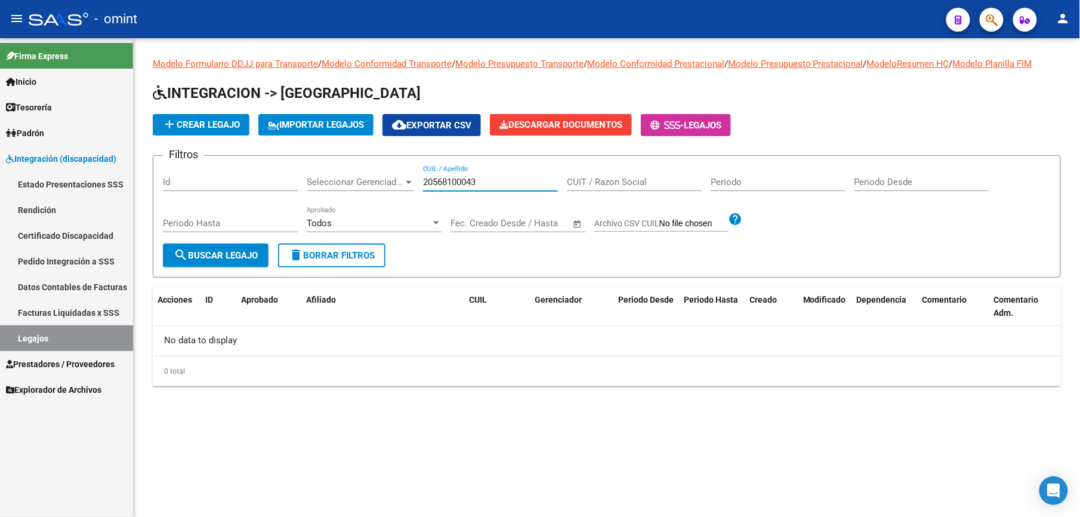
type input "20568100043"
click at [199, 183] on input "Id" at bounding box center [230, 182] width 135 height 11
drag, startPoint x: 497, startPoint y: 183, endPoint x: 369, endPoint y: 183, distance: 128.3
click at [369, 183] on div "Filtros Id Seleccionar Gerenciador Seleccionar Gerenciador 20568100043 CUIL / A…" at bounding box center [607, 204] width 888 height 78
click at [211, 175] on div "Id" at bounding box center [230, 178] width 135 height 26
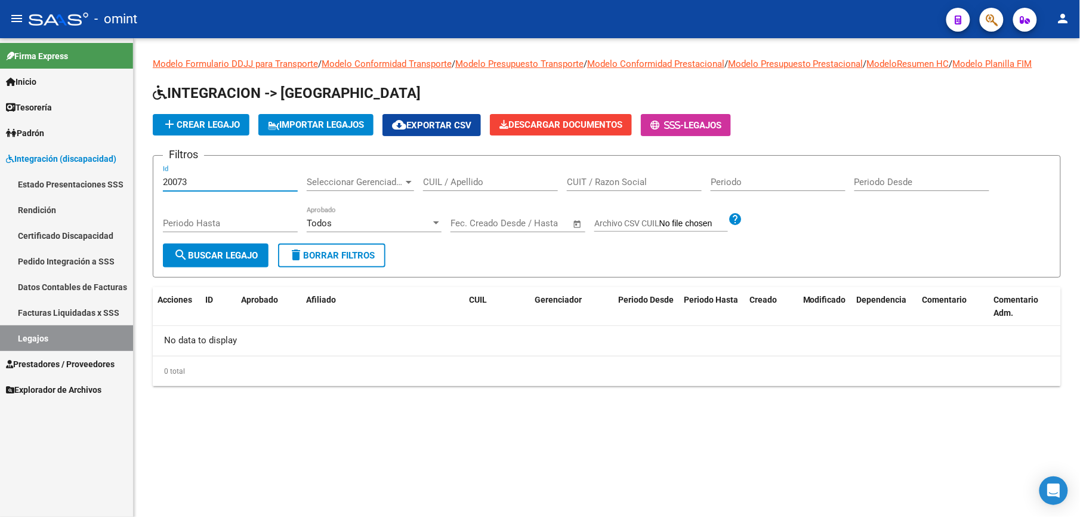
type input "20073"
click at [232, 251] on span "search Buscar Legajo" at bounding box center [216, 255] width 84 height 11
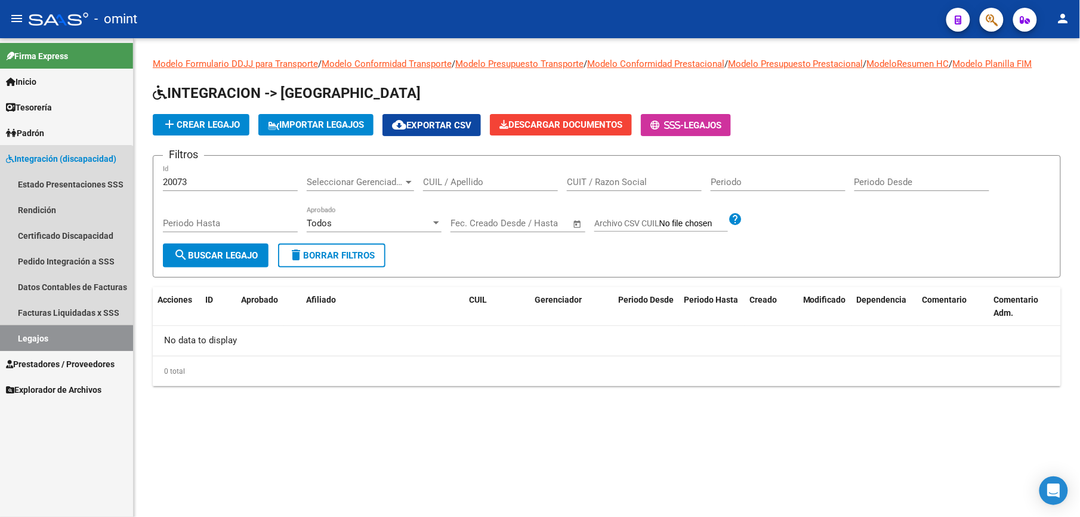
click at [21, 338] on link "Legajos" at bounding box center [66, 338] width 133 height 26
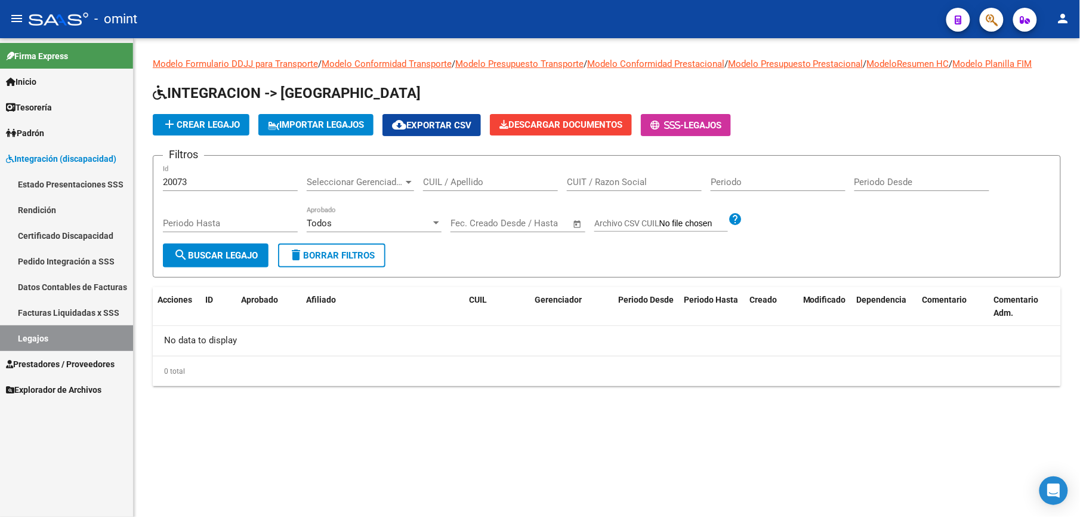
click at [302, 251] on mat-icon "delete" at bounding box center [296, 255] width 14 height 14
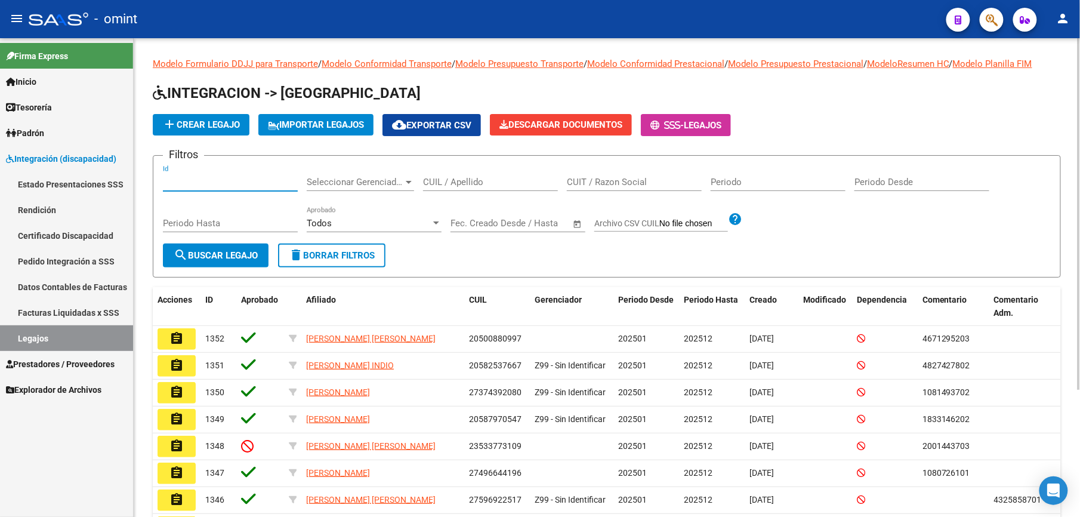
click at [192, 184] on input "Id" at bounding box center [230, 182] width 135 height 11
paste input "20073"
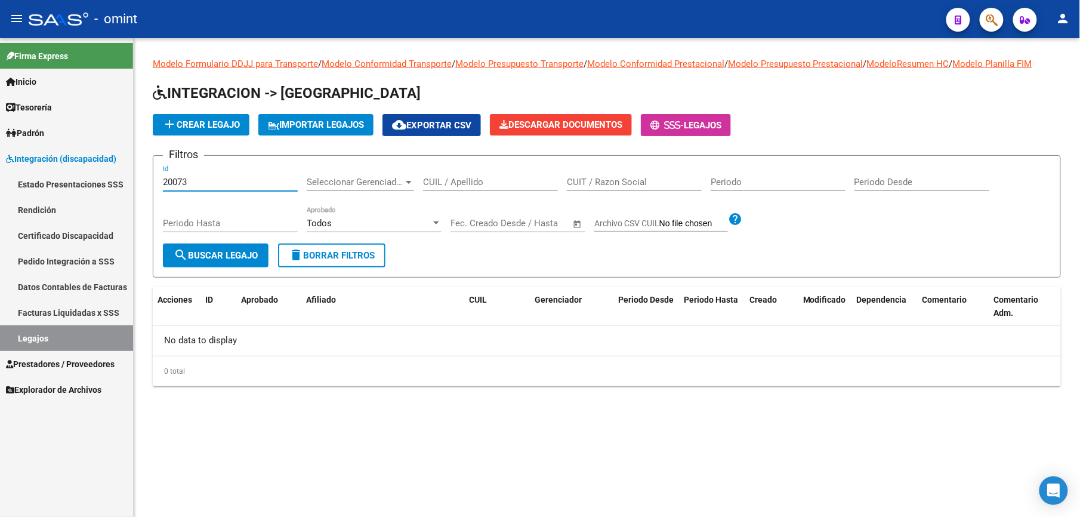
type input "20073"
click at [42, 131] on span "Padrón" at bounding box center [25, 133] width 38 height 13
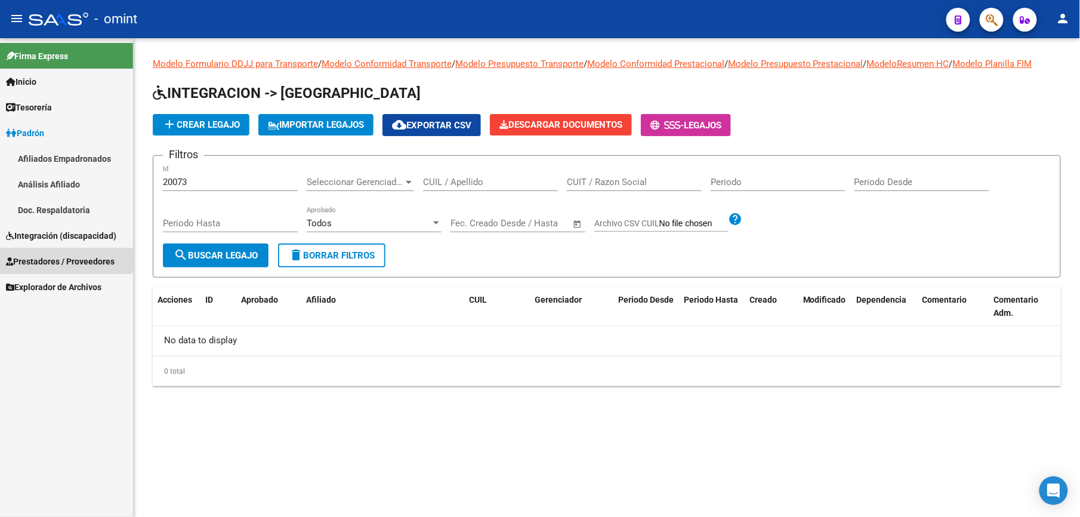
click at [45, 260] on span "Prestadores / Proveedores" at bounding box center [60, 261] width 109 height 13
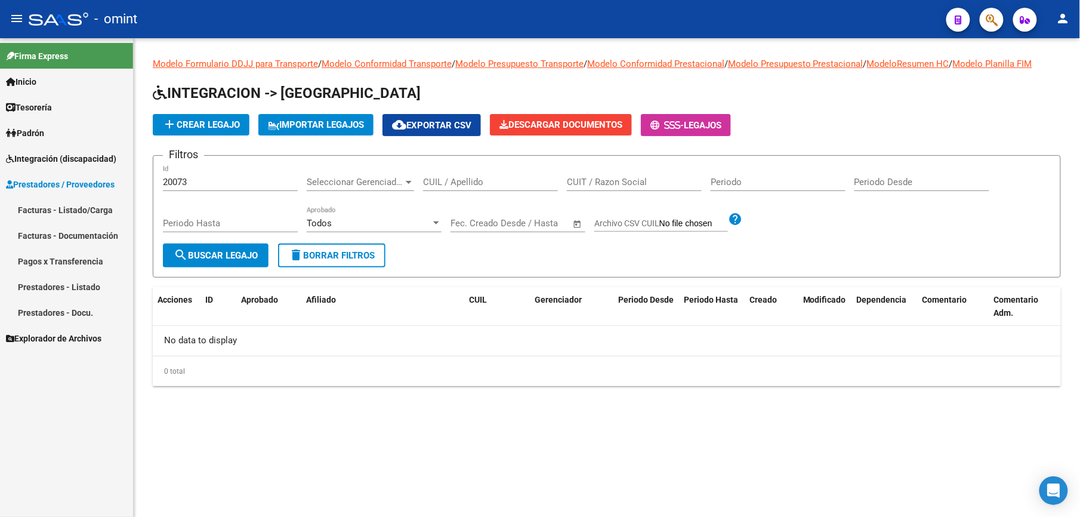
click at [53, 211] on link "Facturas - Listado/Carga" at bounding box center [66, 210] width 133 height 26
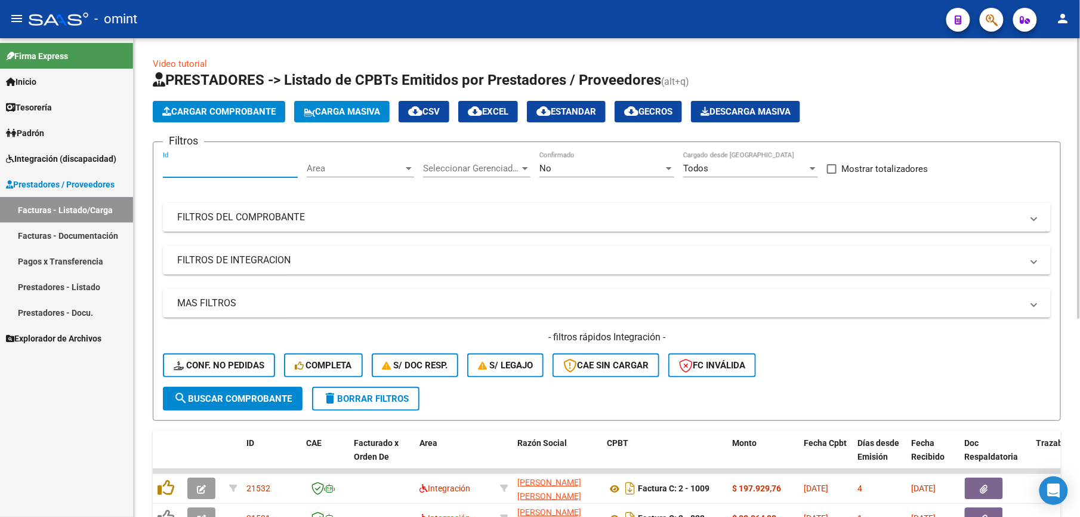
click at [197, 171] on input "Id" at bounding box center [230, 168] width 135 height 11
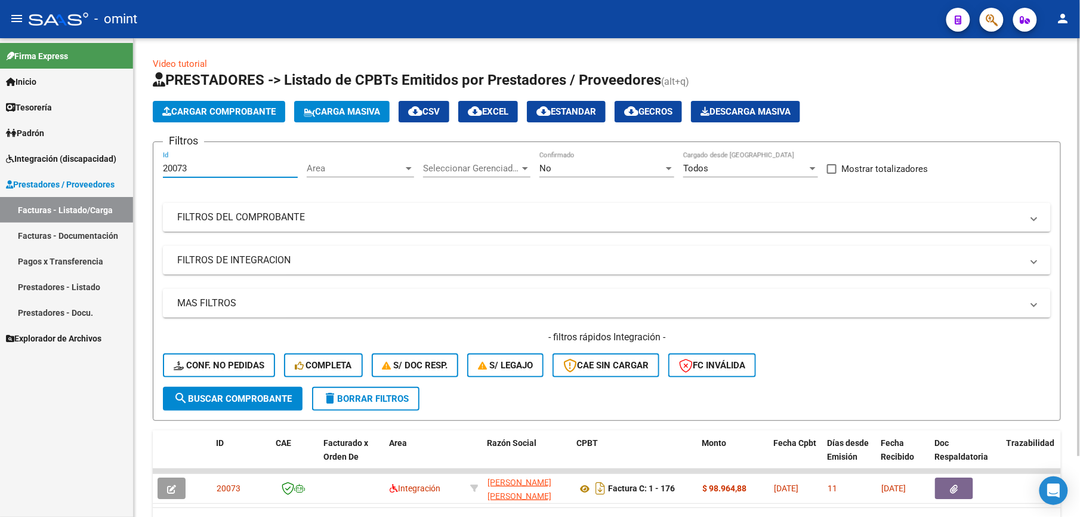
scroll to position [70, 0]
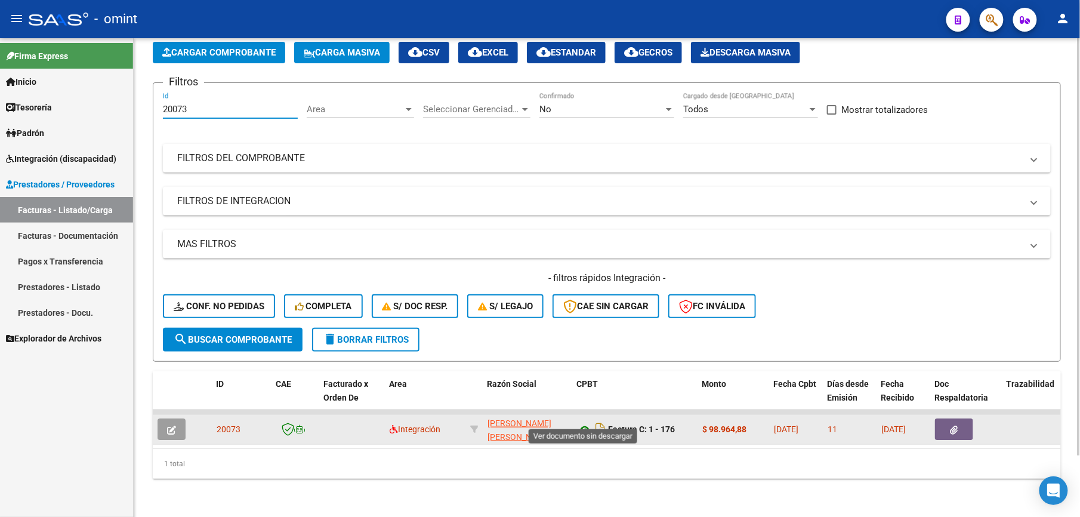
type input "20073"
click at [583, 423] on icon at bounding box center [585, 430] width 16 height 14
click at [168, 426] on icon "button" at bounding box center [171, 430] width 9 height 9
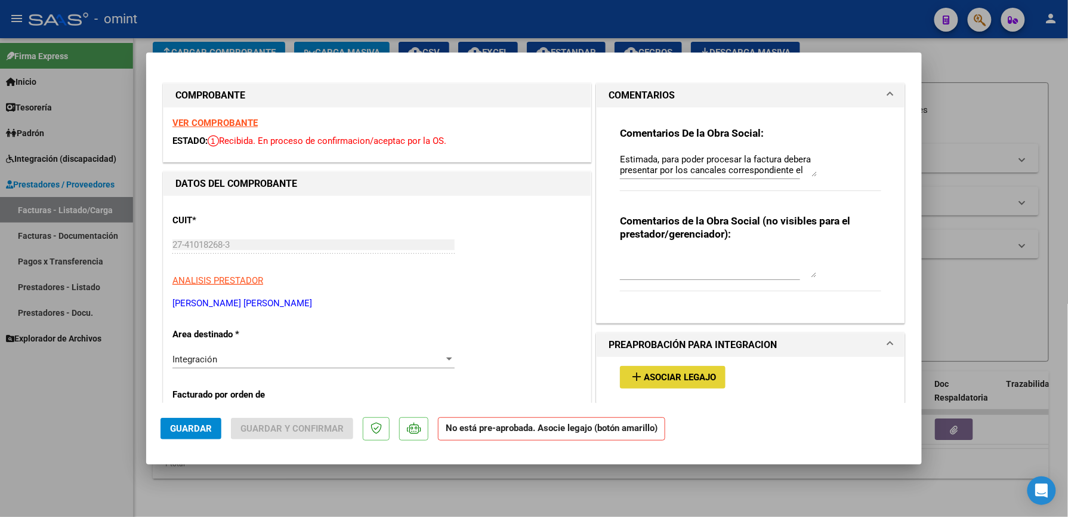
click at [648, 381] on span "Asociar Legajo" at bounding box center [680, 377] width 72 height 11
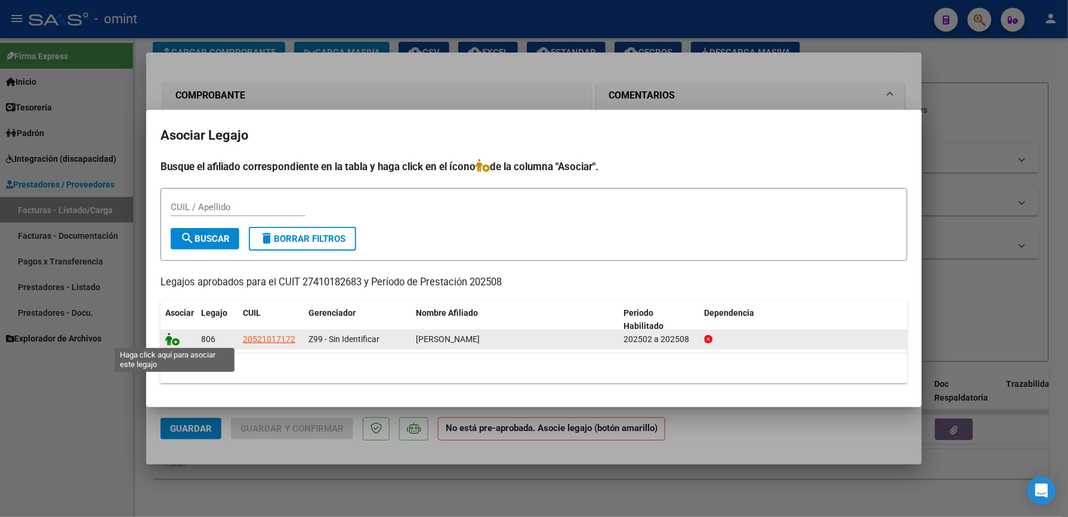
click at [172, 340] on icon at bounding box center [172, 338] width 14 height 13
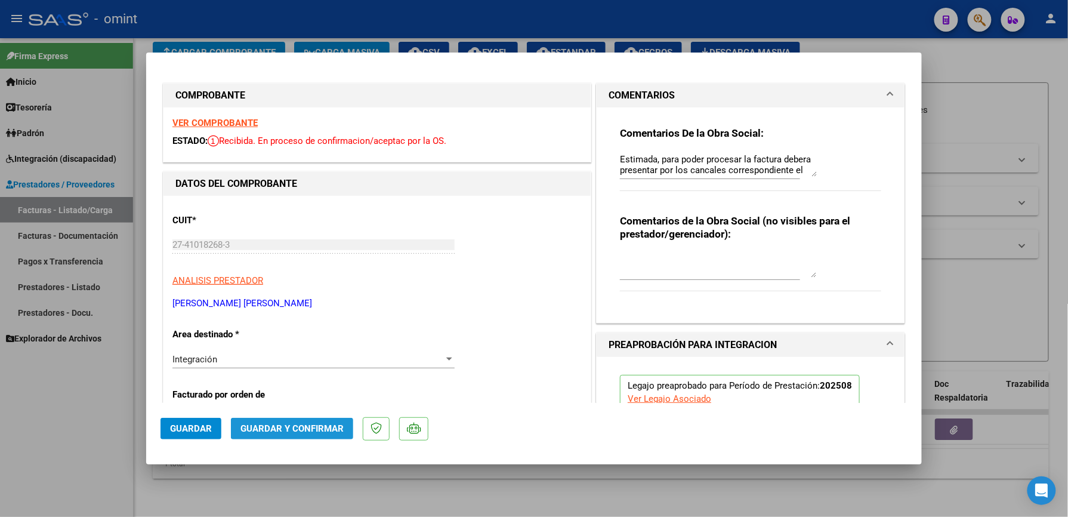
click at [303, 424] on span "Guardar y Confirmar" at bounding box center [292, 428] width 103 height 11
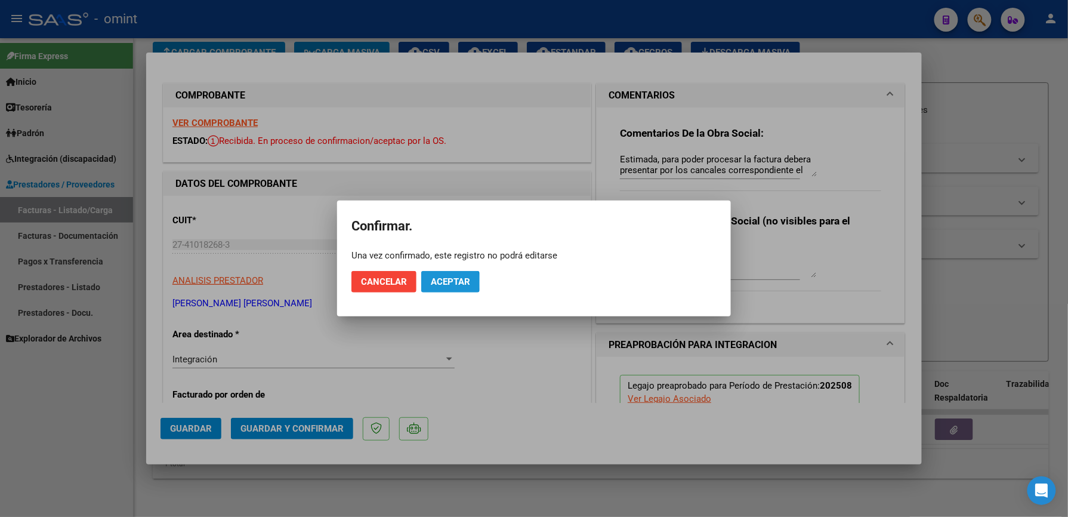
click at [433, 283] on span "Aceptar" at bounding box center [450, 281] width 39 height 11
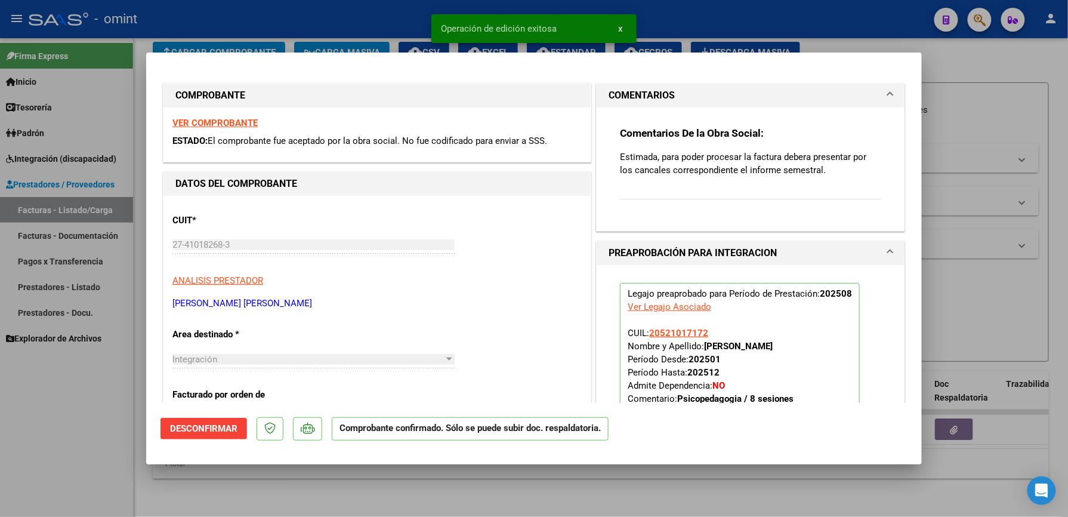
click at [215, 123] on strong "VER COMPROBANTE" at bounding box center [214, 123] width 85 height 11
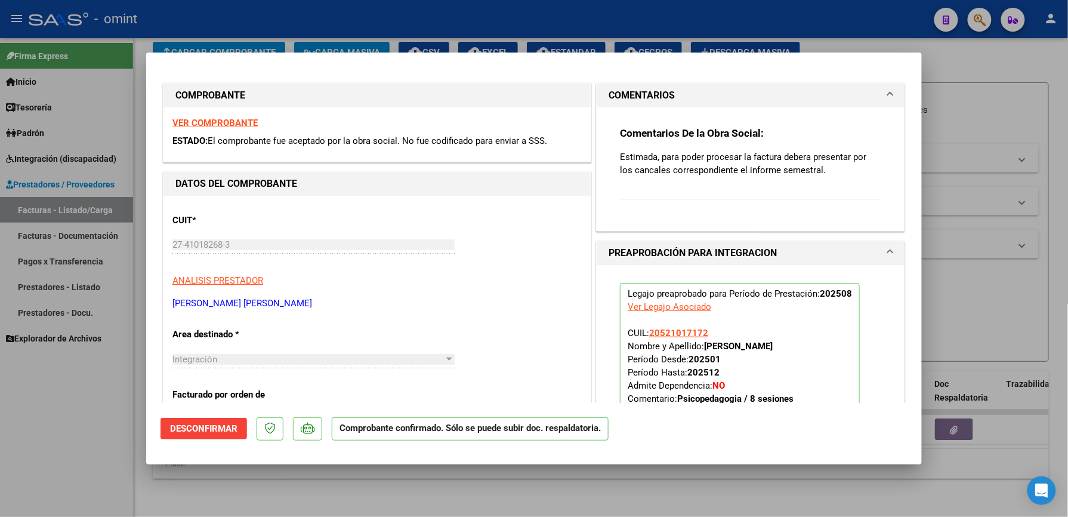
click at [1003, 100] on div at bounding box center [534, 258] width 1068 height 517
type input "$ 0,00"
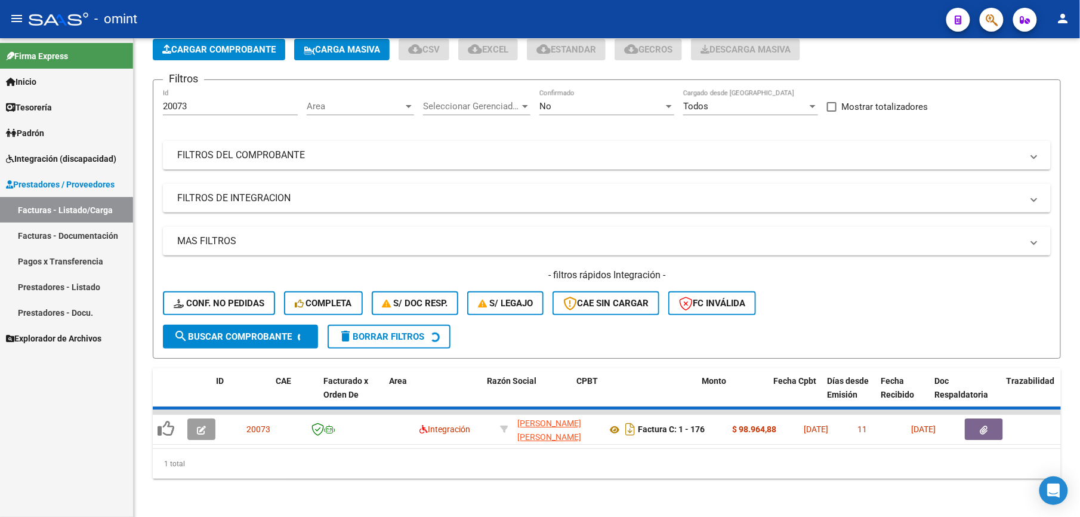
scroll to position [48, 0]
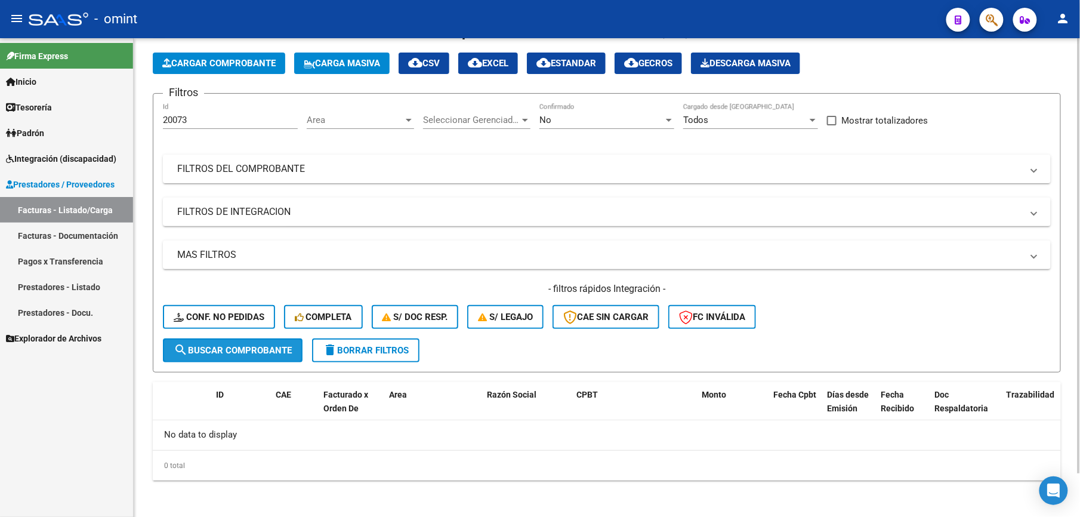
click at [275, 352] on span "search Buscar Comprobante" at bounding box center [233, 350] width 118 height 11
click at [368, 341] on button "delete Borrar Filtros" at bounding box center [365, 350] width 107 height 24
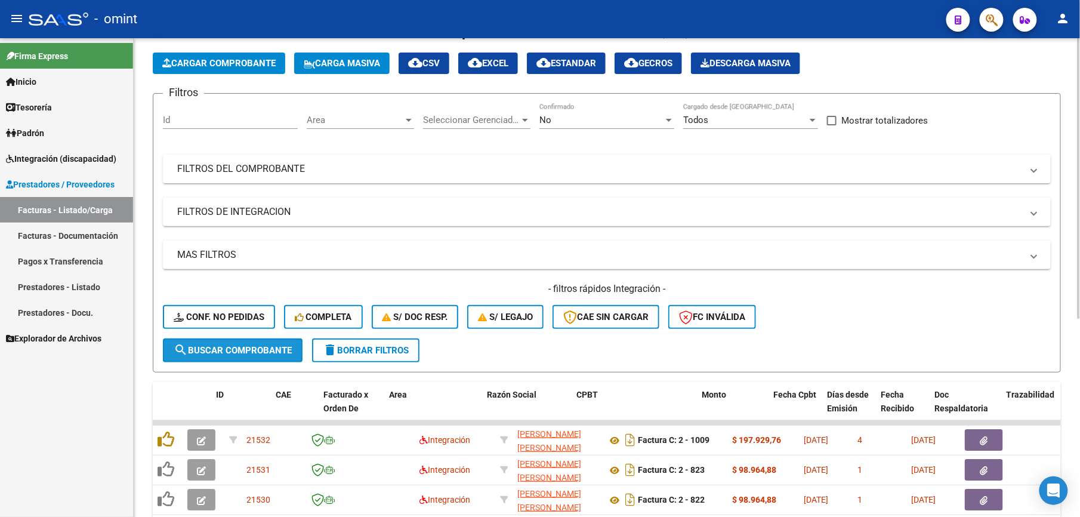
click at [201, 340] on button "search Buscar Comprobante" at bounding box center [233, 350] width 140 height 24
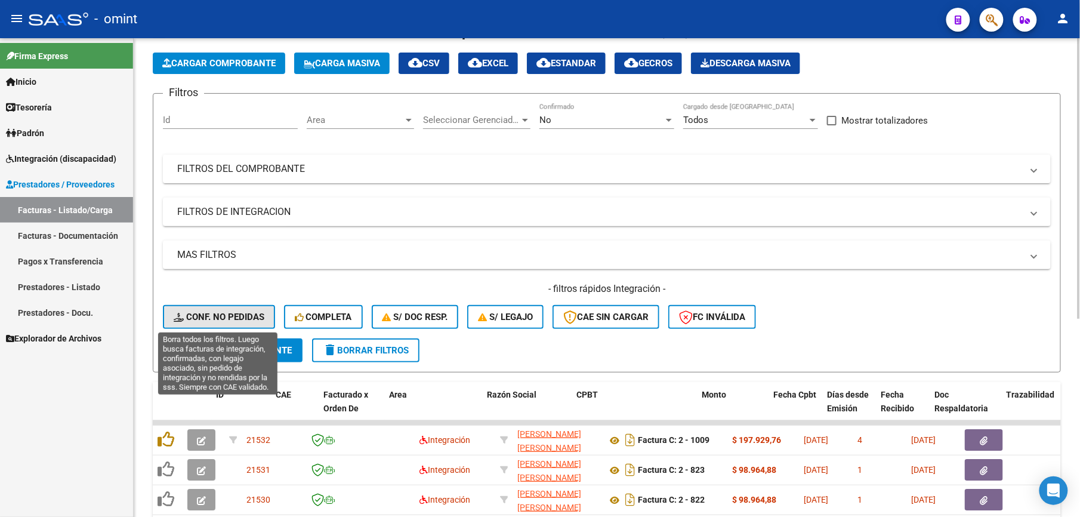
click at [220, 313] on span "Conf. no pedidas" at bounding box center [219, 317] width 91 height 11
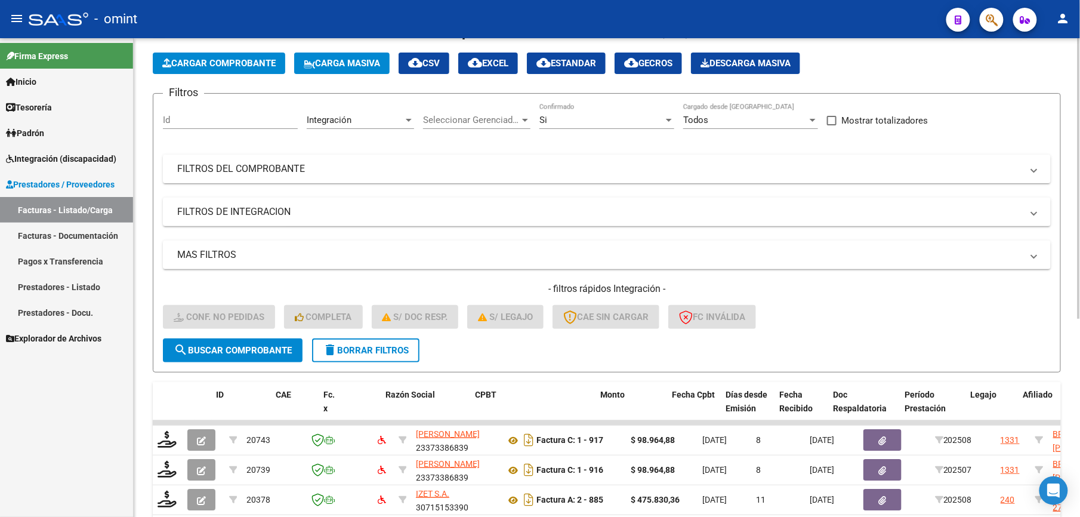
click at [266, 349] on span "search Buscar Comprobante" at bounding box center [233, 350] width 118 height 11
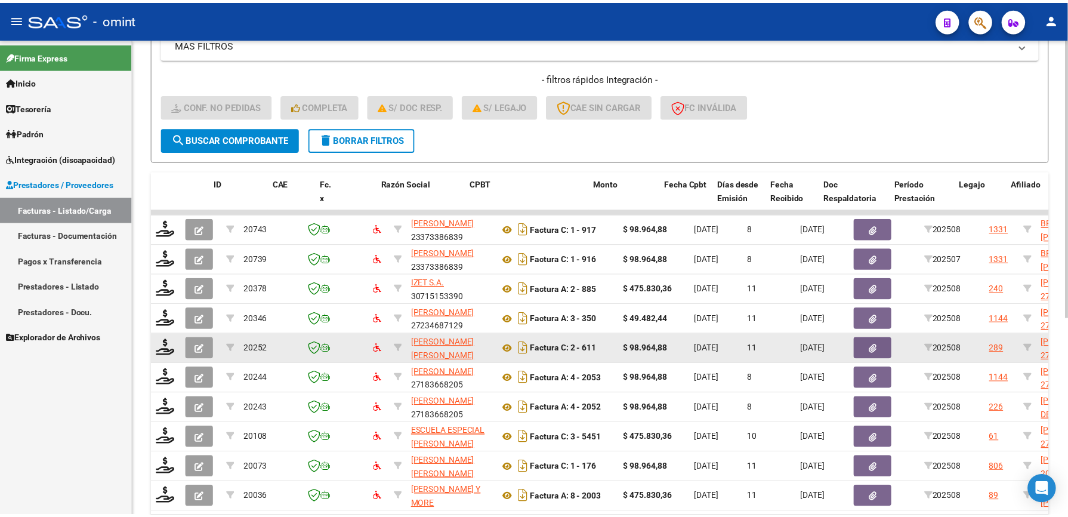
scroll to position [0, 0]
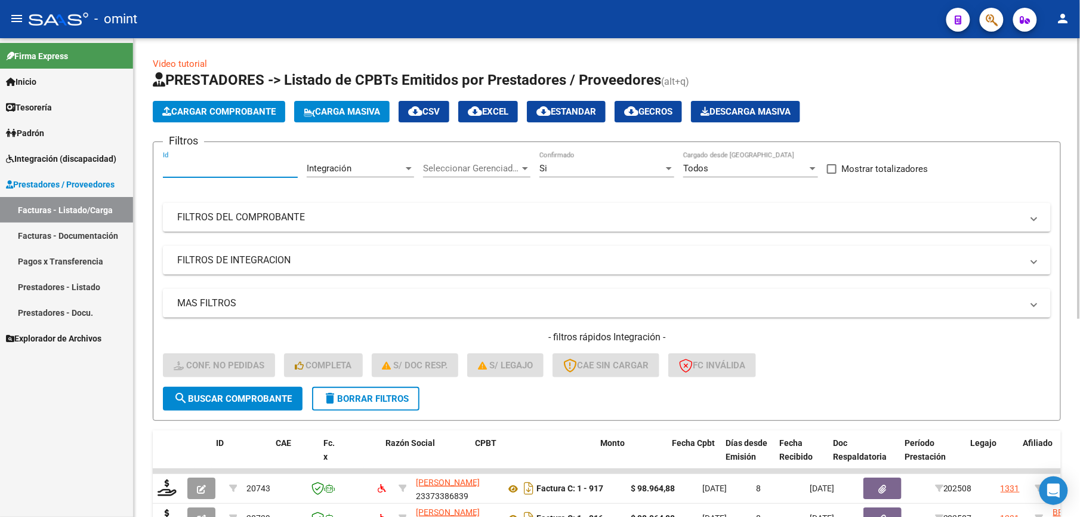
click at [198, 172] on input "Id" at bounding box center [230, 168] width 135 height 11
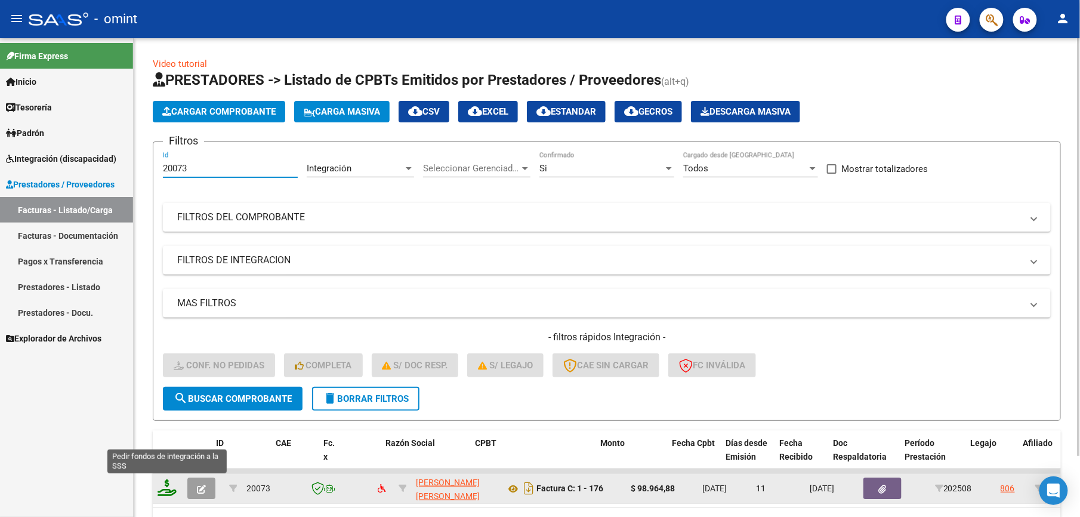
type input "20073"
click at [170, 486] on icon at bounding box center [167, 487] width 19 height 17
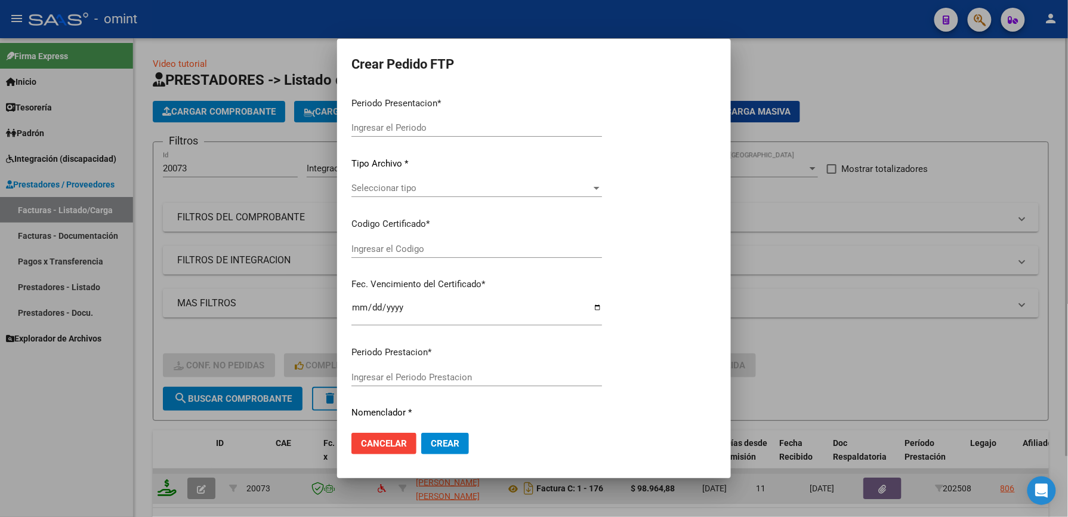
type input "202508"
type input "$ 98.964,88"
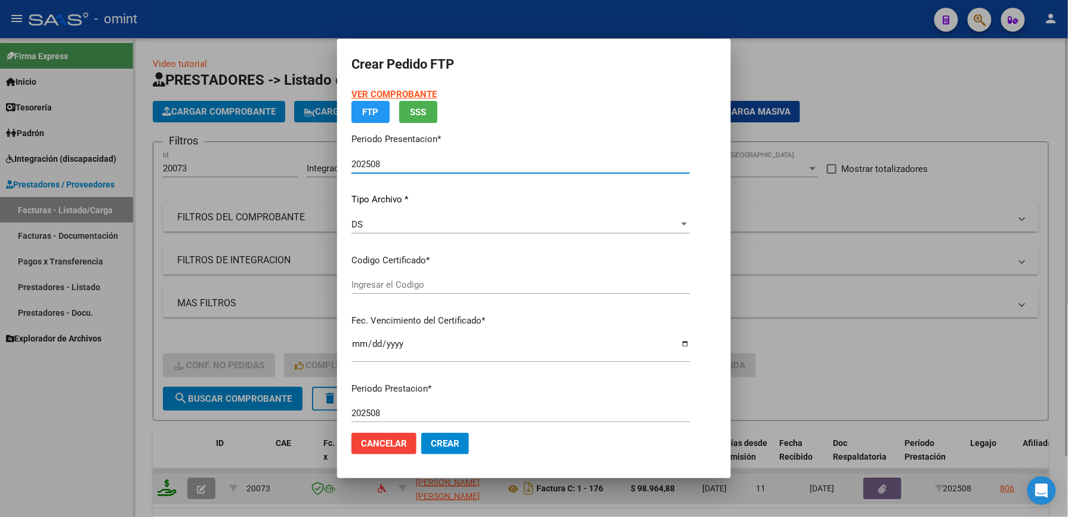
type input "730907970"
type input "2023-09-04"
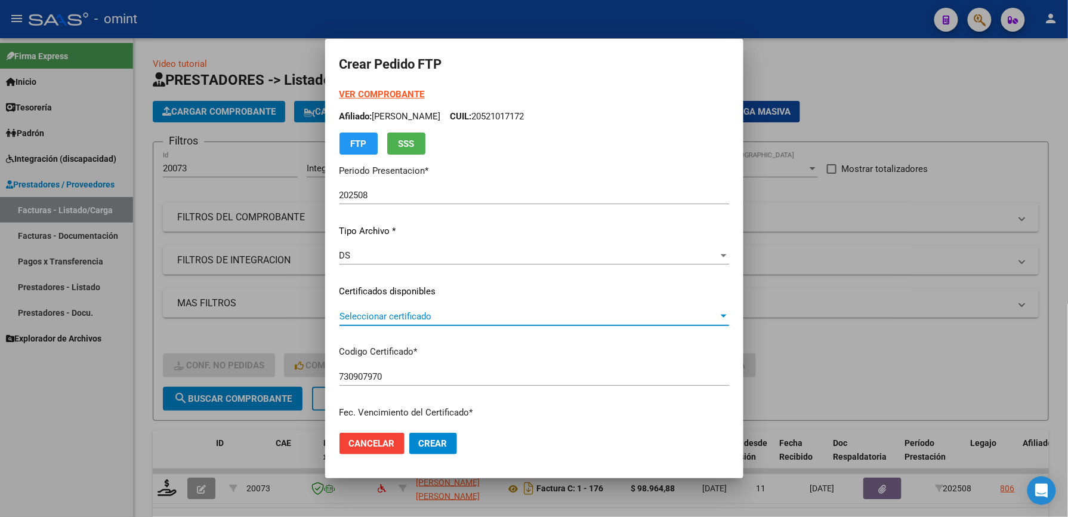
click at [372, 313] on span "Seleccionar certificado" at bounding box center [529, 316] width 379 height 11
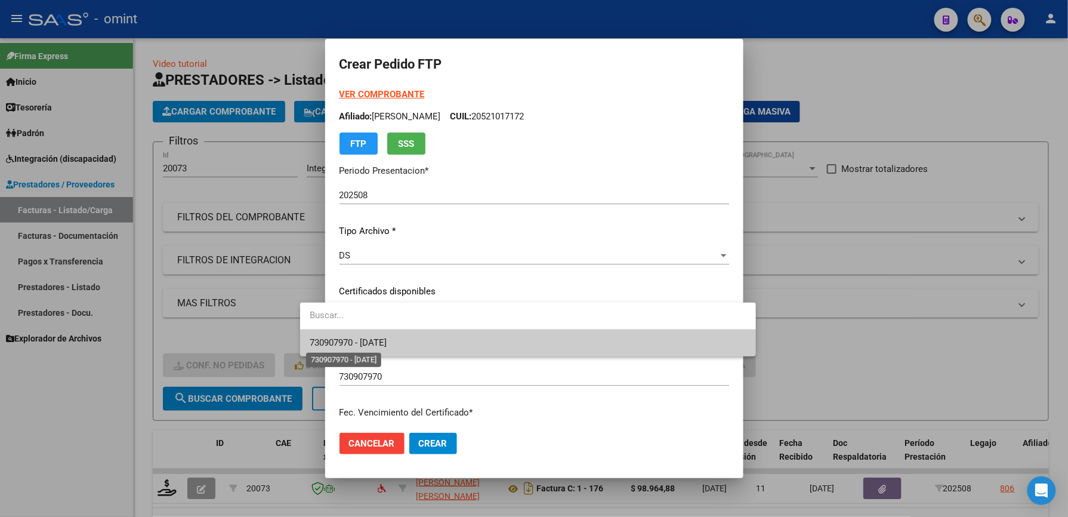
click at [326, 343] on span "730907970 - 2023-09-04" at bounding box center [348, 342] width 77 height 11
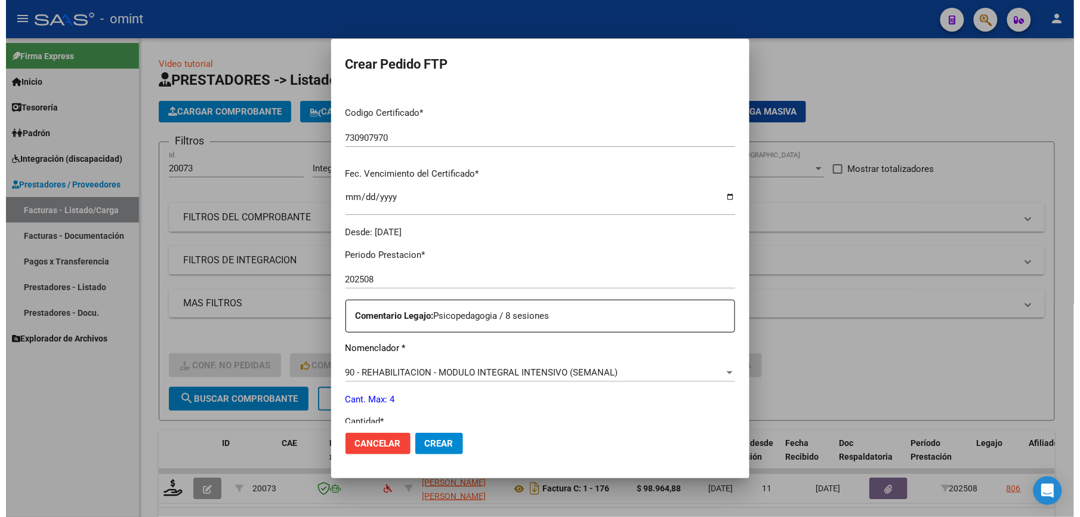
scroll to position [318, 0]
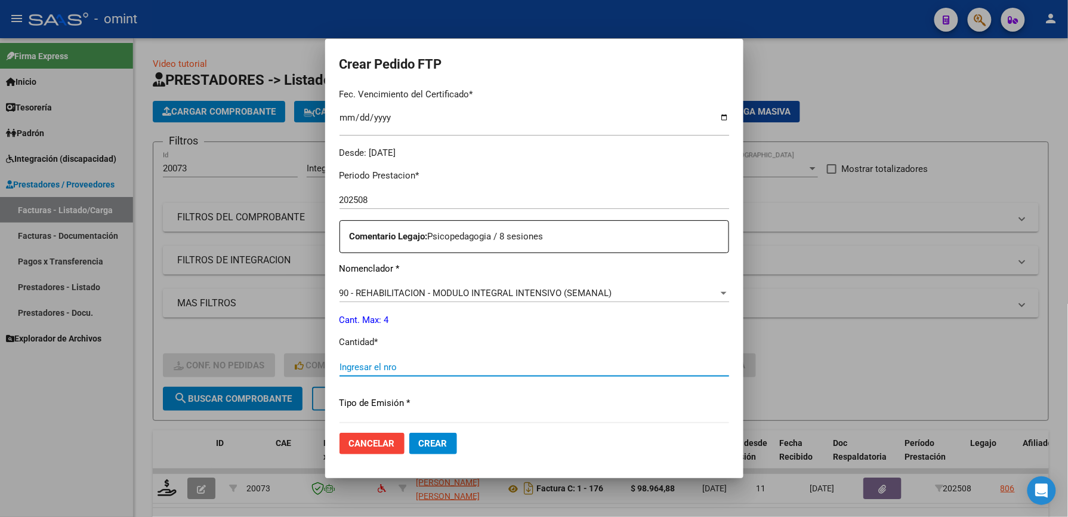
click at [356, 364] on input "Ingresar el nro" at bounding box center [535, 367] width 390 height 11
type input "4"
click at [419, 446] on span "Crear" at bounding box center [433, 443] width 29 height 11
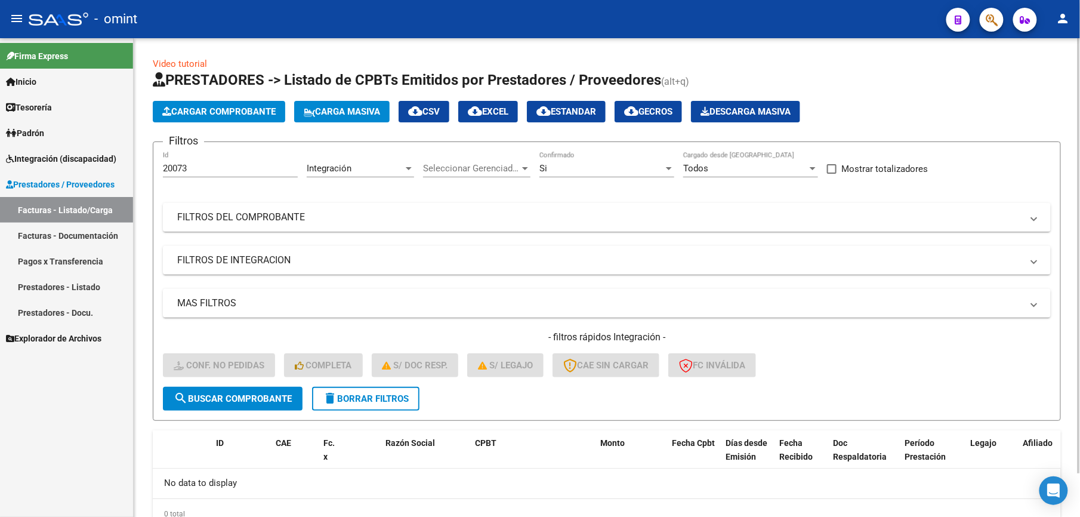
click at [202, 175] on div "20073 Id" at bounding box center [230, 170] width 135 height 37
drag, startPoint x: 202, startPoint y: 175, endPoint x: 184, endPoint y: 165, distance: 20.4
click at [184, 165] on input "20073" at bounding box center [230, 168] width 135 height 11
type input "2"
type input "21275"
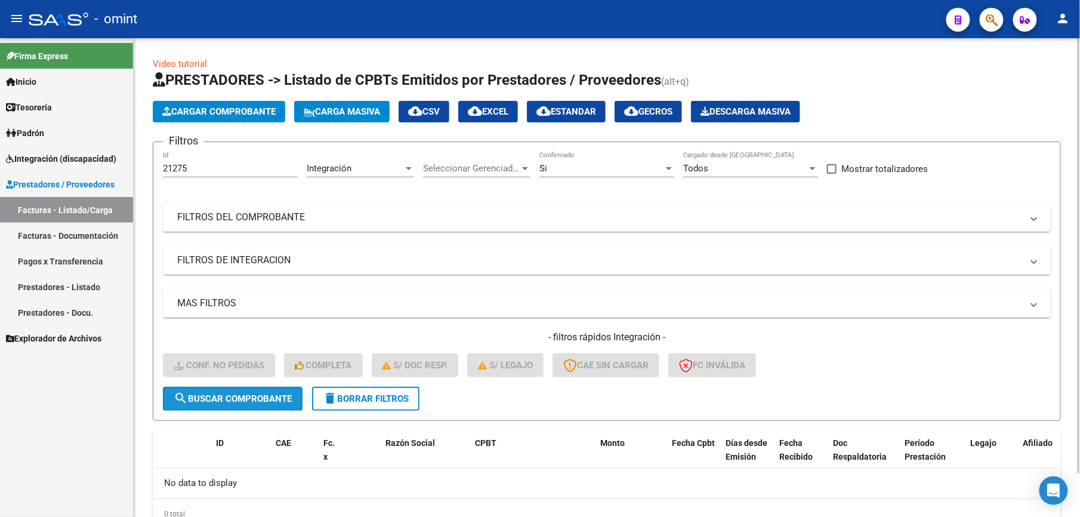
click at [208, 393] on span "search Buscar Comprobante" at bounding box center [233, 398] width 118 height 11
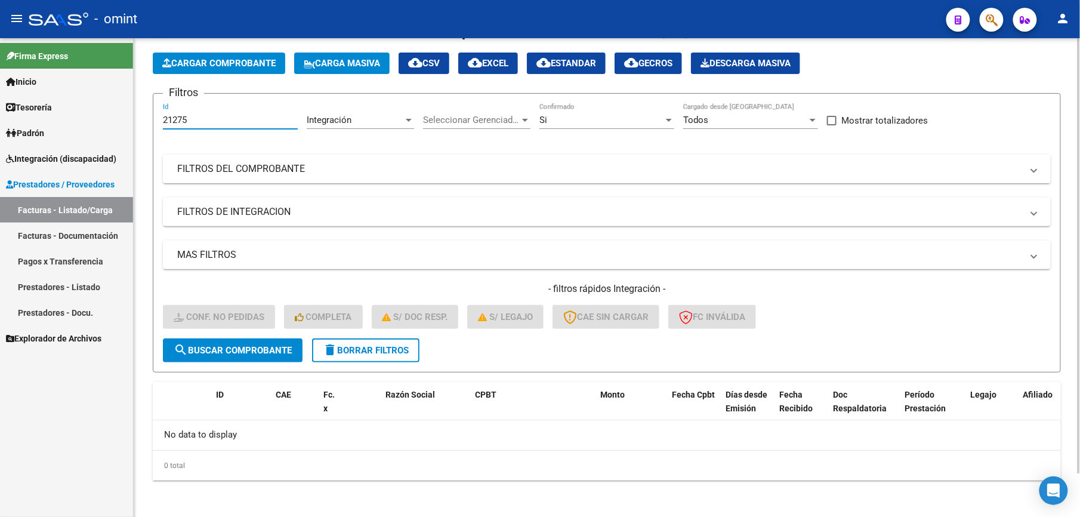
click at [194, 118] on input "21275" at bounding box center [230, 120] width 135 height 11
click at [243, 349] on span "search Buscar Comprobante" at bounding box center [233, 350] width 118 height 11
click at [670, 118] on div at bounding box center [669, 120] width 11 height 10
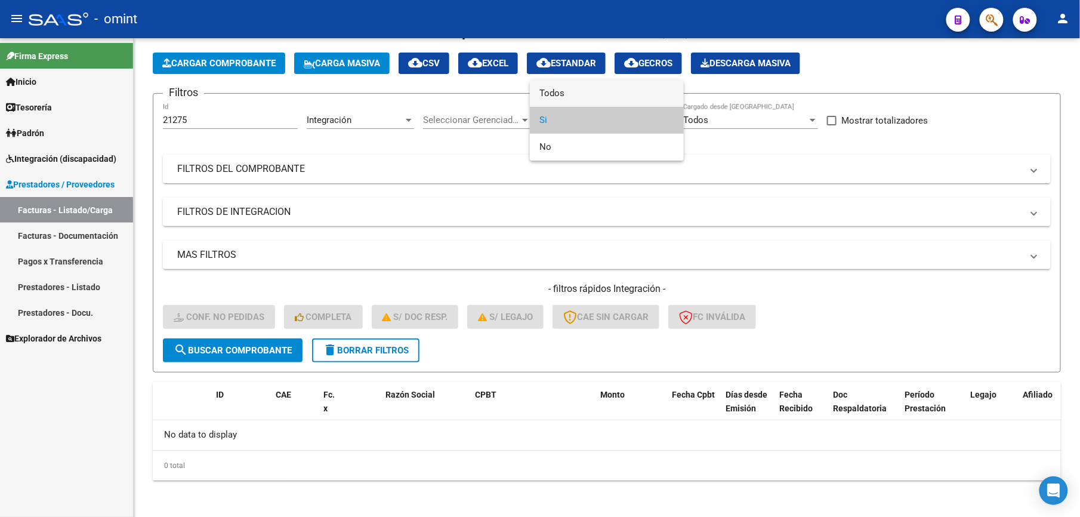
click at [554, 91] on span "Todos" at bounding box center [606, 93] width 135 height 27
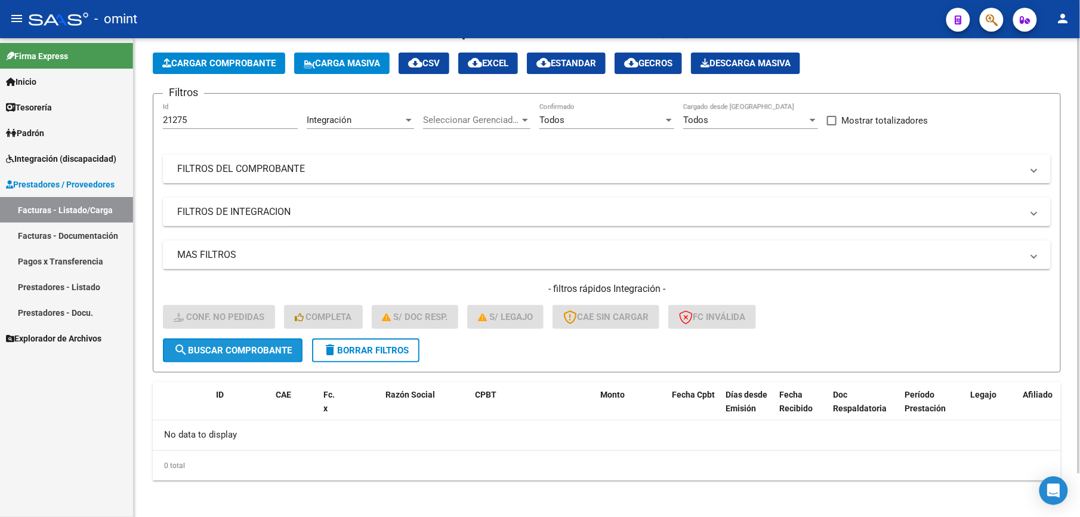
click at [243, 354] on button "search Buscar Comprobante" at bounding box center [233, 350] width 140 height 24
click at [366, 347] on span "delete Borrar Filtros" at bounding box center [366, 350] width 86 height 11
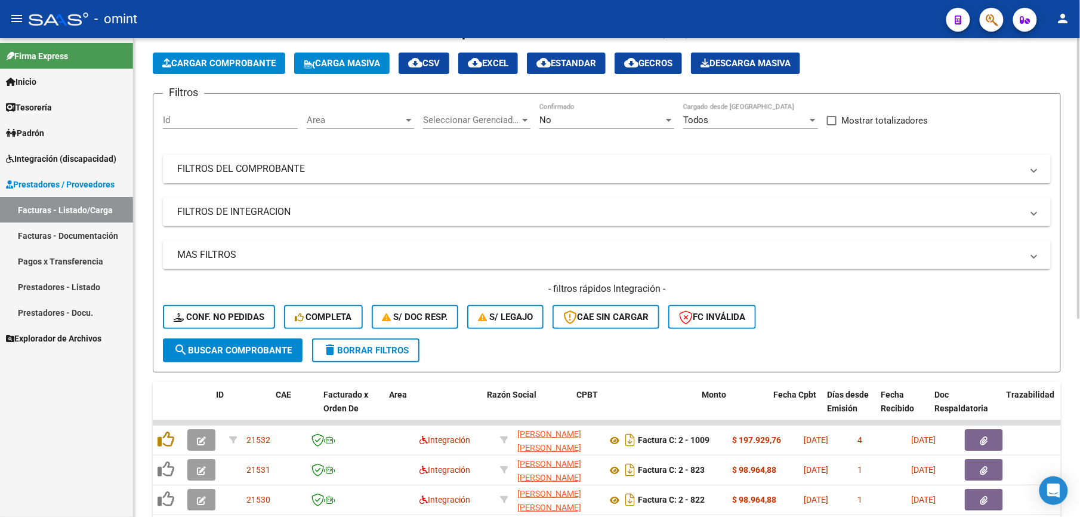
click at [201, 155] on mat-expansion-panel-header "FILTROS DEL COMPROBANTE" at bounding box center [607, 169] width 888 height 29
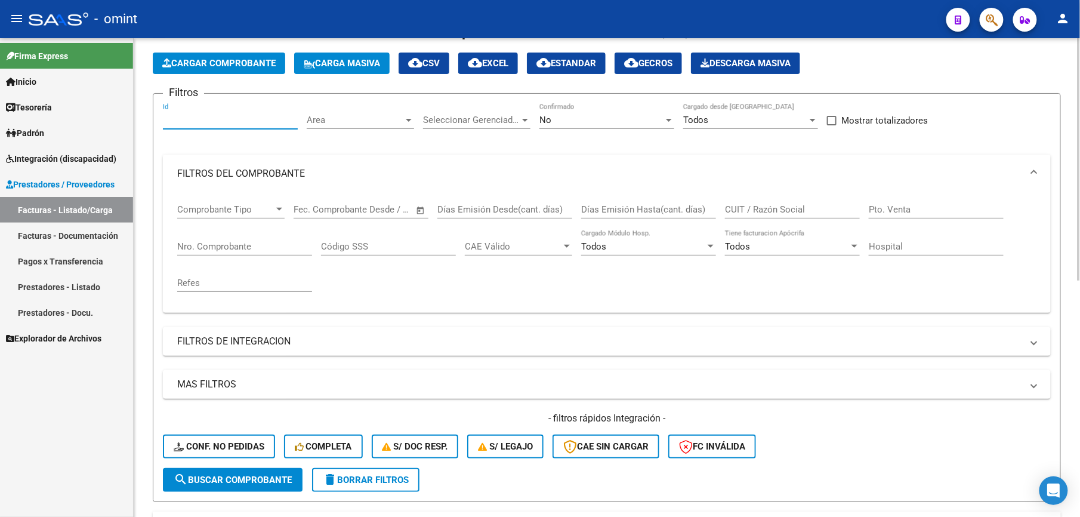
click at [191, 125] on input "Id" at bounding box center [230, 120] width 135 height 11
click at [669, 118] on div at bounding box center [669, 120] width 11 height 10
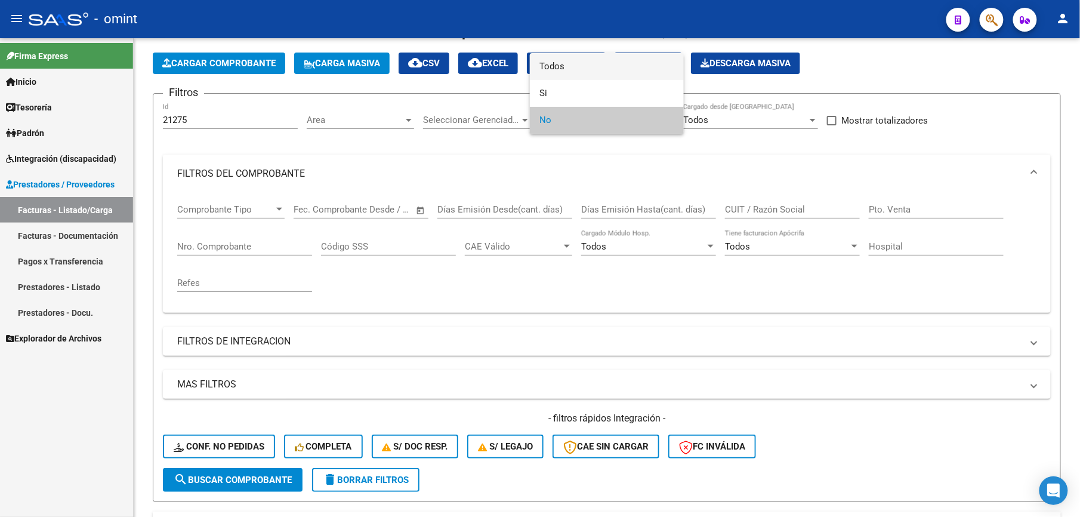
click at [550, 60] on span "Todos" at bounding box center [606, 66] width 135 height 27
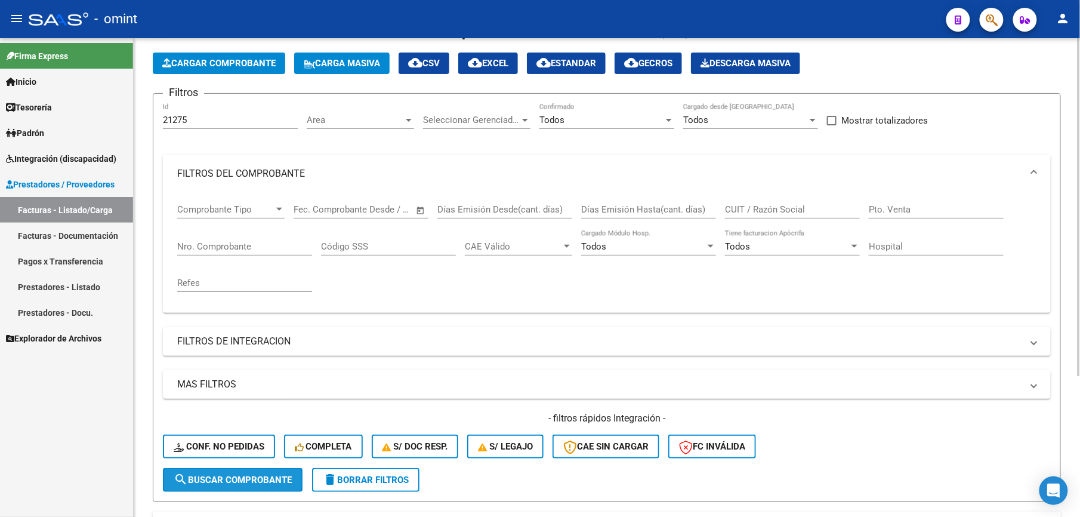
click at [214, 473] on button "search Buscar Comprobante" at bounding box center [233, 480] width 140 height 24
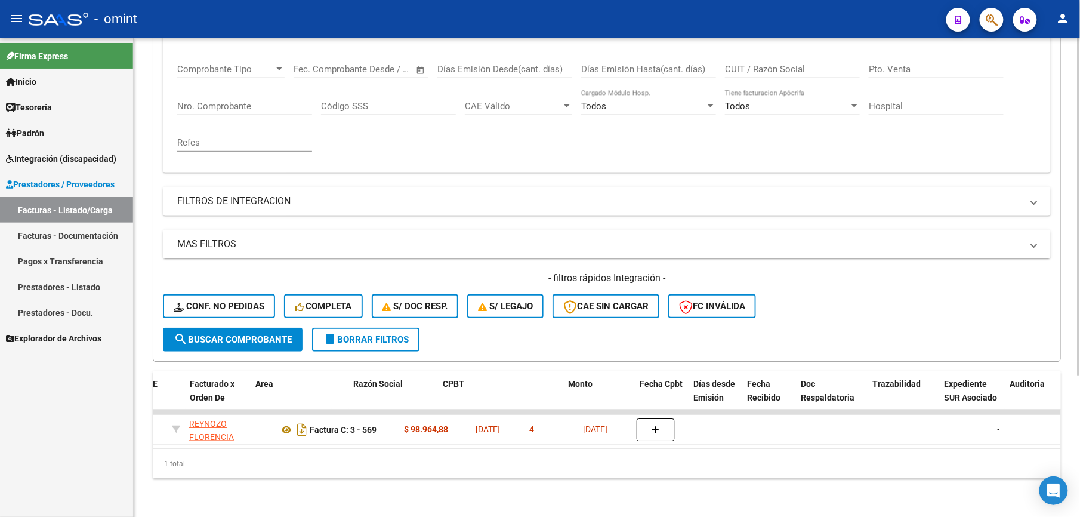
scroll to position [0, 0]
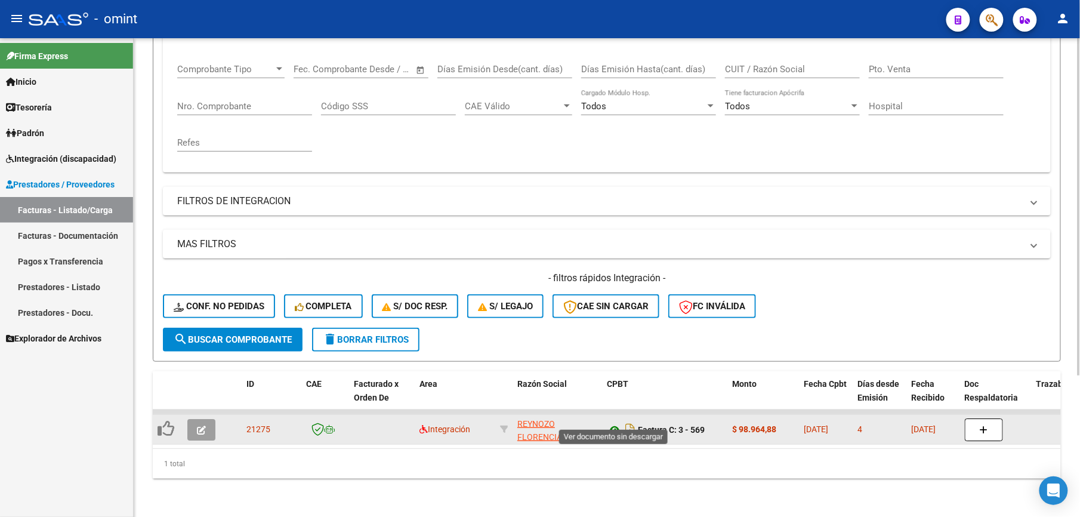
click at [612, 423] on icon at bounding box center [615, 430] width 16 height 14
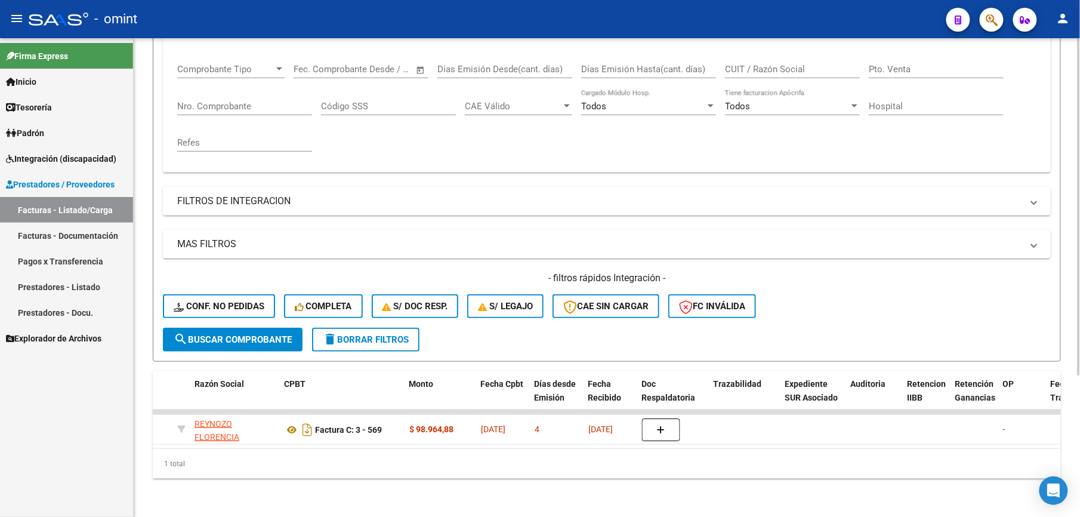
scroll to position [0, 303]
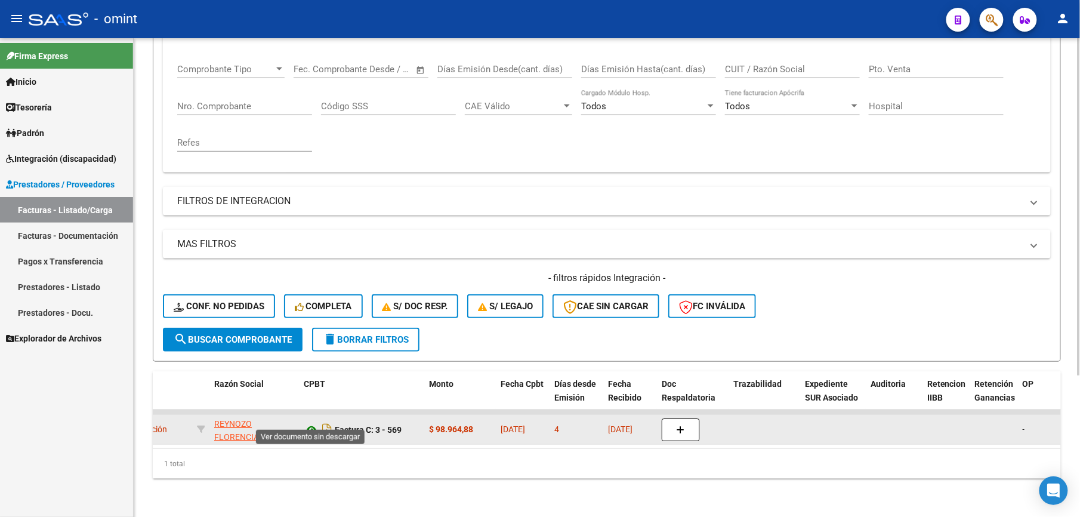
click at [312, 423] on icon at bounding box center [312, 430] width 16 height 14
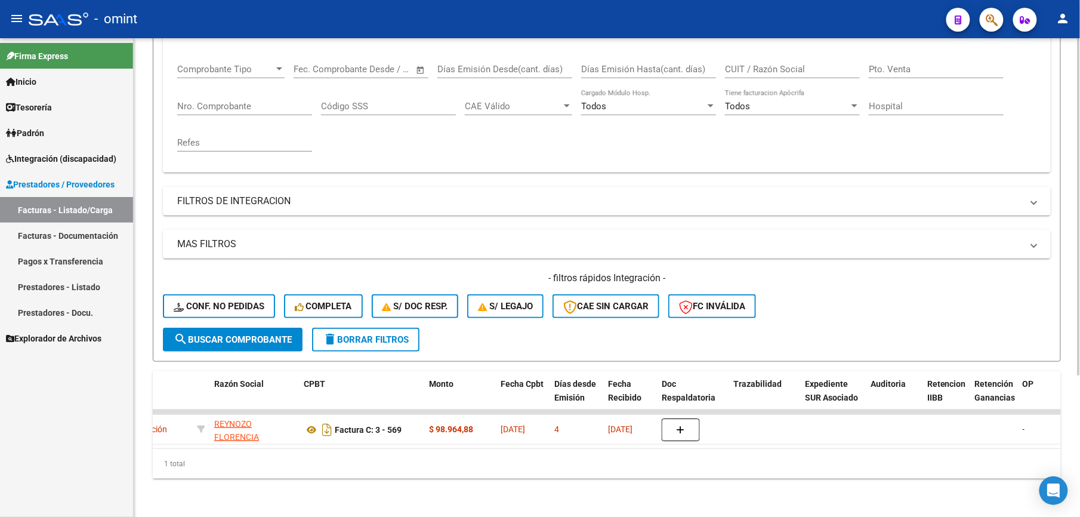
scroll to position [0, 0]
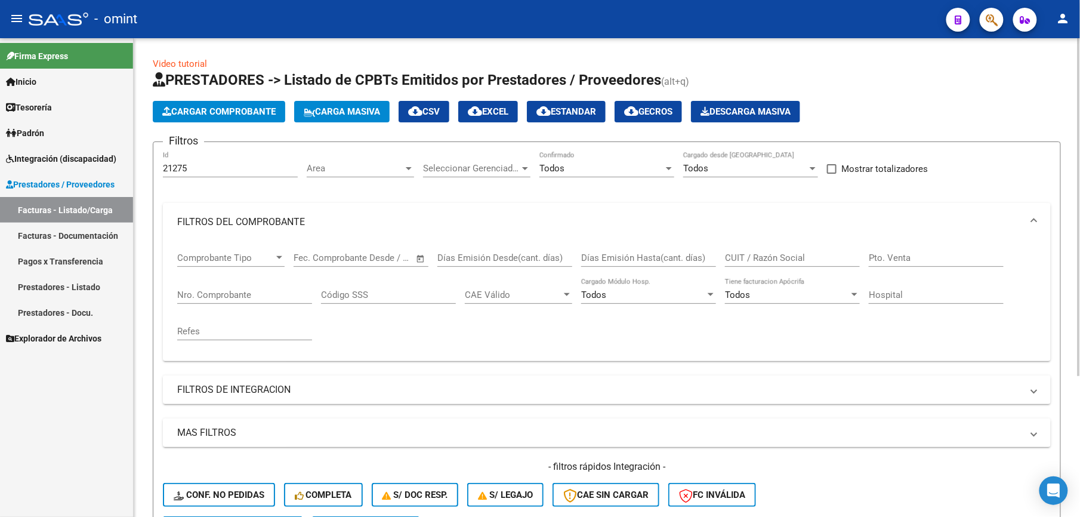
click at [196, 174] on div "21275 Id" at bounding box center [230, 165] width 135 height 26
drag, startPoint x: 192, startPoint y: 170, endPoint x: 121, endPoint y: 167, distance: 71.7
click at [121, 167] on mat-sidenav-container "Firma Express Inicio Calendario SSS Instructivos Contacto OS Tesorería Extracto…" at bounding box center [540, 277] width 1080 height 479
paste input "19879"
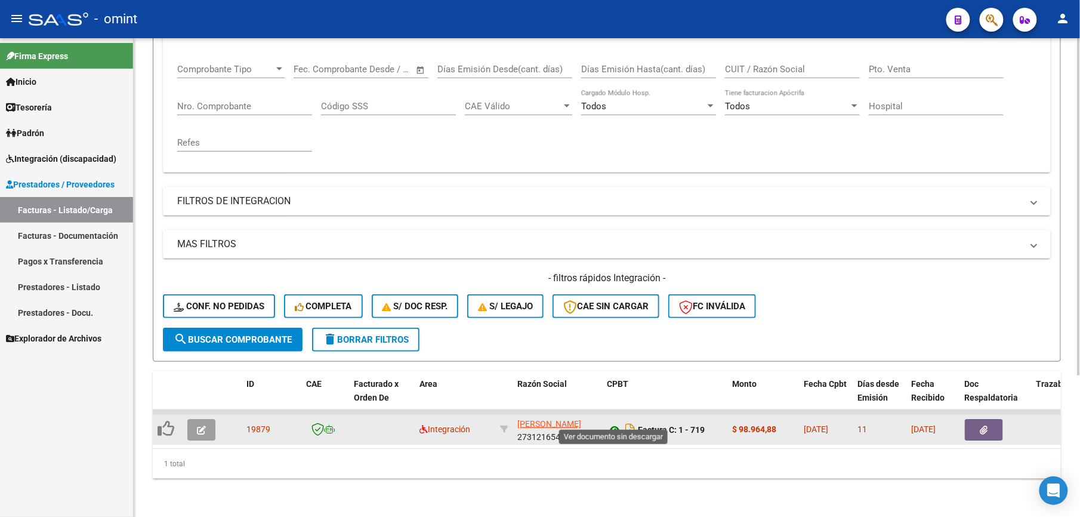
type input "19879"
click at [616, 423] on icon at bounding box center [615, 430] width 16 height 14
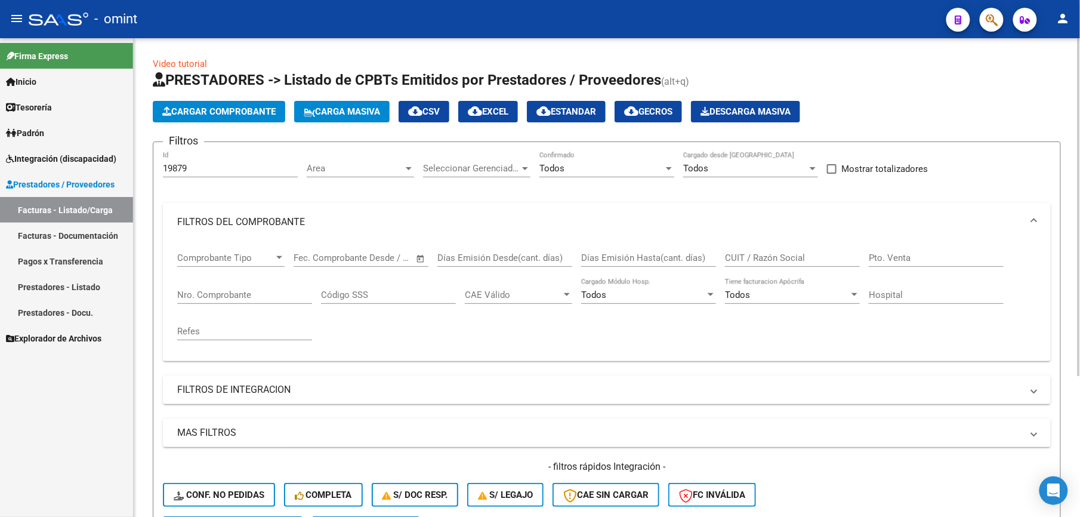
scroll to position [201, 0]
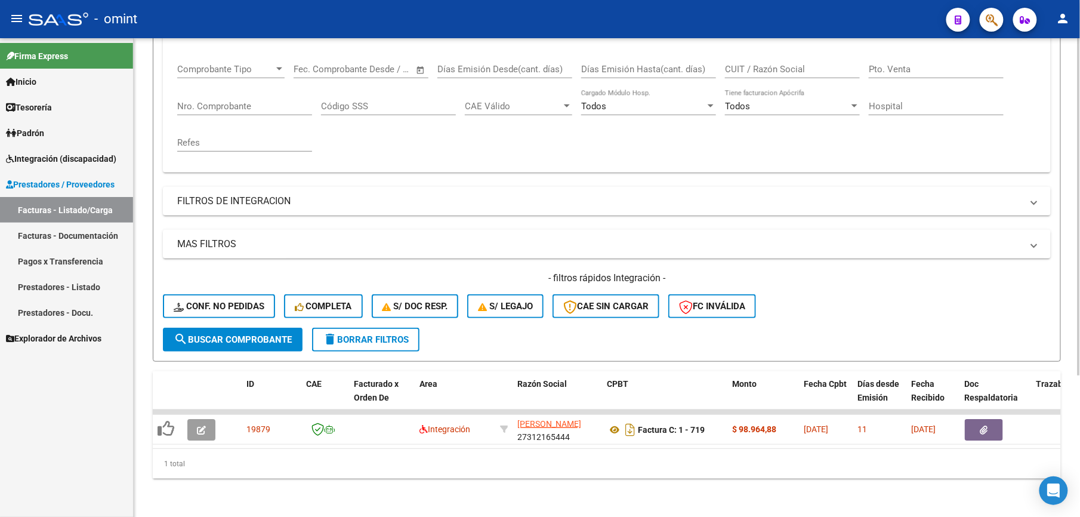
click at [223, 334] on span "search Buscar Comprobante" at bounding box center [233, 339] width 118 height 11
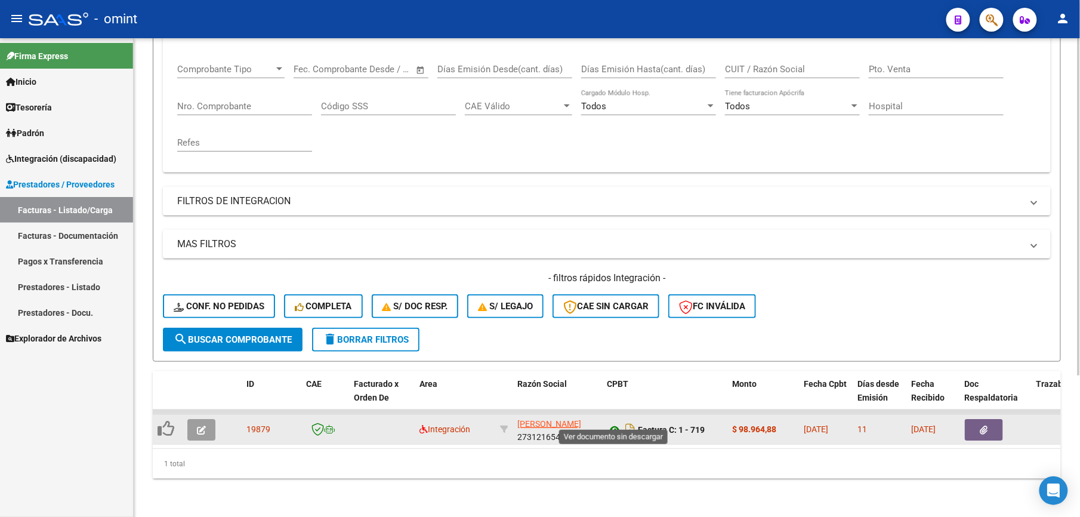
click at [615, 423] on icon at bounding box center [615, 430] width 16 height 14
click at [612, 423] on icon at bounding box center [615, 430] width 16 height 14
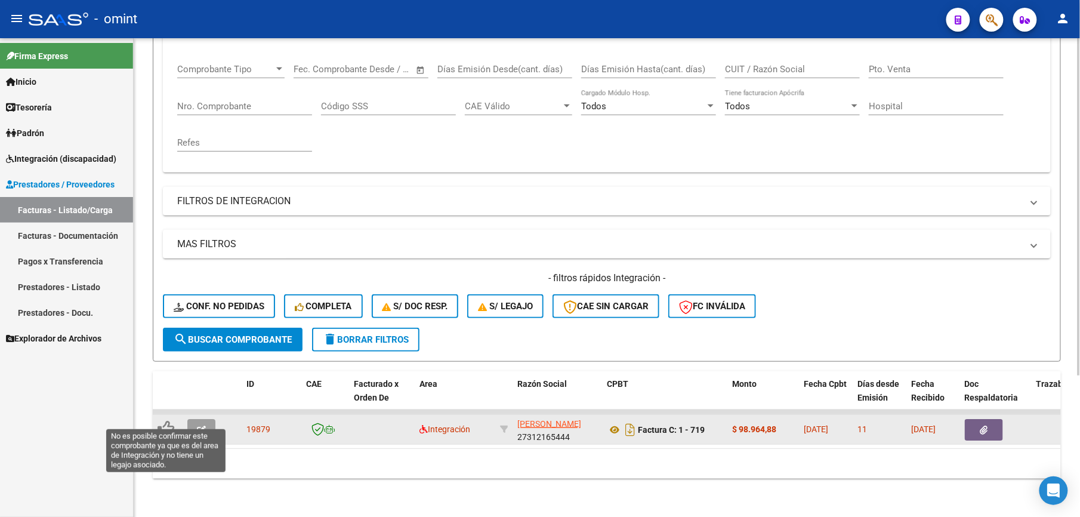
click at [165, 420] on icon at bounding box center [166, 428] width 17 height 17
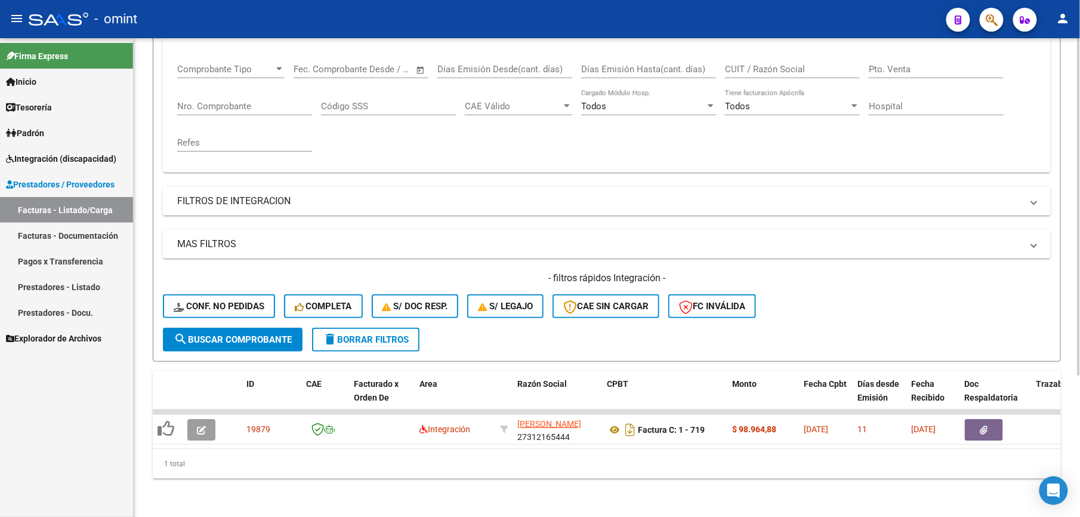
scroll to position [0, 0]
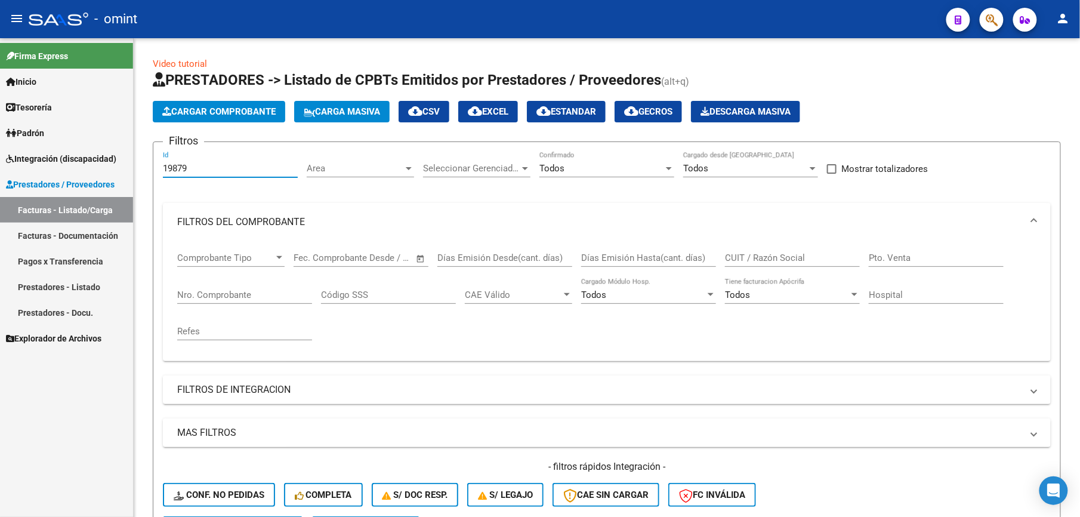
drag, startPoint x: 212, startPoint y: 164, endPoint x: 51, endPoint y: 164, distance: 161.1
click at [51, 164] on mat-sidenav-container "Firma Express Inicio Calendario SSS Instructivos Contacto OS Tesorería Extracto…" at bounding box center [540, 277] width 1080 height 479
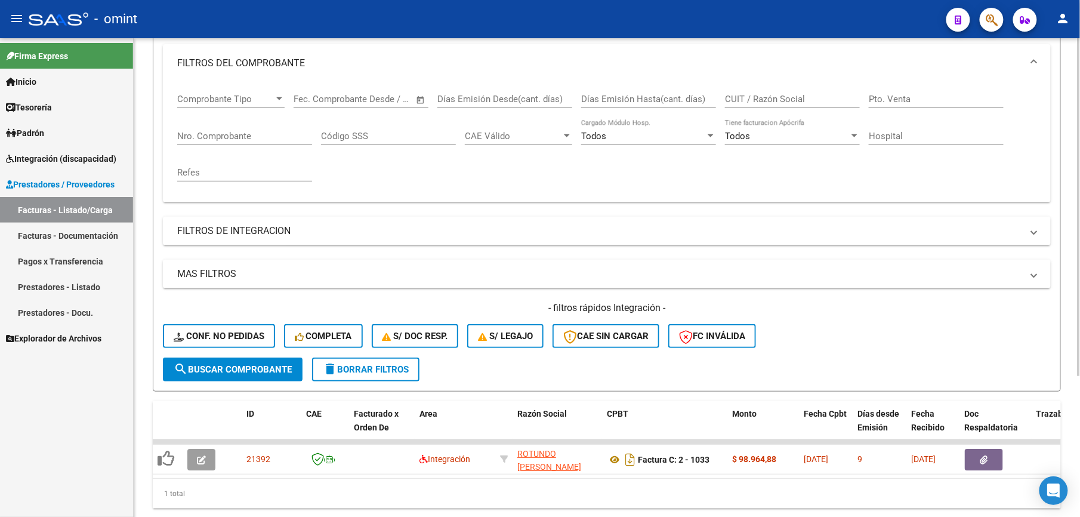
type input "21392"
click at [214, 370] on span "search Buscar Comprobante" at bounding box center [233, 369] width 118 height 11
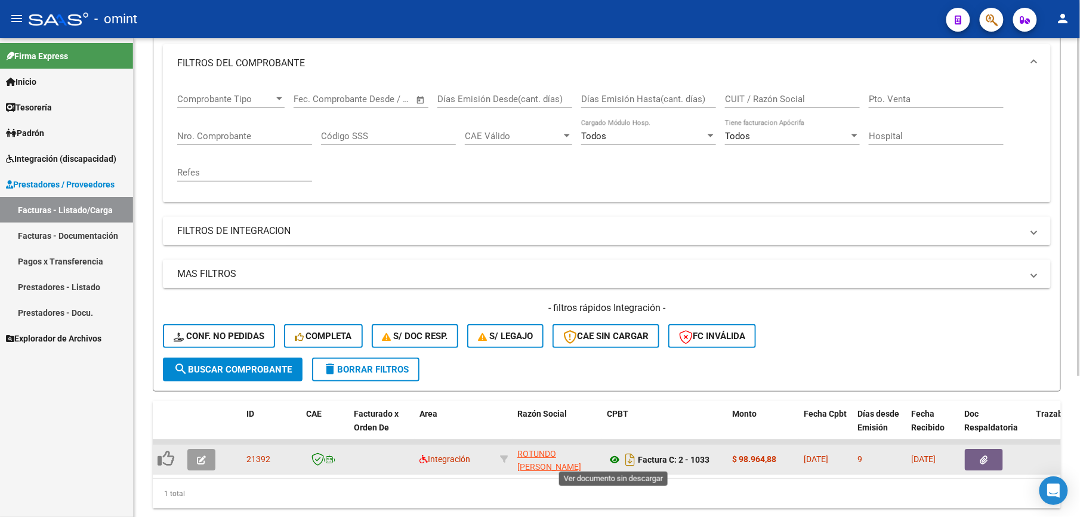
click at [616, 461] on icon at bounding box center [615, 459] width 16 height 14
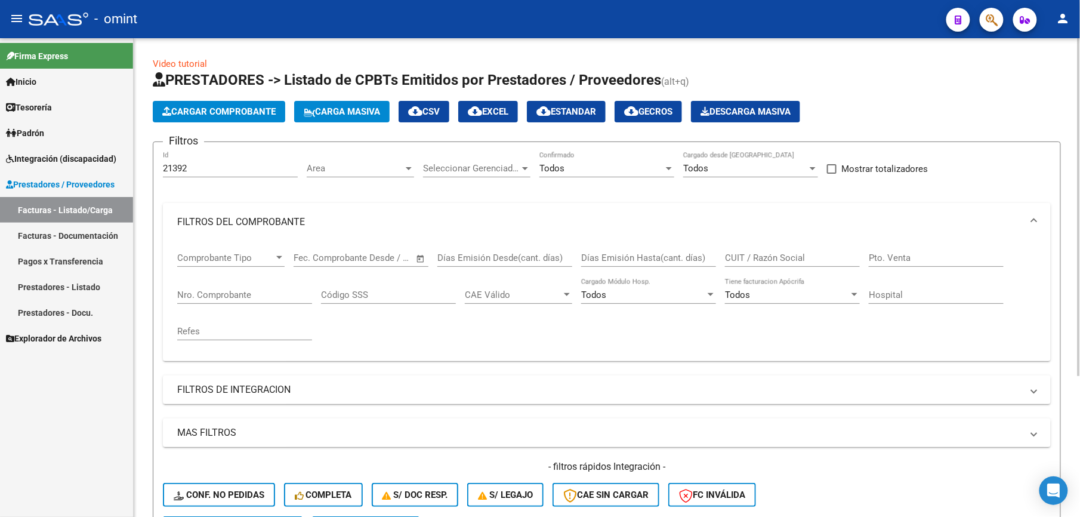
scroll to position [201, 0]
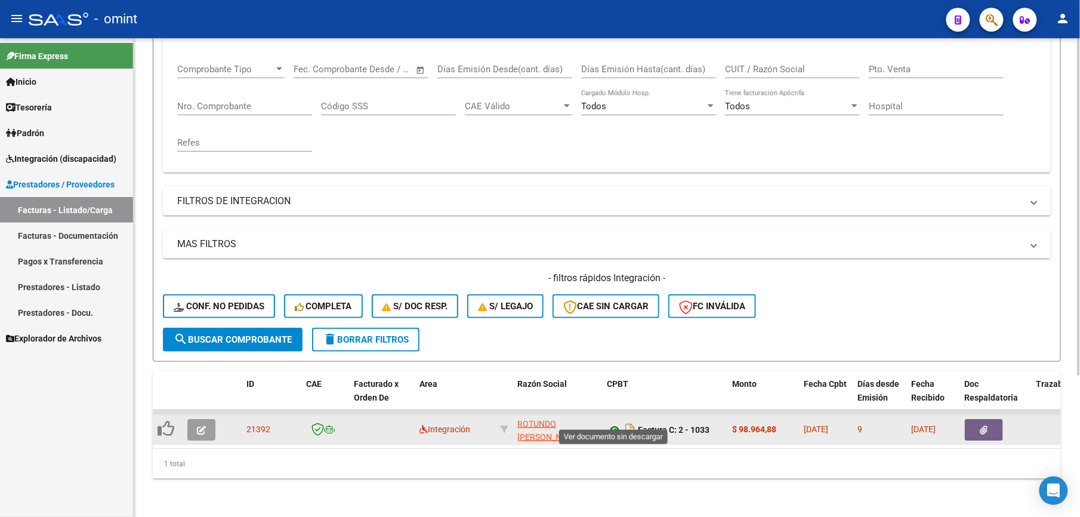
click at [618, 423] on icon at bounding box center [615, 430] width 16 height 14
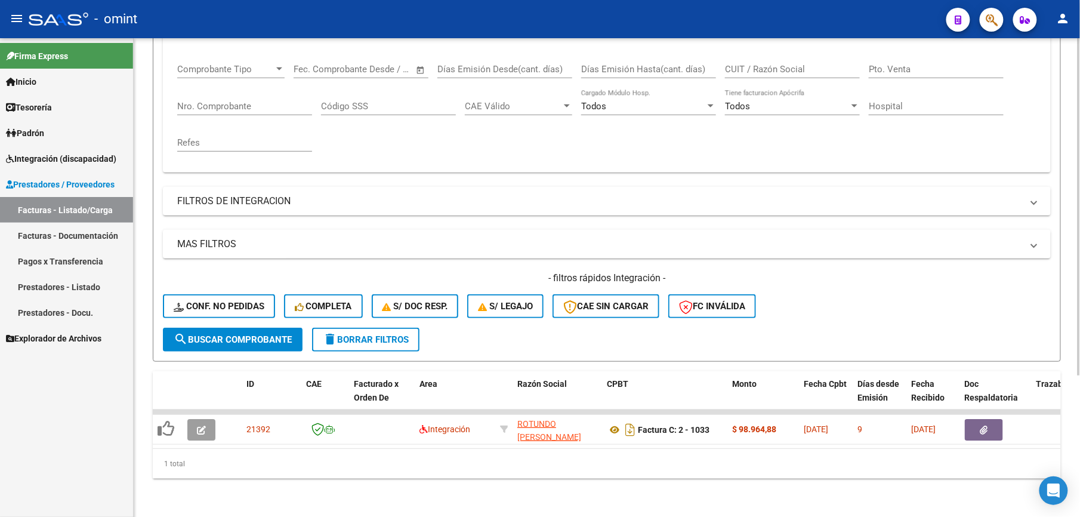
scroll to position [0, 0]
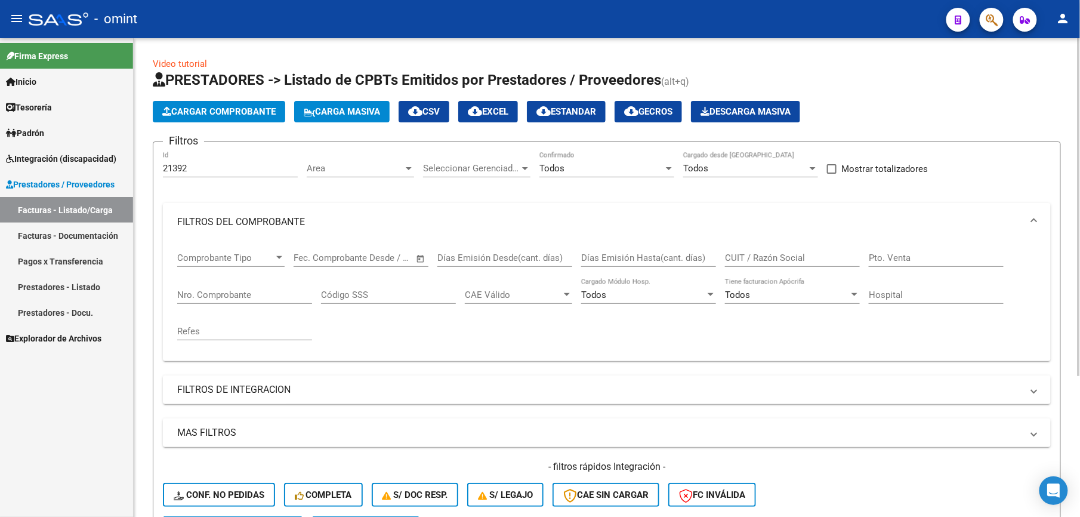
click at [195, 161] on div "21392 Id" at bounding box center [230, 165] width 135 height 26
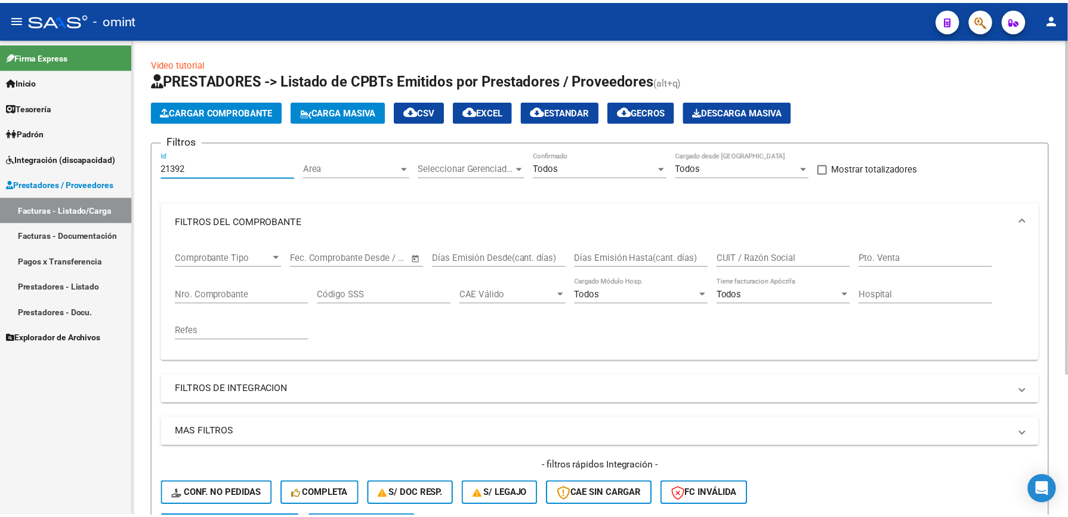
scroll to position [201, 0]
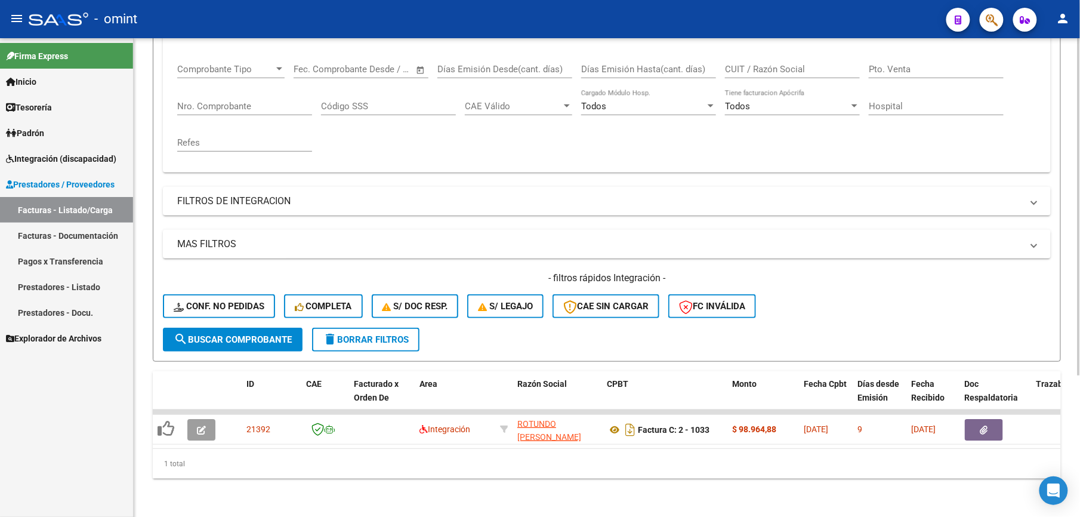
click at [232, 334] on span "search Buscar Comprobante" at bounding box center [233, 339] width 118 height 11
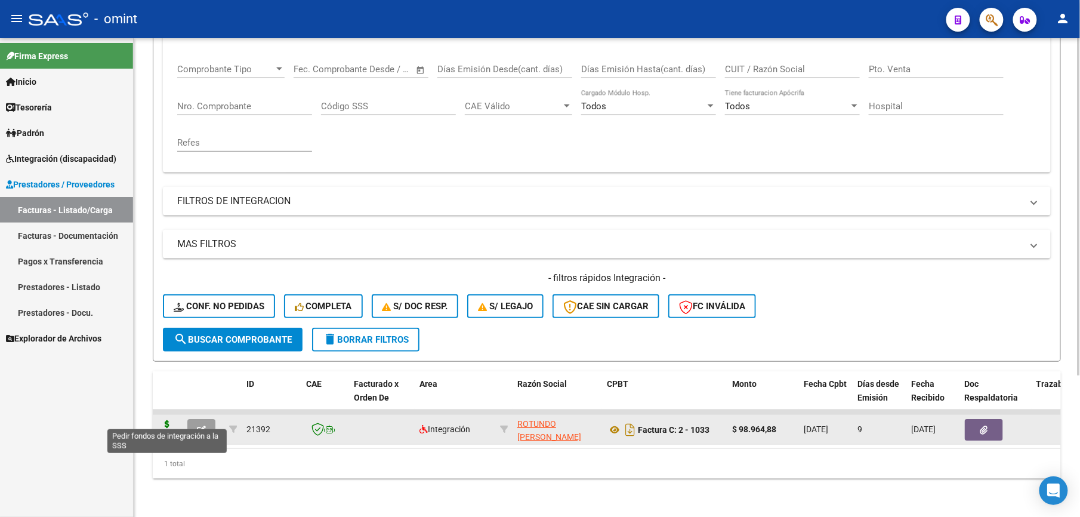
click at [165, 424] on icon at bounding box center [167, 428] width 19 height 17
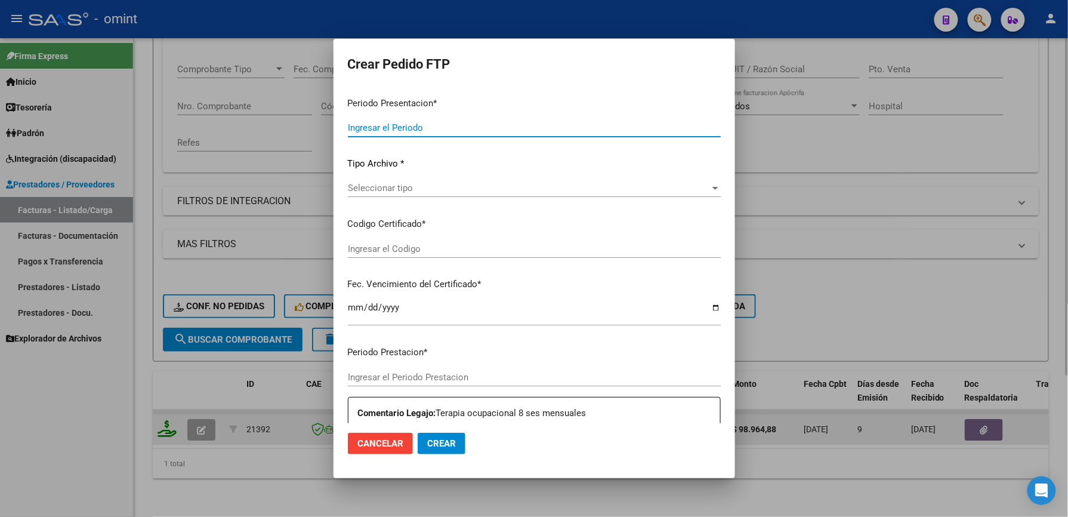
type input "202508"
type input "202506"
type input "$ 98.964,88"
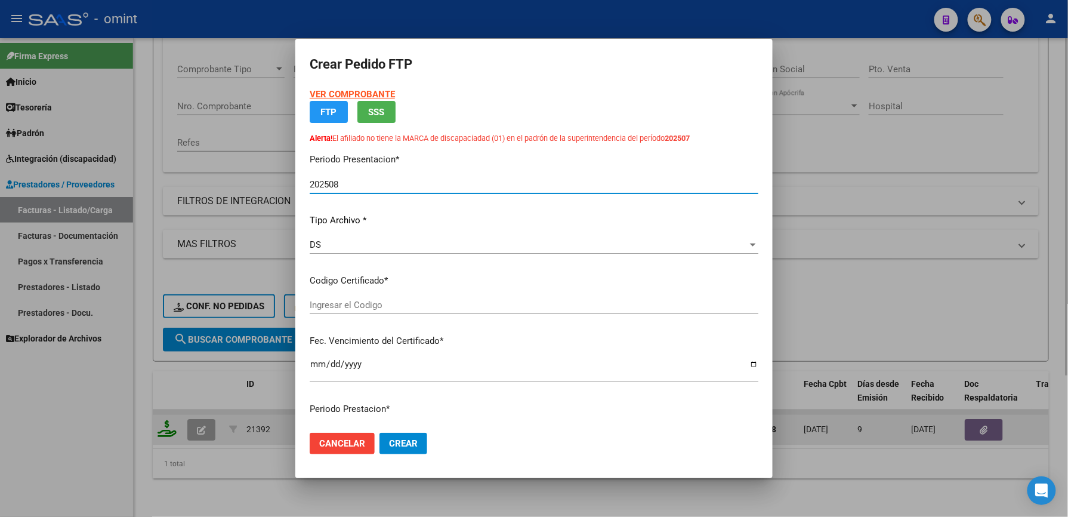
type input "3180595654"
type input "[DATE]"
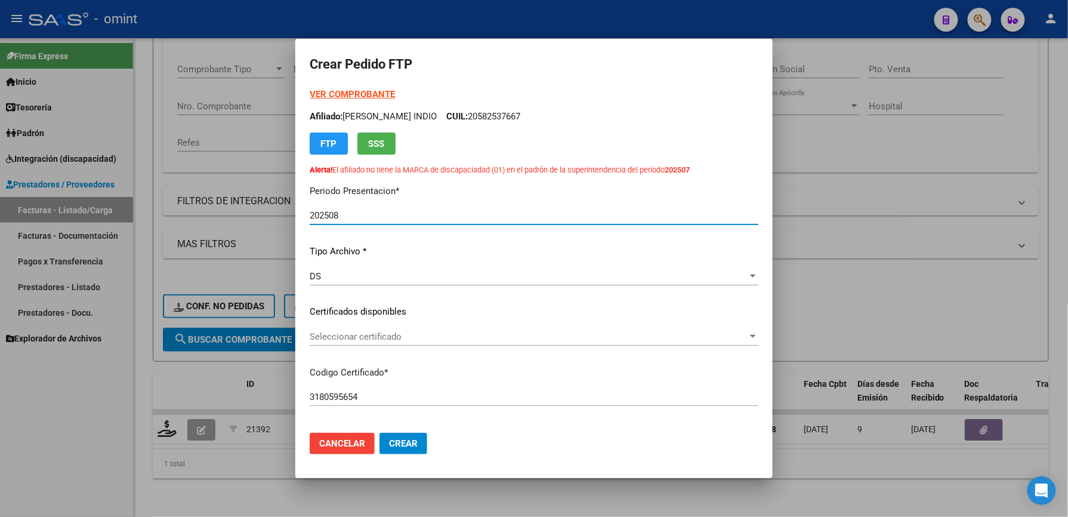
click at [373, 332] on span "Seleccionar certificado" at bounding box center [529, 336] width 438 height 11
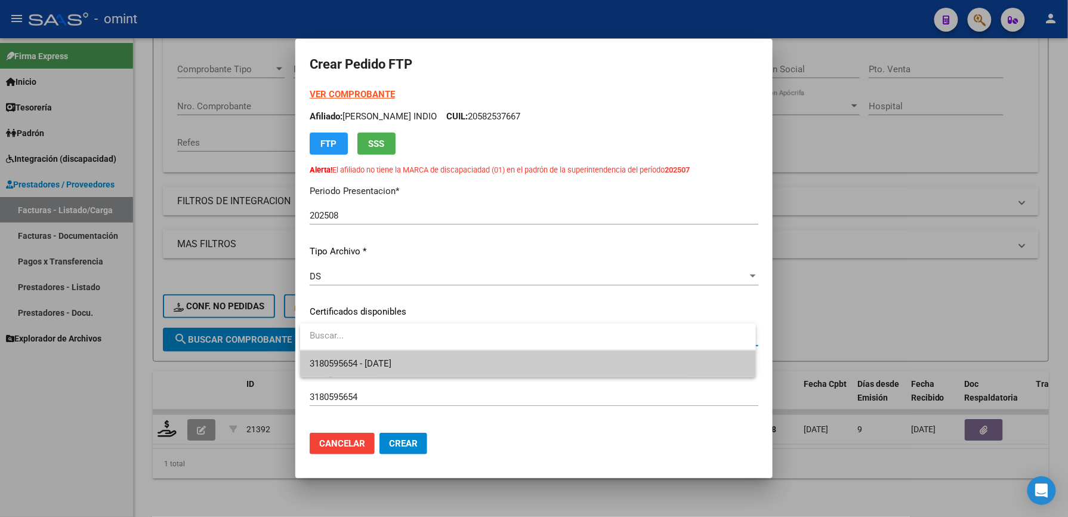
click at [375, 356] on span "3180595654 - [DATE]" at bounding box center [528, 363] width 437 height 27
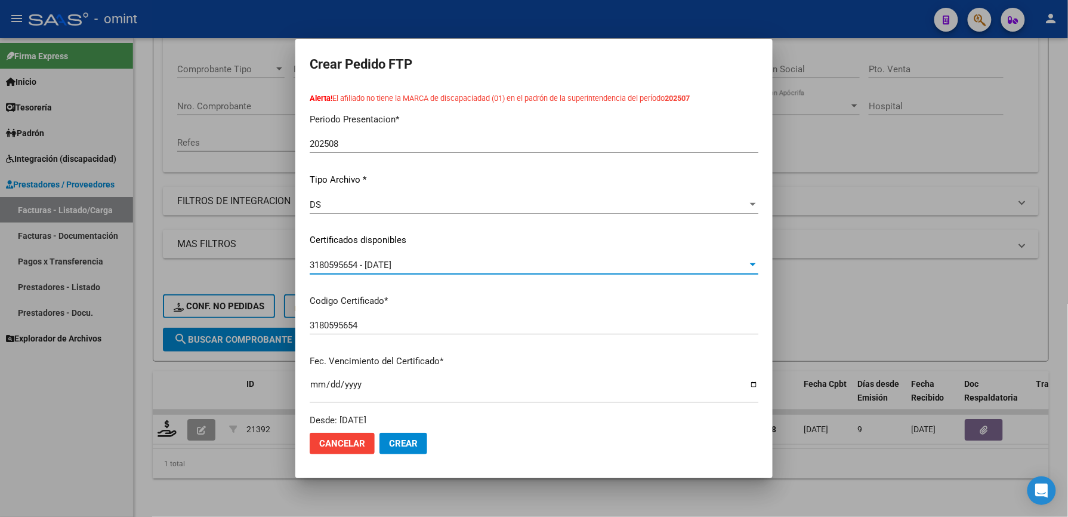
scroll to position [0, 0]
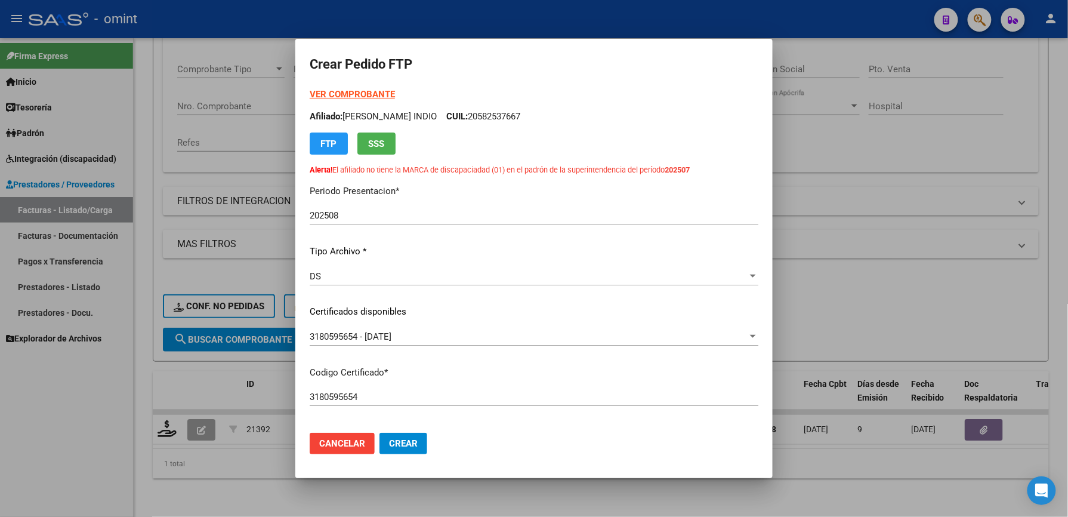
click at [340, 87] on form "Crear Pedido FTP VER COMPROBANTE ARCA Padrón Afiliado: [PERSON_NAME] INDIO CUIL…" at bounding box center [534, 258] width 449 height 411
click at [342, 94] on strong "VER COMPROBANTE" at bounding box center [352, 94] width 85 height 11
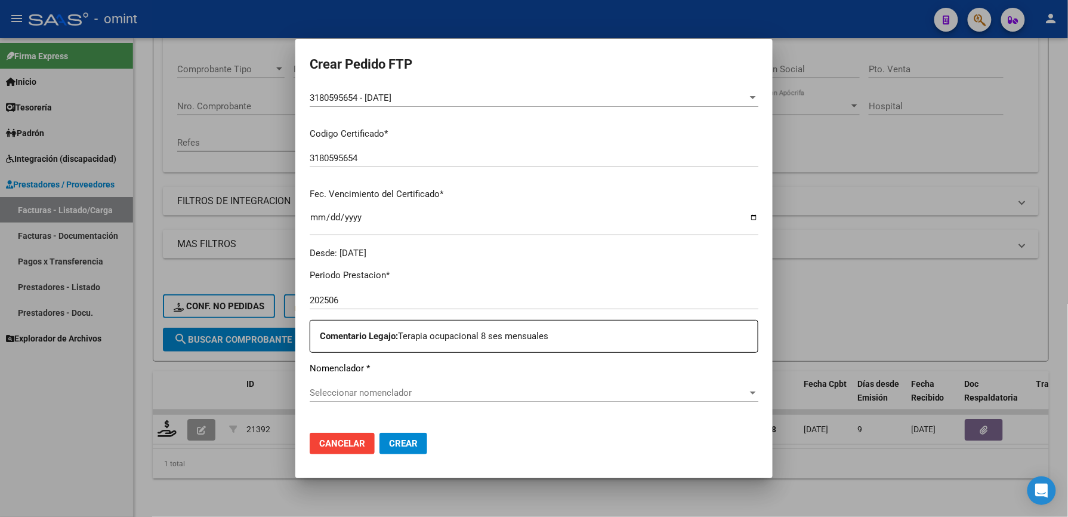
scroll to position [397, 0]
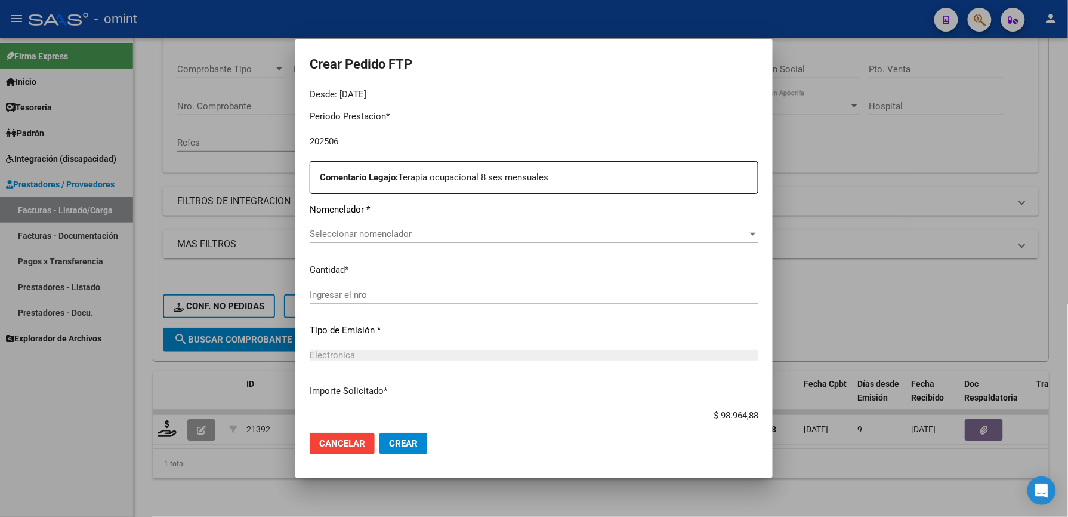
click at [375, 221] on div "Periodo Prestacion * 202506 Ingresar el Periodo Prestacion Comentario Legajo: T…" at bounding box center [534, 298] width 449 height 395
click at [368, 232] on span "Seleccionar nomenclador" at bounding box center [529, 234] width 438 height 11
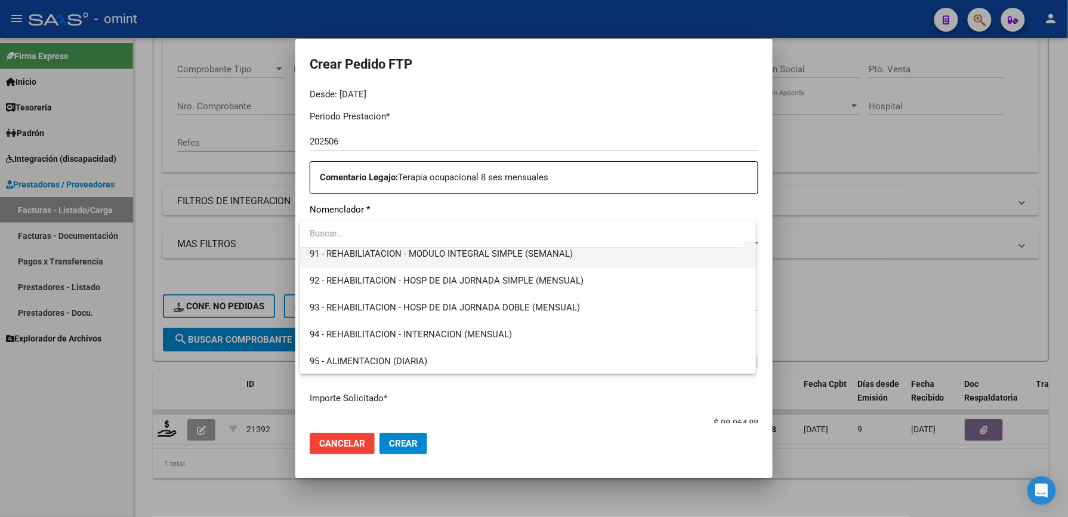
scroll to position [2344, 0]
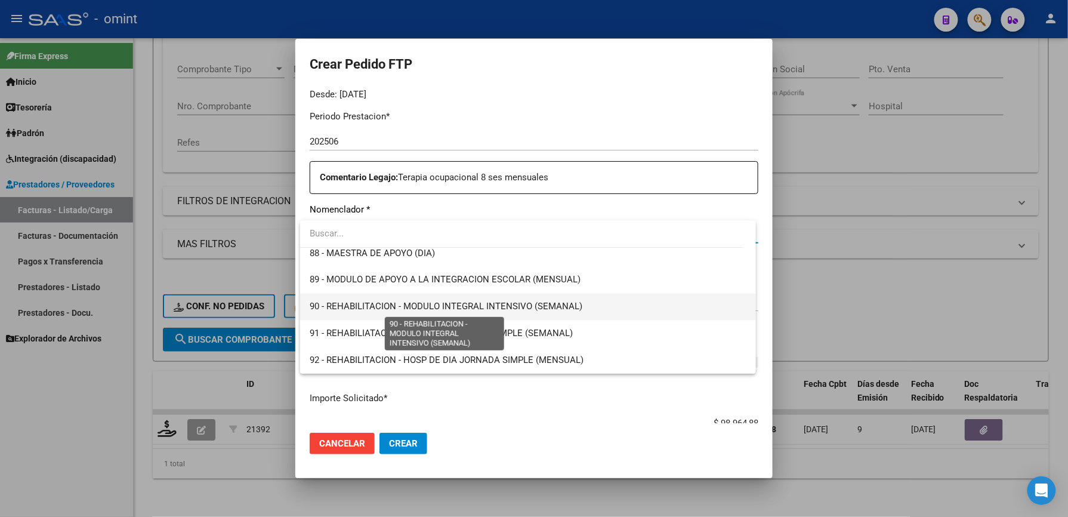
click at [409, 303] on span "90 - REHABILITACION - MODULO INTEGRAL INTENSIVO (SEMANAL)" at bounding box center [446, 306] width 273 height 11
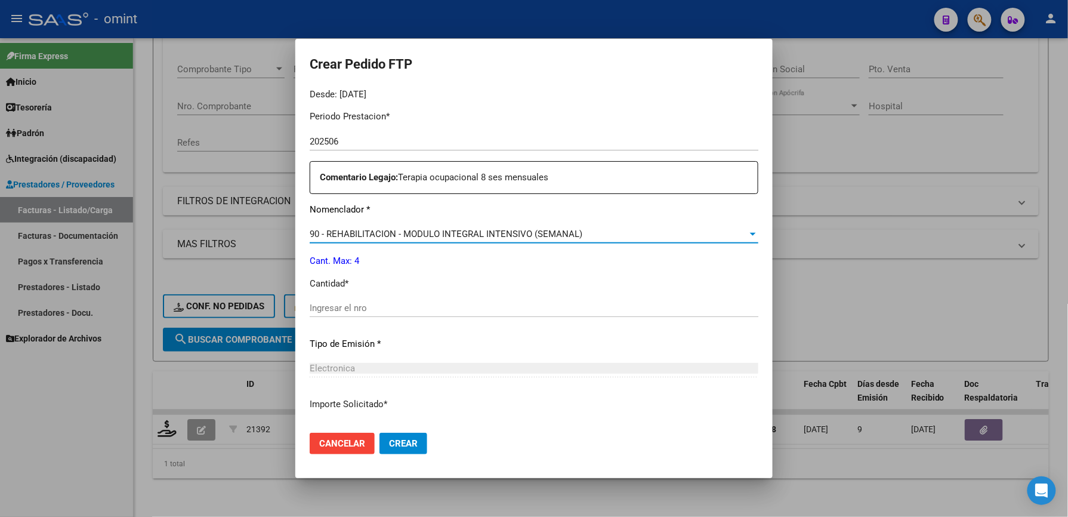
scroll to position [477, 0]
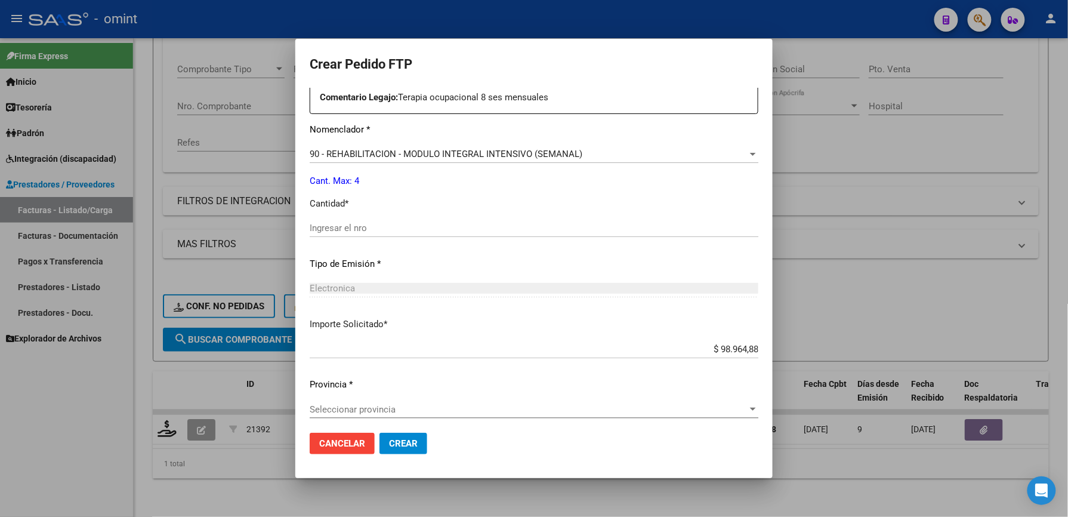
click at [359, 219] on div "Ingresar el nro" at bounding box center [534, 228] width 449 height 18
click at [359, 226] on input "Ingresar el nro" at bounding box center [534, 228] width 449 height 11
type input "4"
click at [404, 442] on span "Crear" at bounding box center [403, 443] width 29 height 11
click at [388, 418] on div "Seleccionar provincia Seleccionar provincia" at bounding box center [534, 409] width 449 height 18
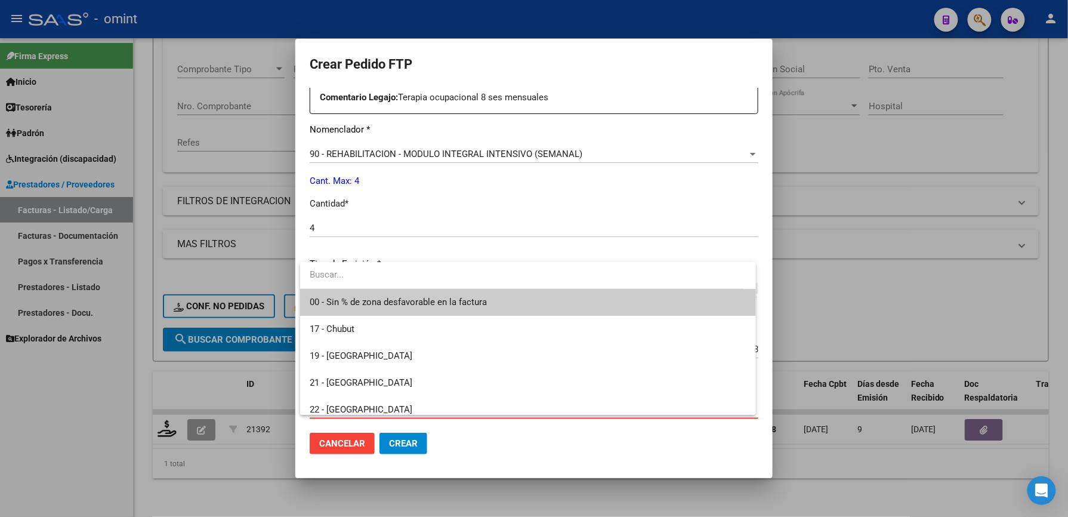
click at [865, 273] on div at bounding box center [534, 258] width 1068 height 517
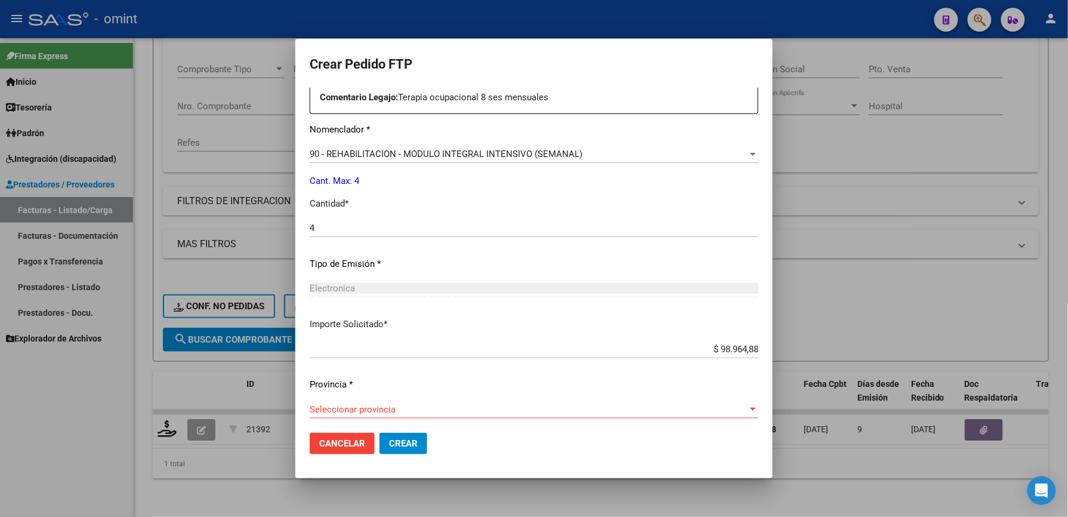
click at [710, 409] on span "Seleccionar provincia" at bounding box center [529, 409] width 438 height 11
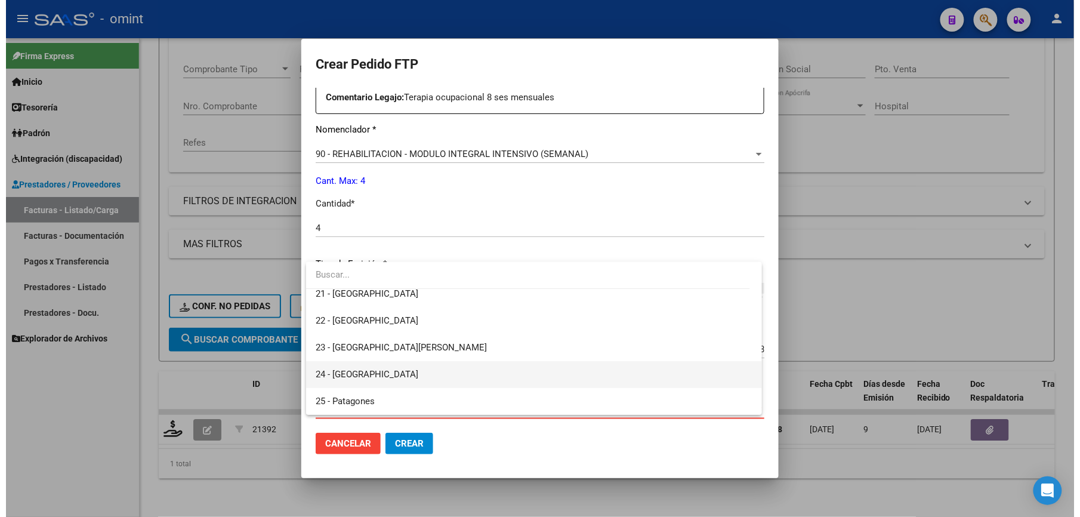
scroll to position [0, 0]
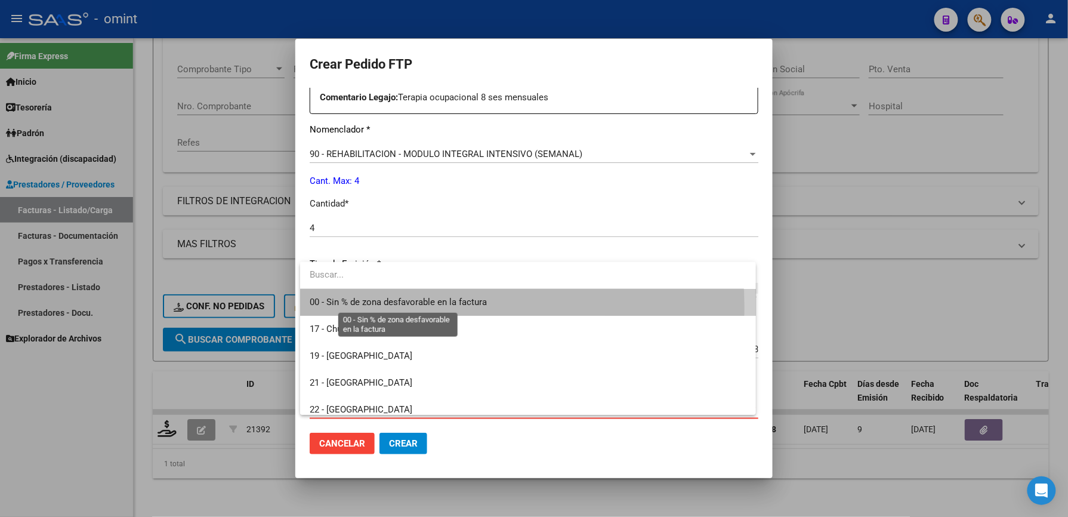
click at [447, 307] on span "00 - Sin % de zona desfavorable en la factura" at bounding box center [398, 302] width 177 height 11
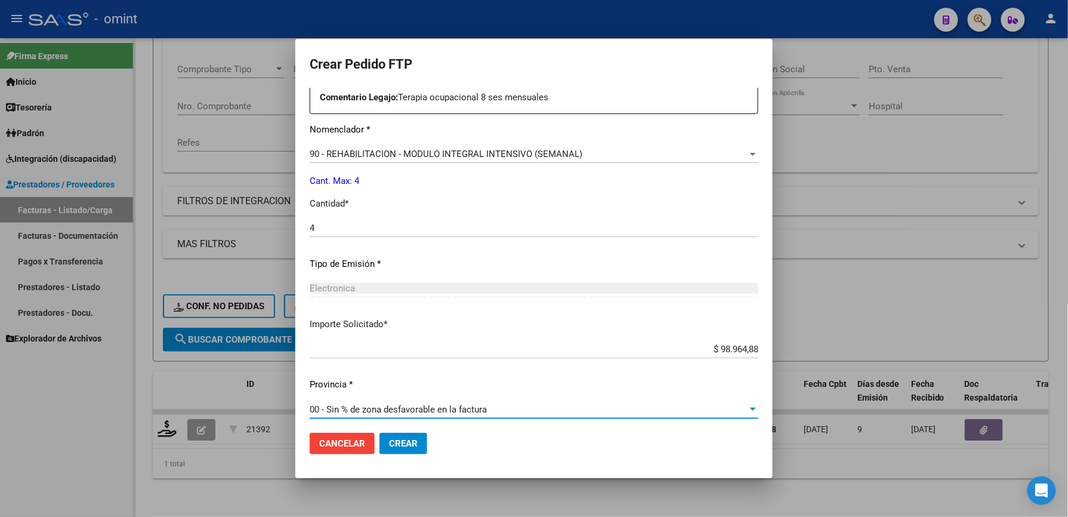
click at [394, 444] on span "Crear" at bounding box center [403, 443] width 29 height 11
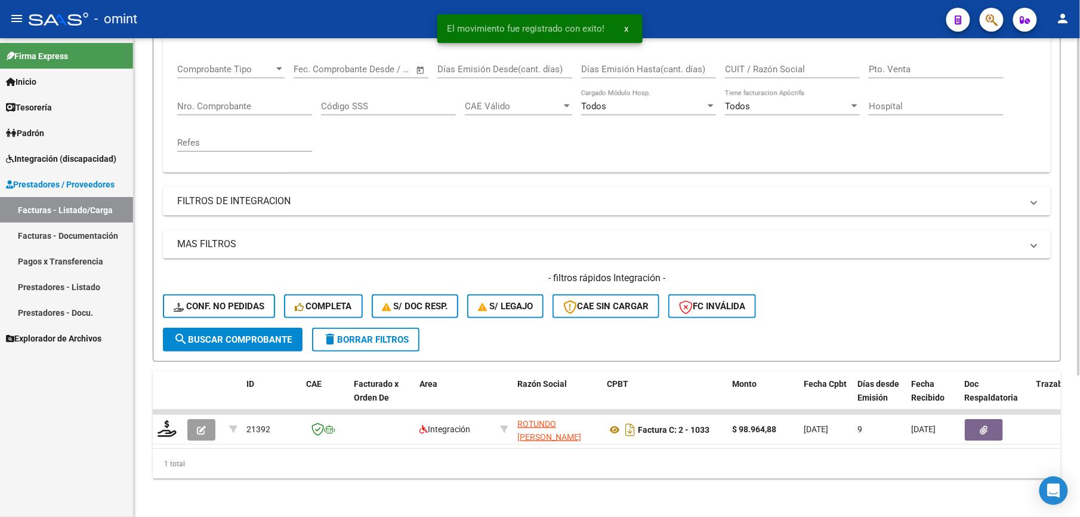
click at [895, 173] on div "Filtros 21392 Id Area Area Seleccionar Gerenciador Seleccionar Gerenciador Todo…" at bounding box center [607, 145] width 888 height 365
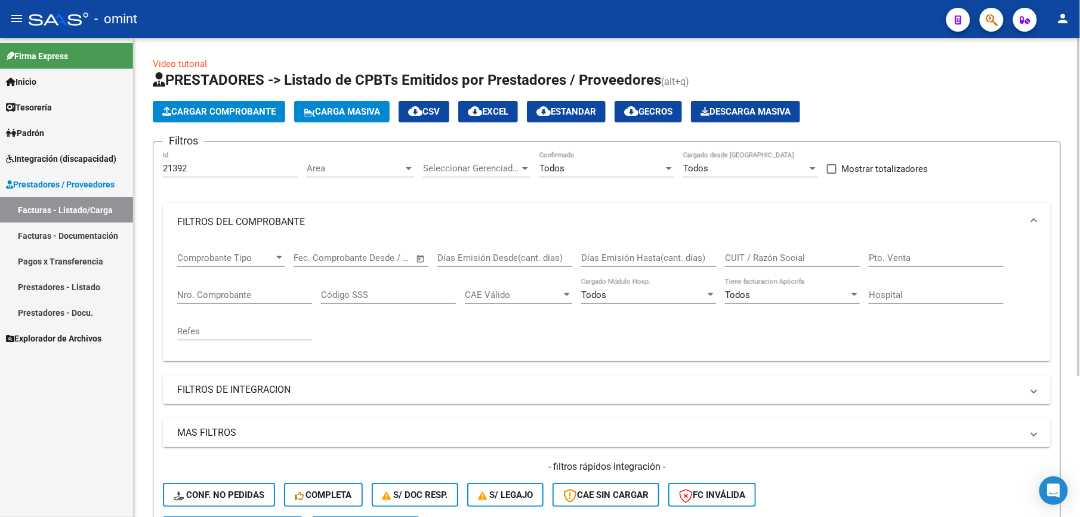
click at [212, 172] on input "21392" at bounding box center [230, 168] width 135 height 11
type input "21396"
drag, startPoint x: 197, startPoint y: 172, endPoint x: 146, endPoint y: 165, distance: 51.3
click at [146, 165] on div "Video tutorial PRESTADORES -> Listado de CPBTs Emitidos por Prestadores / Prove…" at bounding box center [607, 371] width 946 height 667
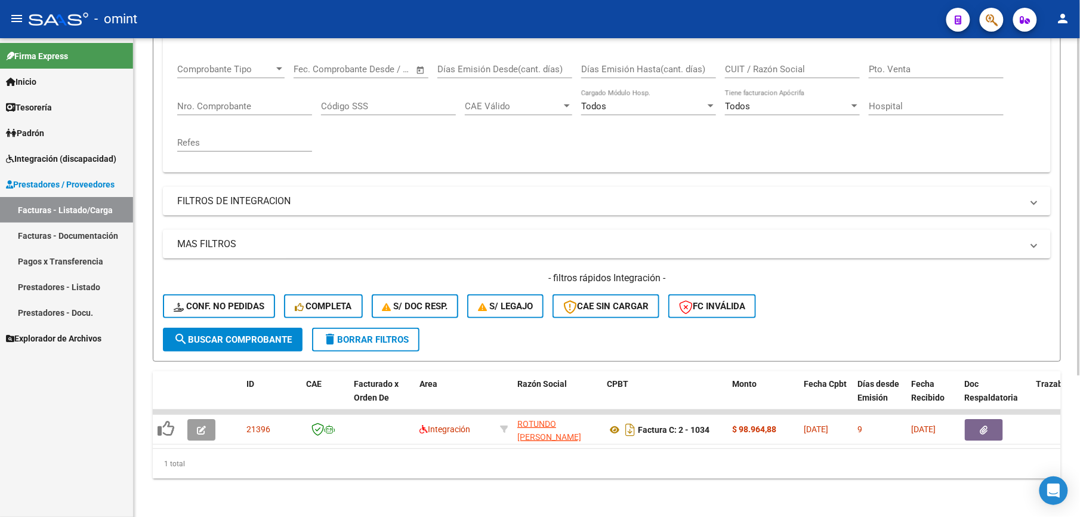
click at [235, 334] on span "search Buscar Comprobante" at bounding box center [233, 339] width 118 height 11
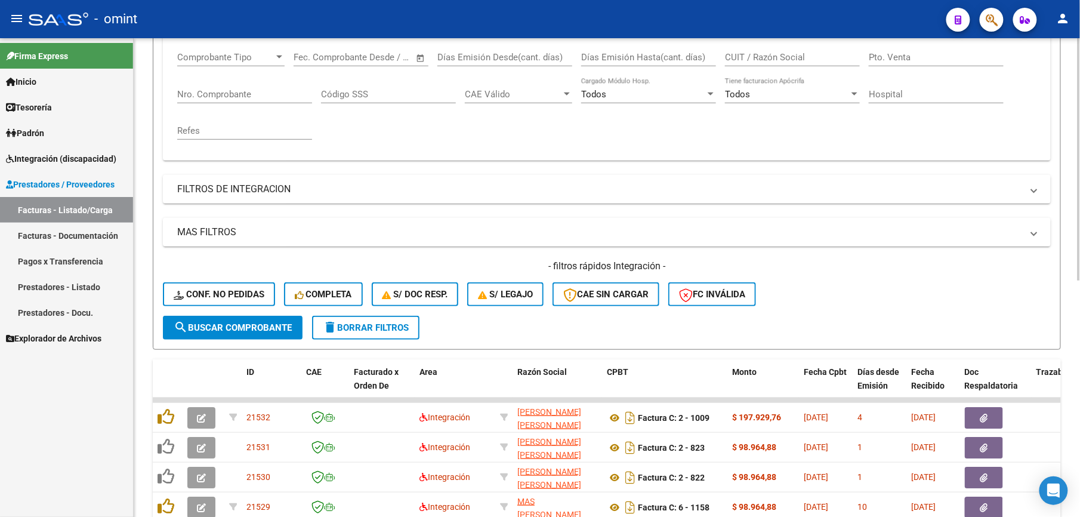
click at [394, 326] on span "delete Borrar Filtros" at bounding box center [366, 327] width 86 height 11
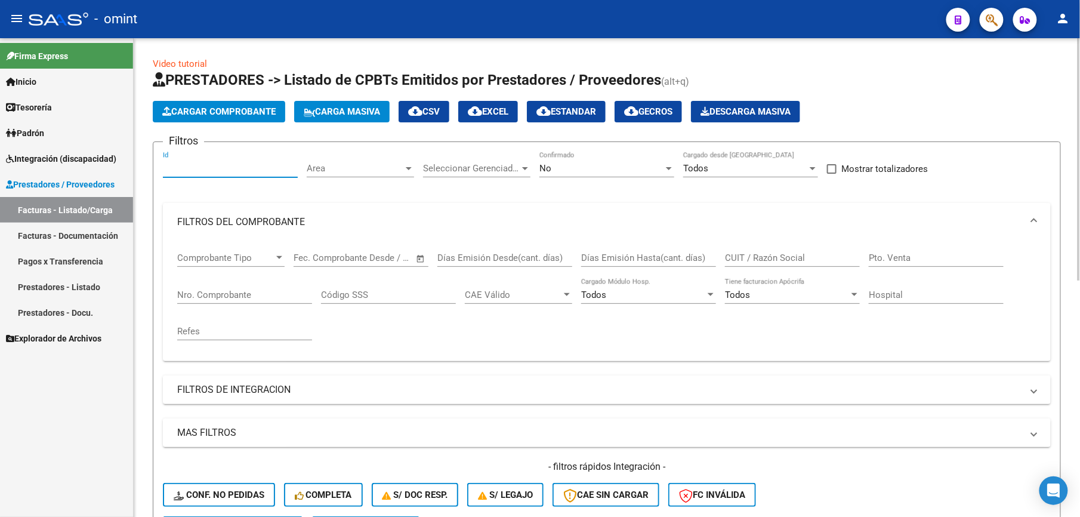
click at [185, 167] on input "Id" at bounding box center [230, 168] width 135 height 11
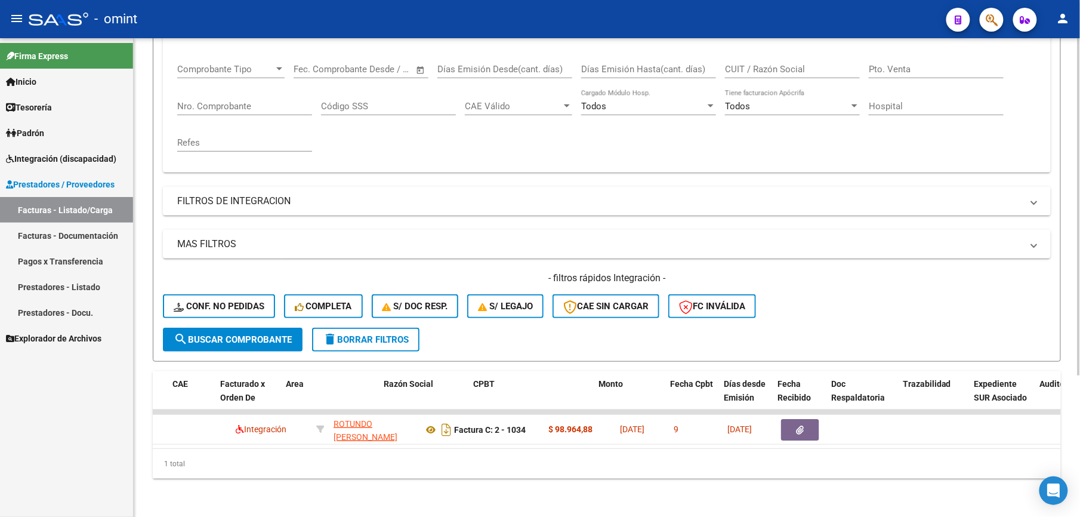
scroll to position [0, 134]
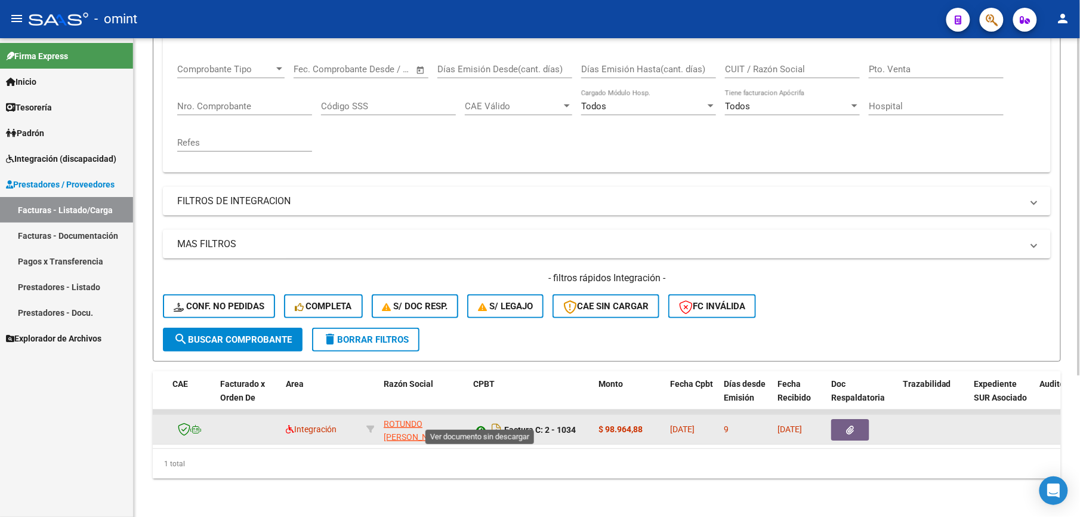
type input "21396"
click at [481, 423] on icon at bounding box center [481, 430] width 16 height 14
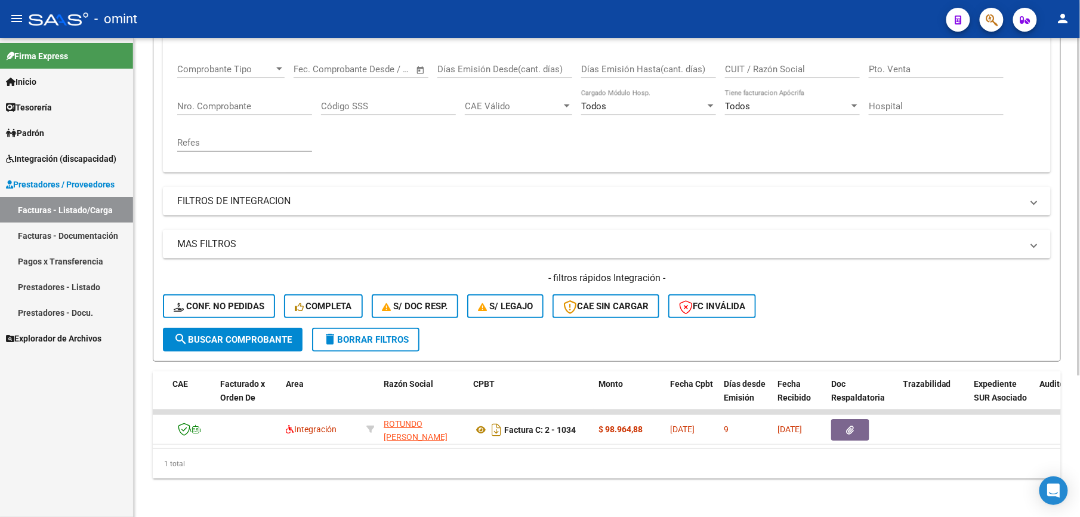
scroll to position [0, 0]
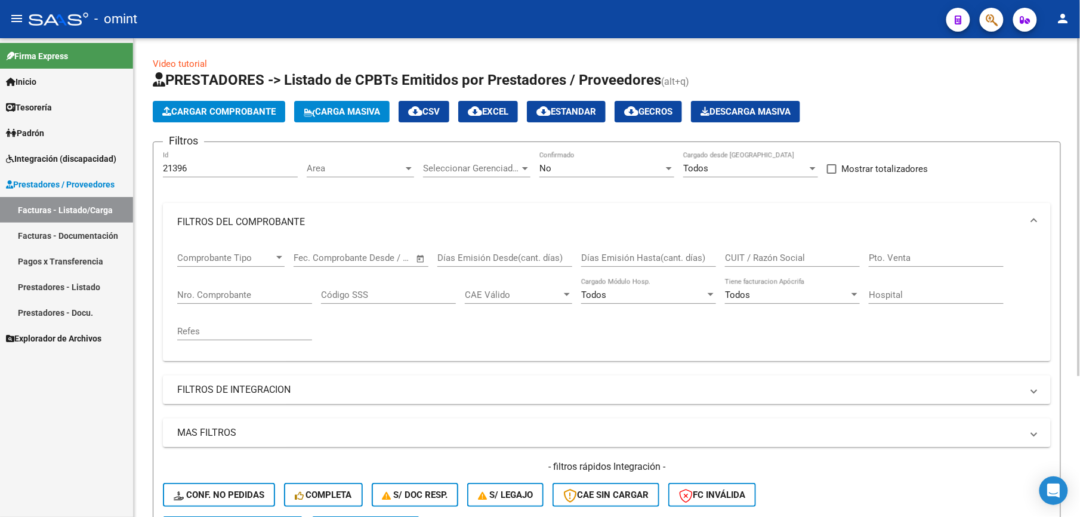
click at [196, 168] on input "21396" at bounding box center [230, 168] width 135 height 11
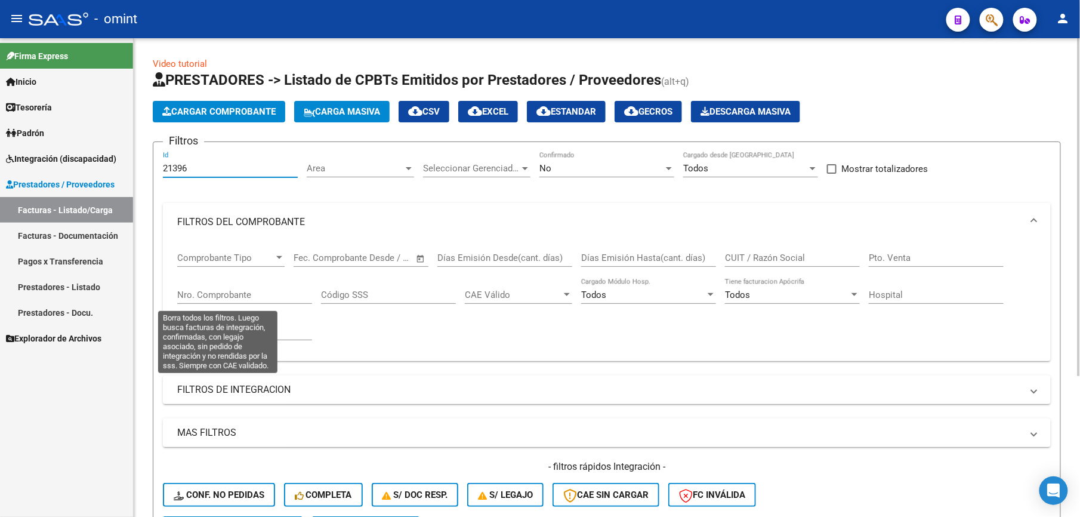
scroll to position [201, 0]
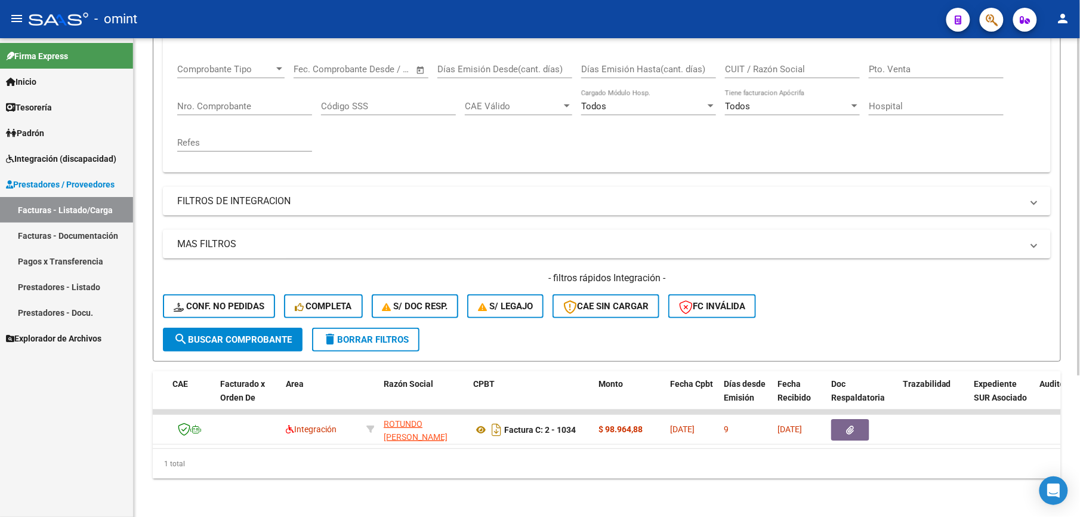
click at [258, 334] on span "search Buscar Comprobante" at bounding box center [233, 339] width 118 height 11
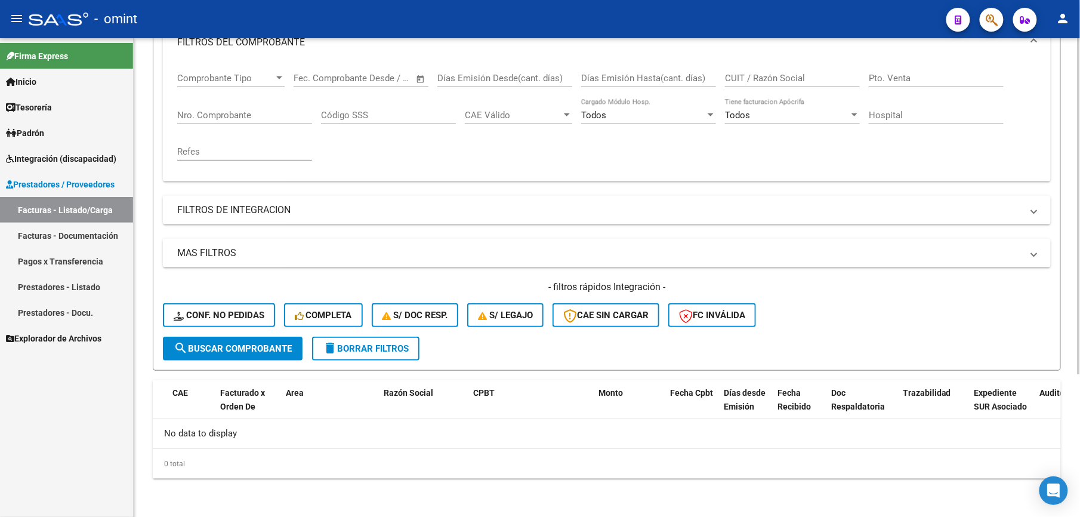
scroll to position [179, 0]
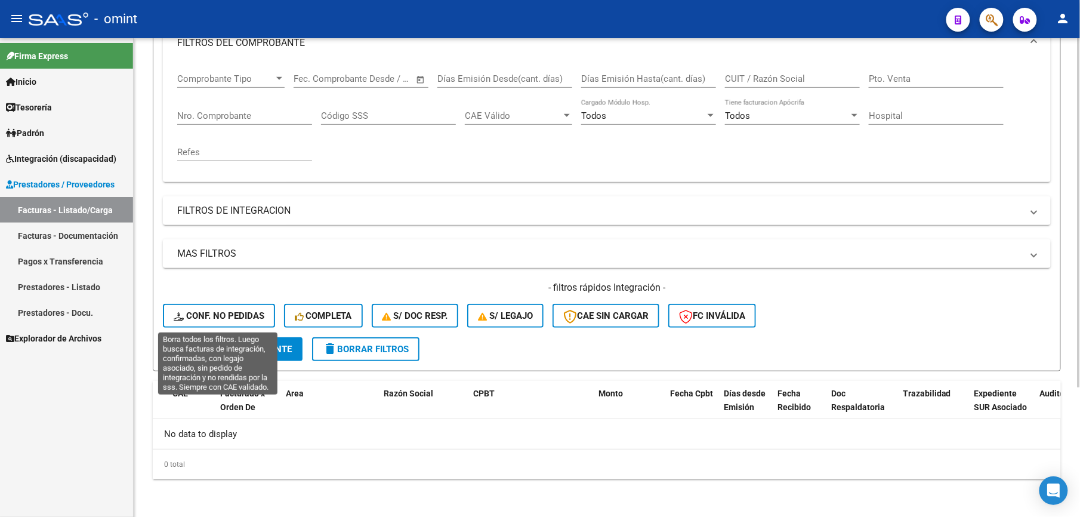
click at [234, 314] on span "Conf. no pedidas" at bounding box center [219, 315] width 91 height 11
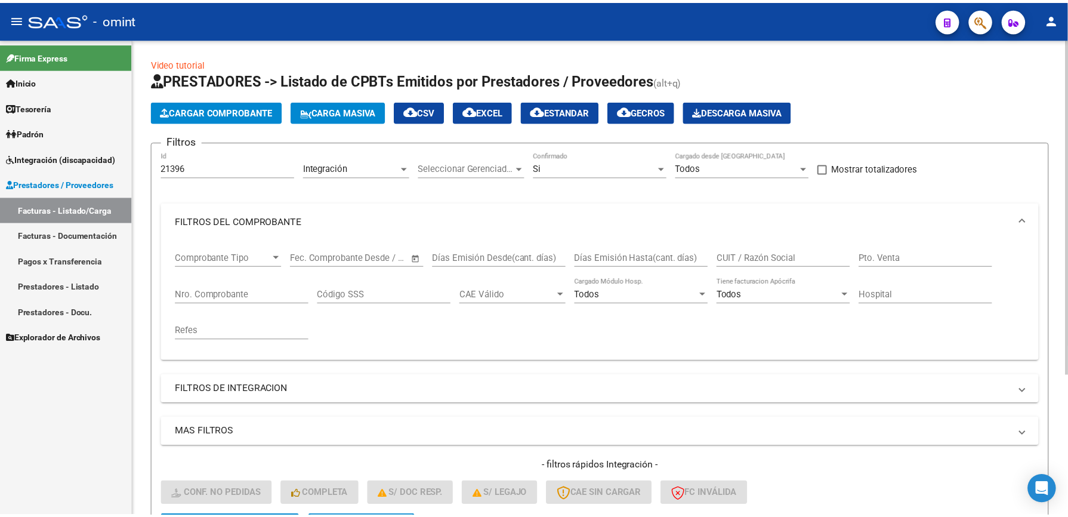
scroll to position [201, 0]
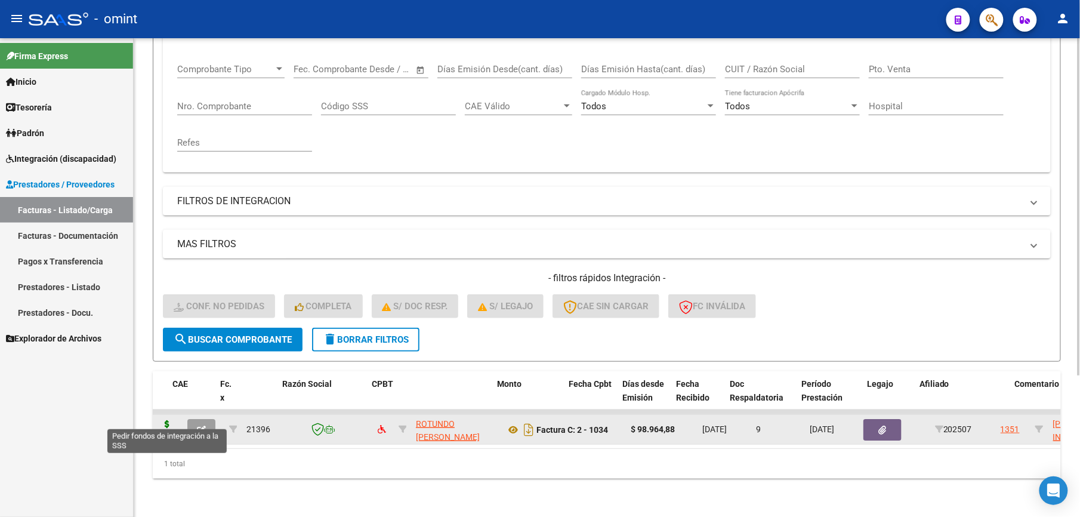
click at [172, 420] on icon at bounding box center [167, 428] width 19 height 17
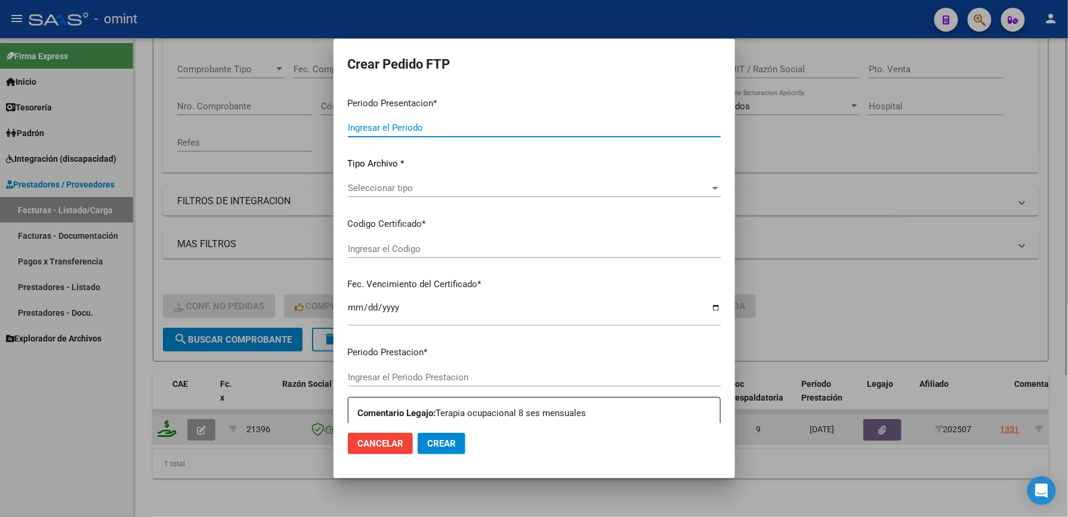
type input "202508"
type input "202507"
type input "$ 98.964,88"
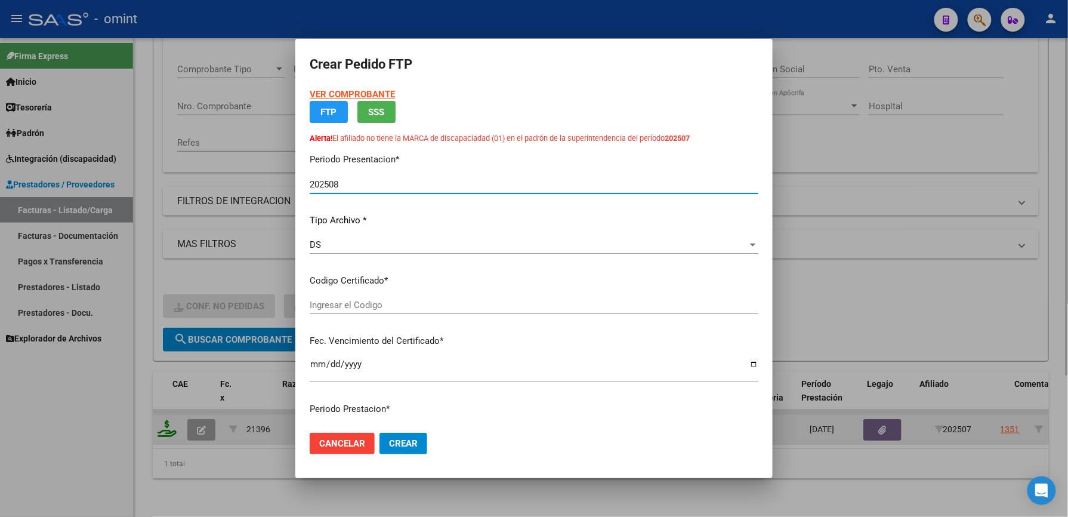
type input "3180595654"
type input "[DATE]"
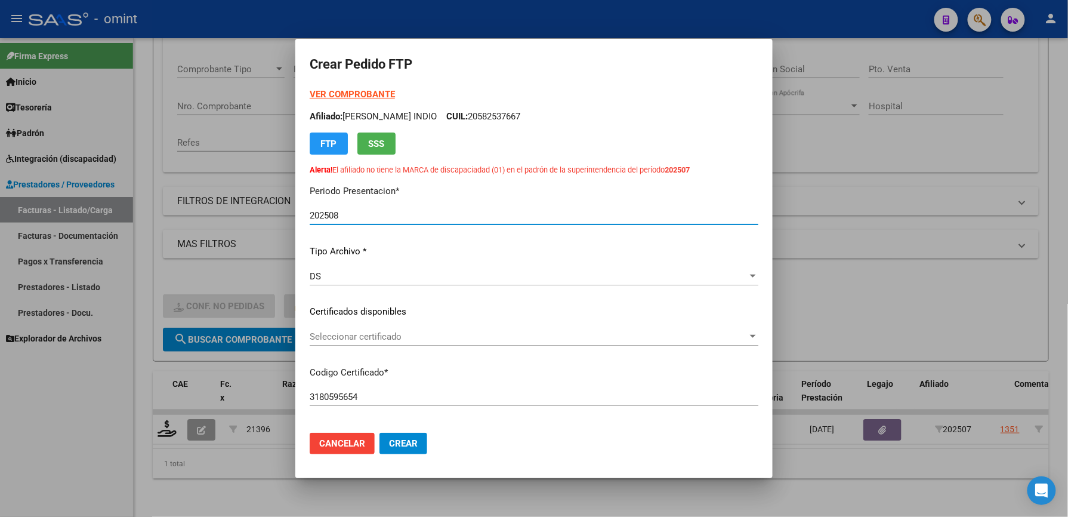
click at [352, 335] on span "Seleccionar certificado" at bounding box center [529, 336] width 438 height 11
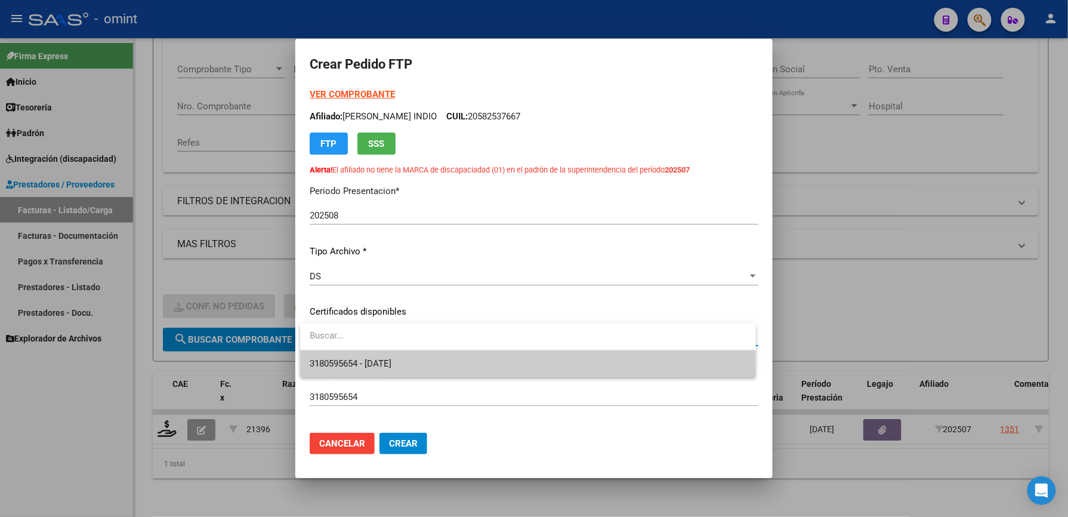
click at [354, 371] on span "3180595654 - [DATE]" at bounding box center [528, 363] width 437 height 27
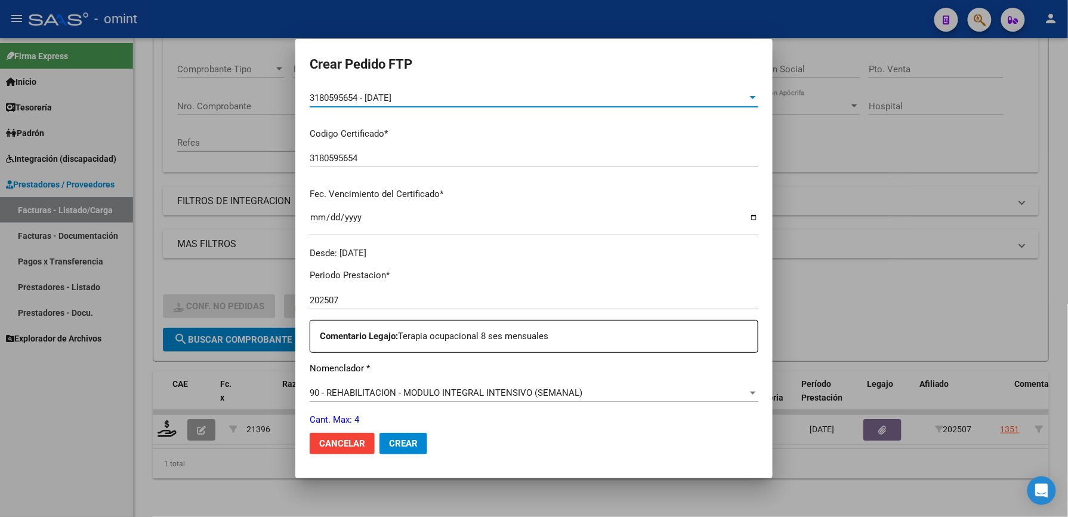
scroll to position [397, 0]
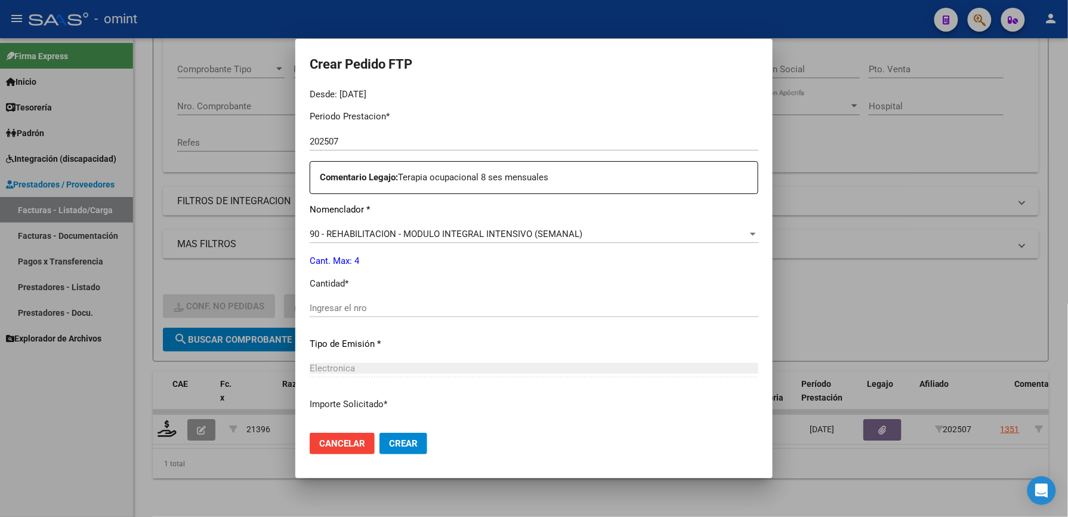
click at [366, 309] on input "Ingresar el nro" at bounding box center [534, 308] width 449 height 11
type input "4"
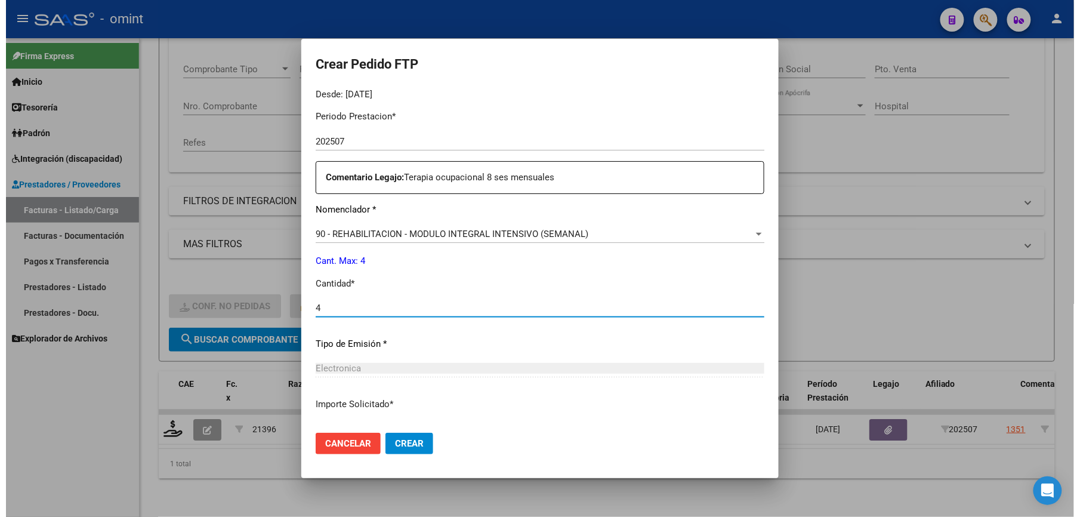
scroll to position [483, 0]
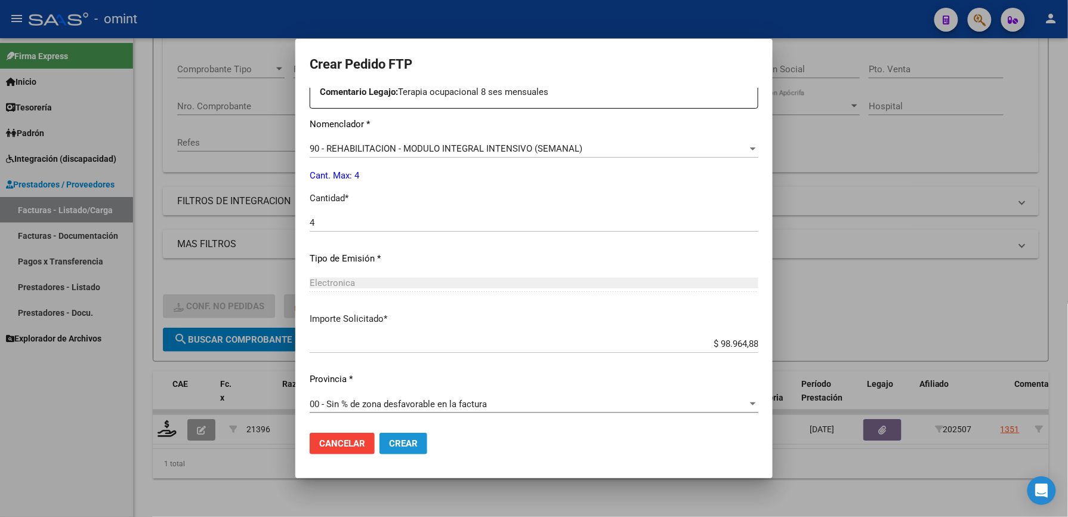
click at [397, 439] on span "Crear" at bounding box center [403, 443] width 29 height 11
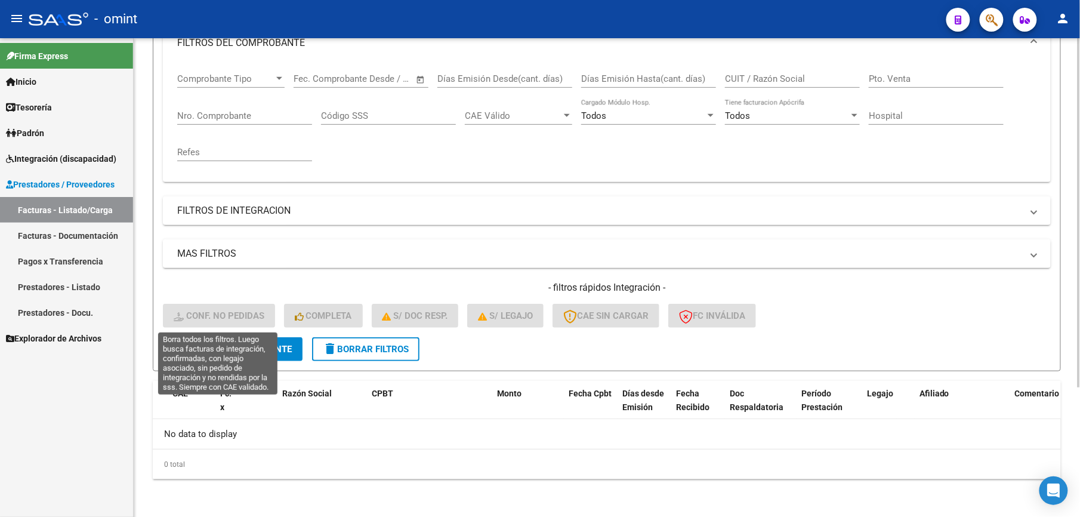
scroll to position [0, 0]
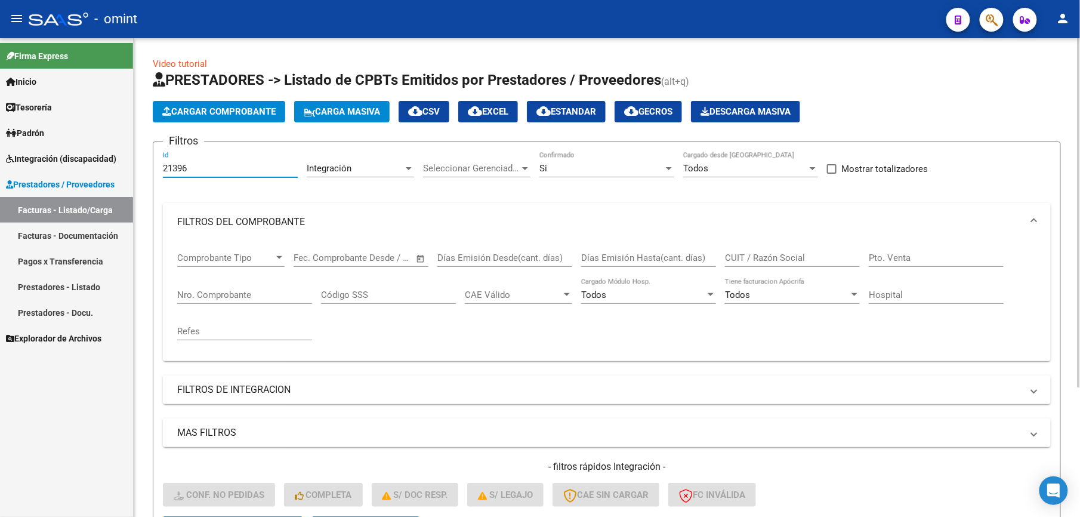
click at [197, 172] on input "21396" at bounding box center [230, 168] width 135 height 11
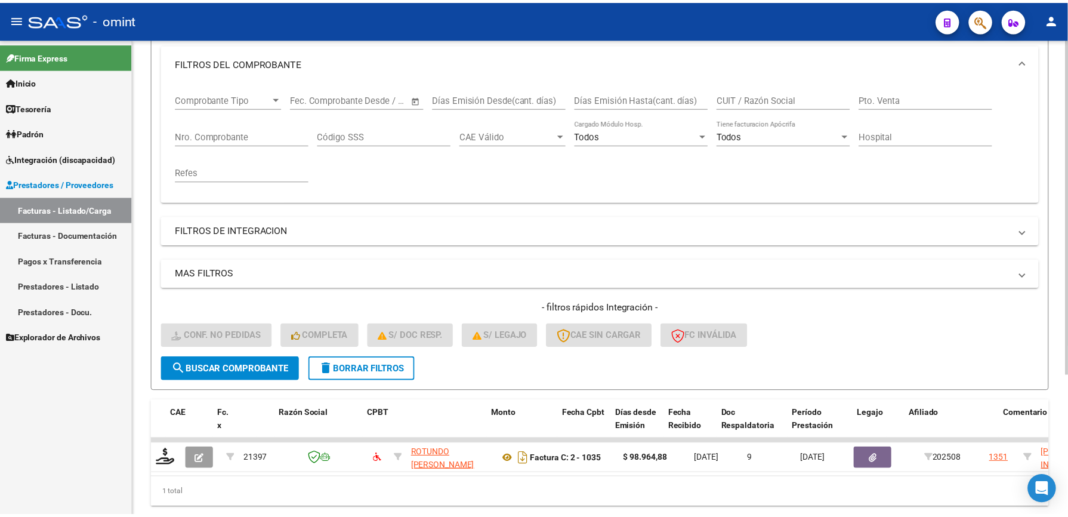
scroll to position [201, 0]
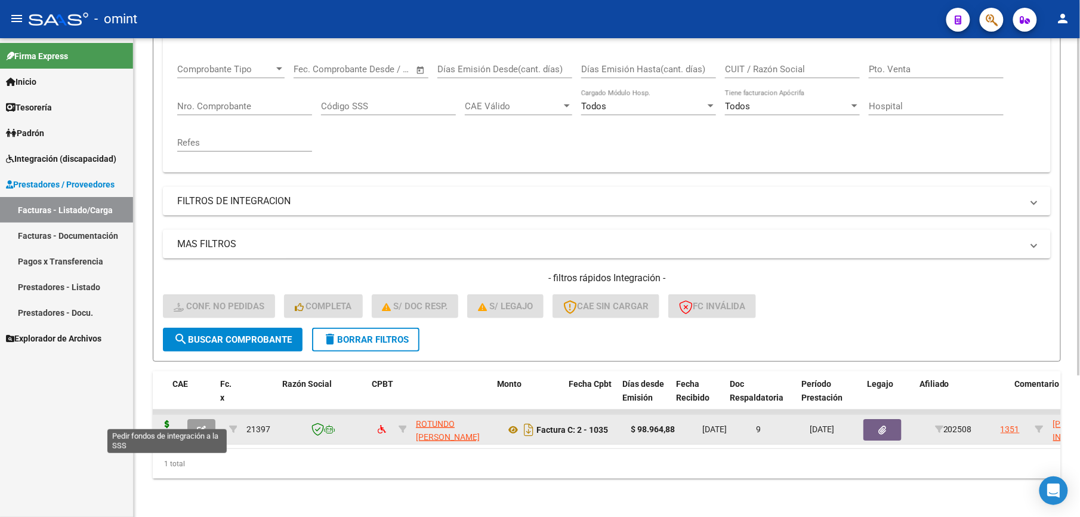
type input "21397"
click at [160, 420] on icon at bounding box center [167, 428] width 19 height 17
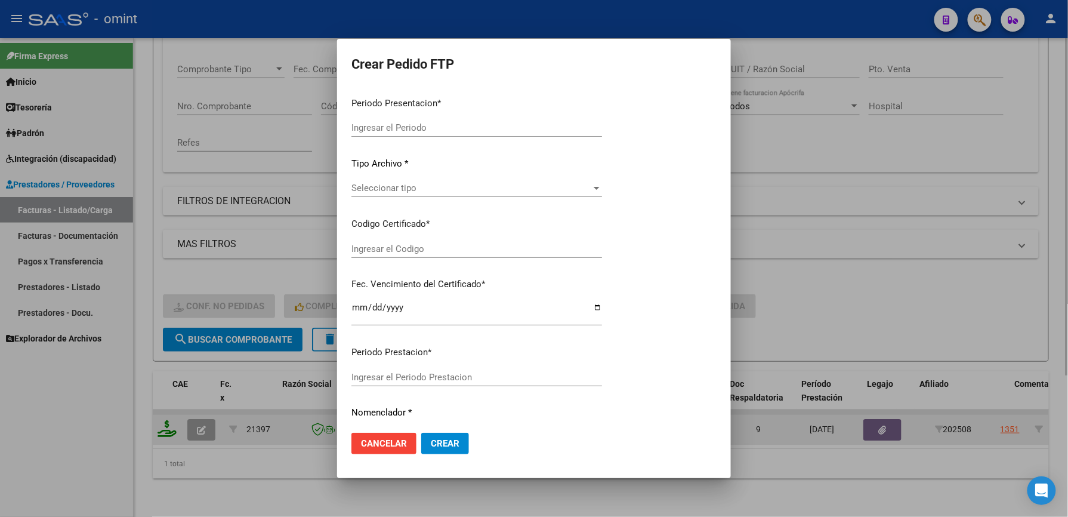
type input "202508"
type input "$ 98.964,88"
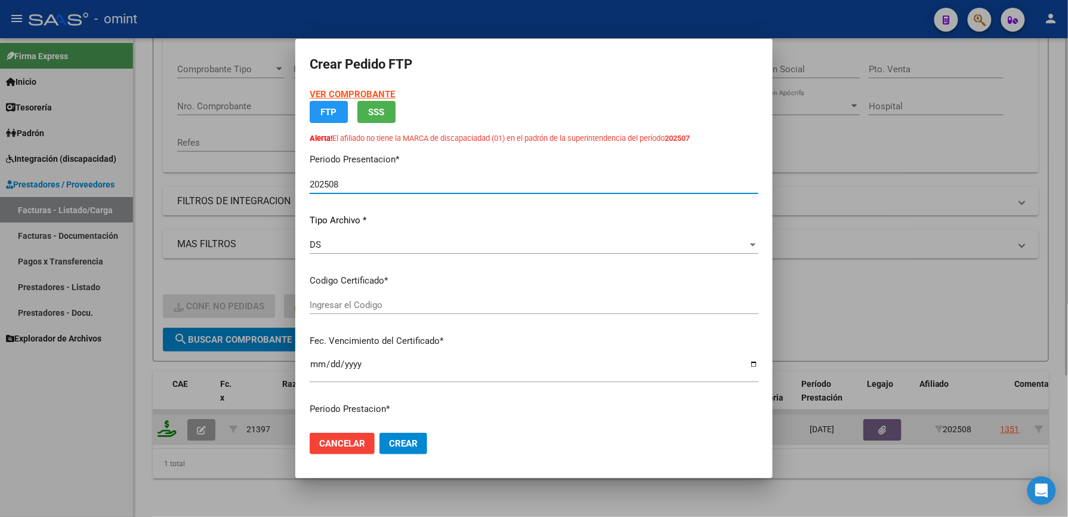
type input "3180595654"
type input "[DATE]"
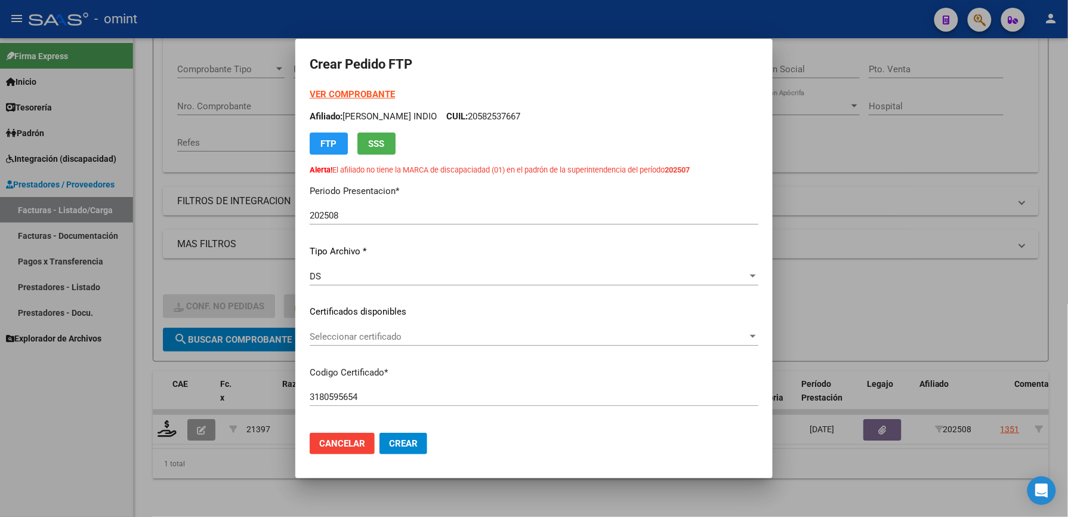
click at [340, 91] on strong "VER COMPROBANTE" at bounding box center [352, 94] width 85 height 11
click at [354, 331] on span "Seleccionar certificado" at bounding box center [529, 336] width 438 height 11
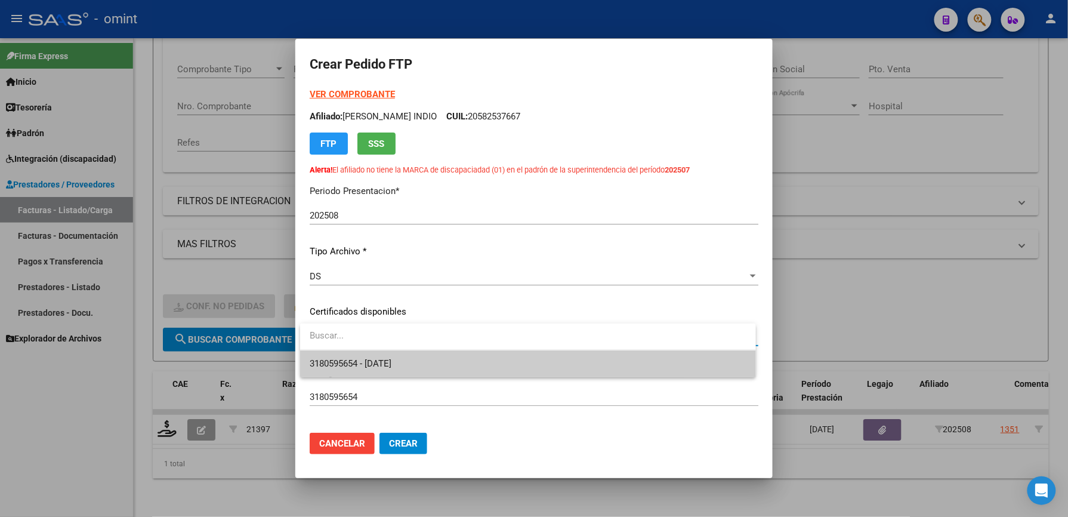
click at [332, 378] on div at bounding box center [534, 258] width 1068 height 517
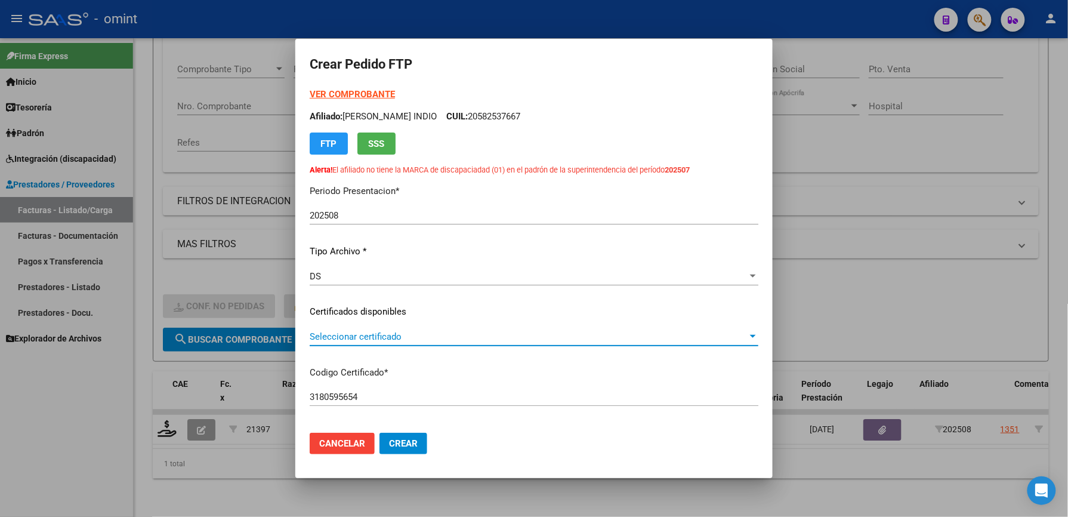
click at [354, 339] on span "Seleccionar certificado" at bounding box center [529, 336] width 438 height 11
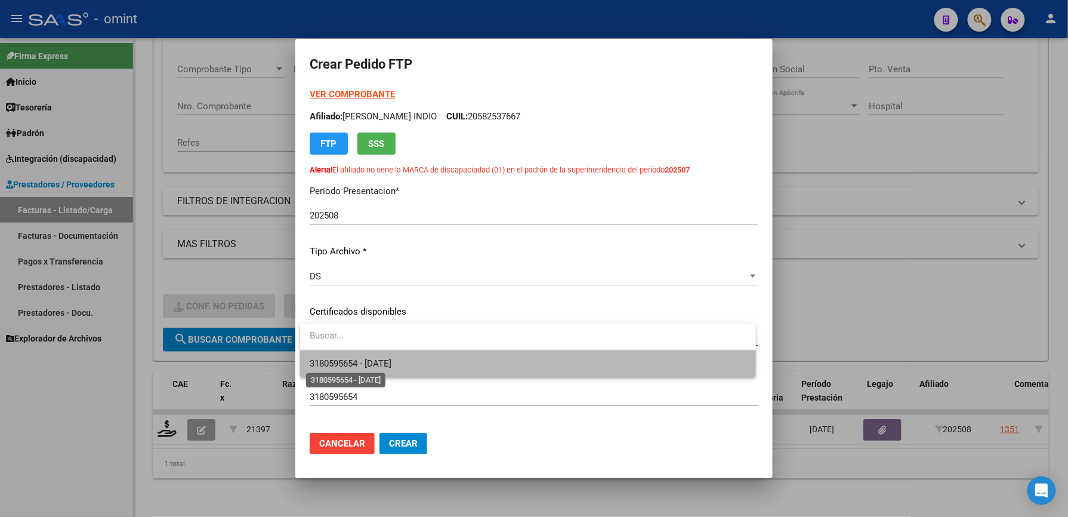
click at [356, 368] on span "3180595654 - [DATE]" at bounding box center [351, 363] width 82 height 11
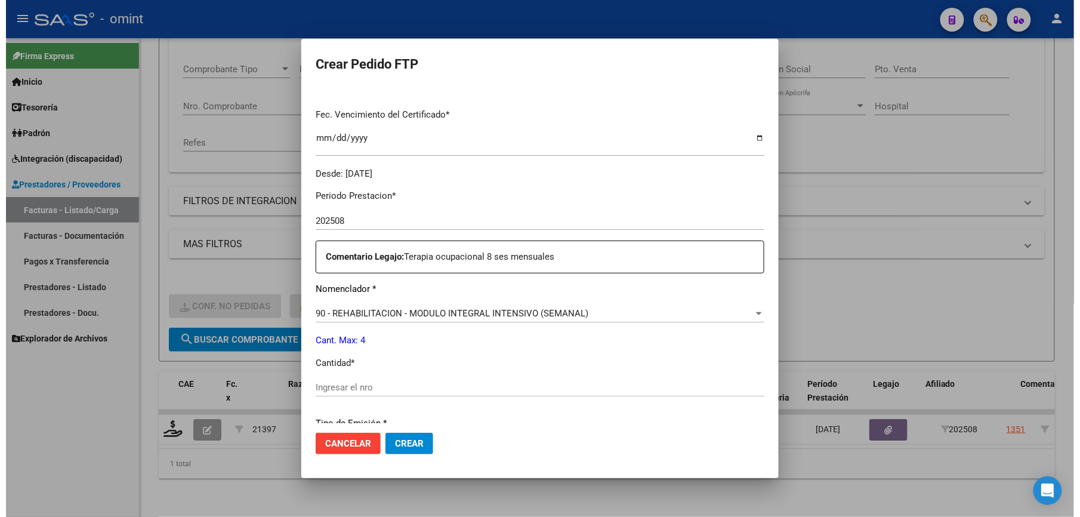
scroll to position [397, 0]
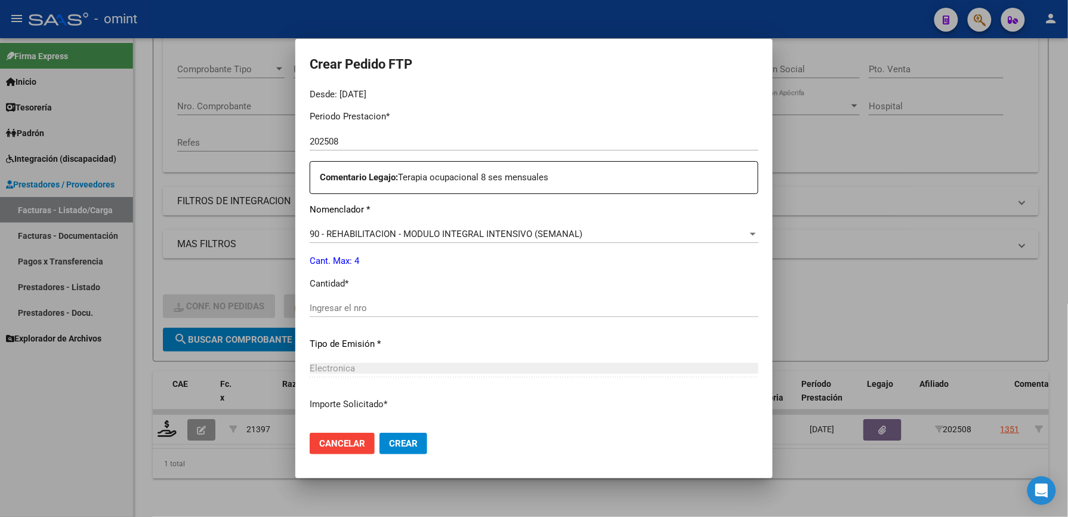
click at [375, 294] on div "Periodo Prestacion * 202508 Ingresar el Periodo Prestacion Comentario Legajo: T…" at bounding box center [534, 305] width 449 height 409
click at [374, 312] on input "Ingresar el nro" at bounding box center [534, 308] width 449 height 11
type input "4"
click at [412, 444] on span "Crear" at bounding box center [403, 443] width 29 height 11
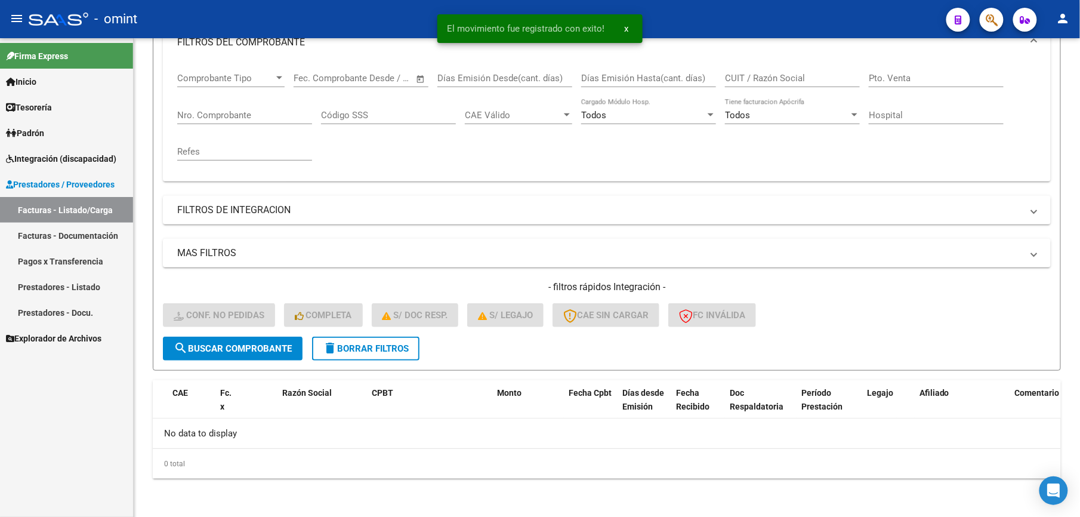
scroll to position [179, 0]
